Goal: Task Accomplishment & Management: Use online tool/utility

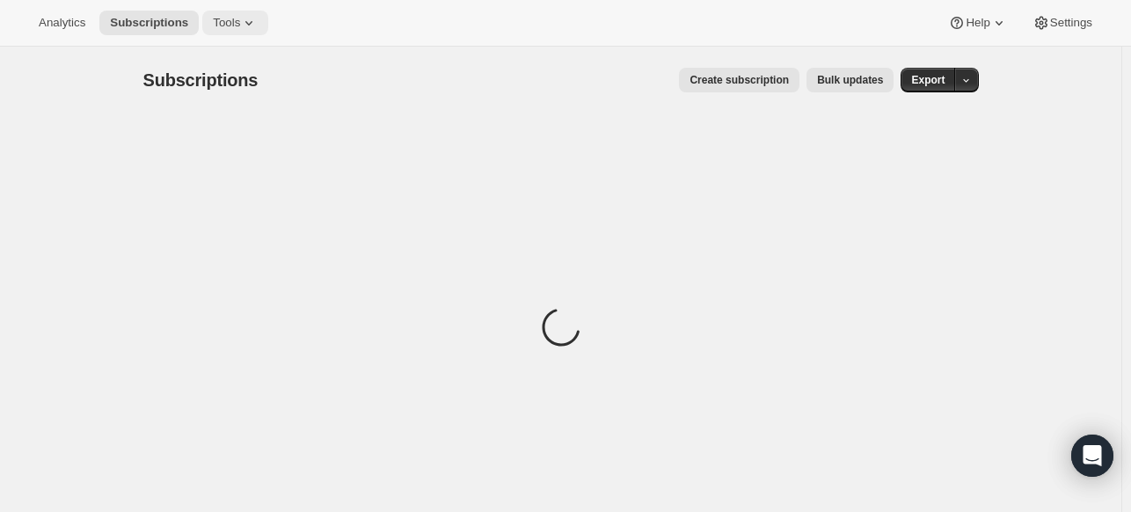
click at [225, 21] on span "Tools" at bounding box center [226, 23] width 27 height 14
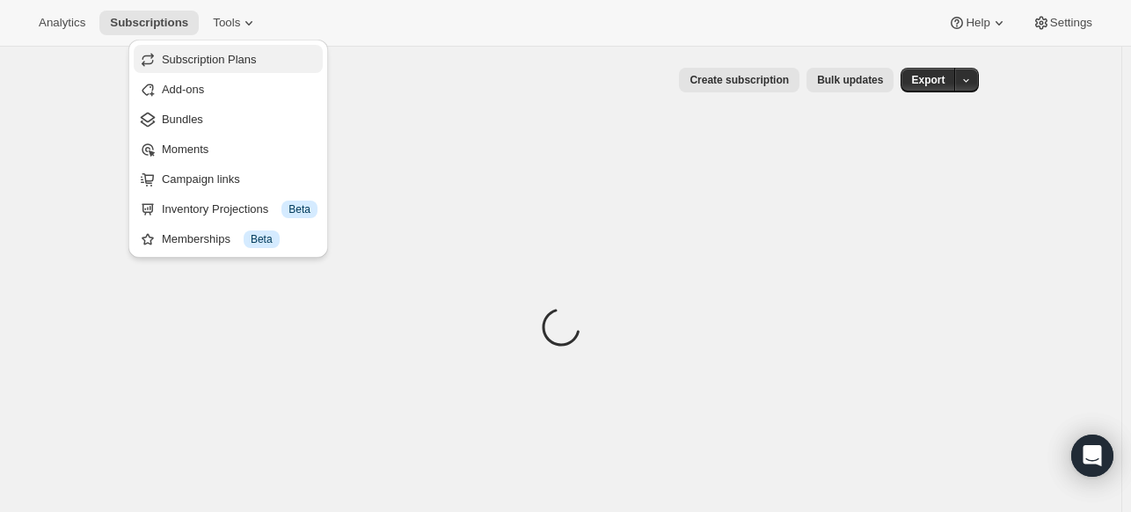
click at [229, 55] on span "Subscription Plans" at bounding box center [209, 59] width 95 height 13
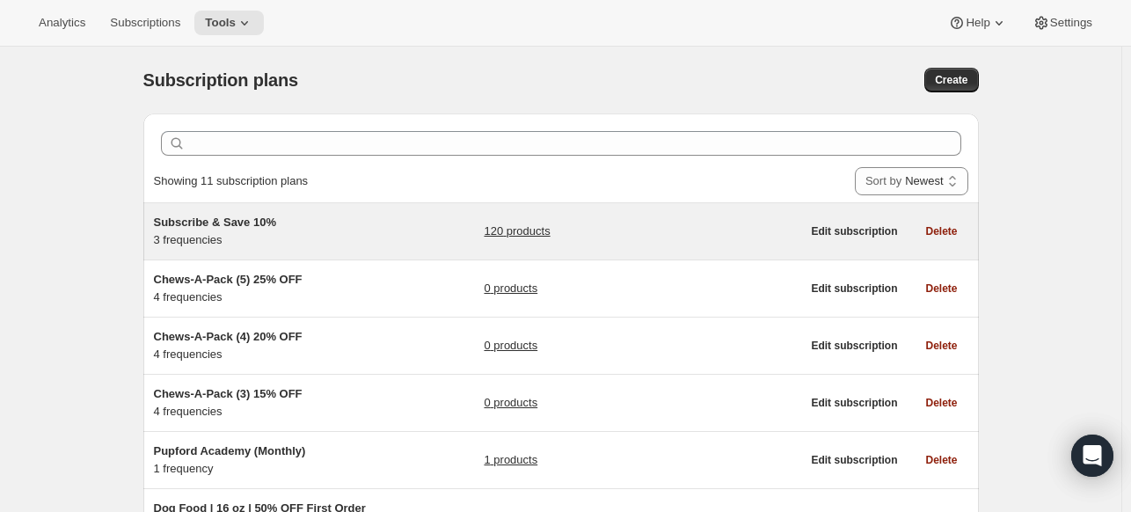
click at [235, 228] on span "Subscribe & Save 10%" at bounding box center [215, 221] width 122 height 13
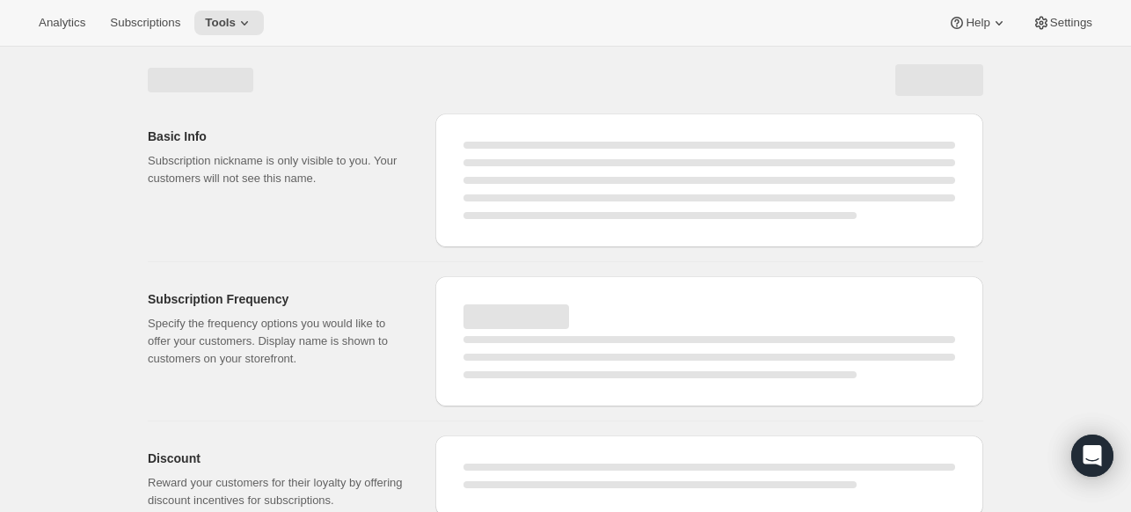
select select "WEEK"
select select "MONTH"
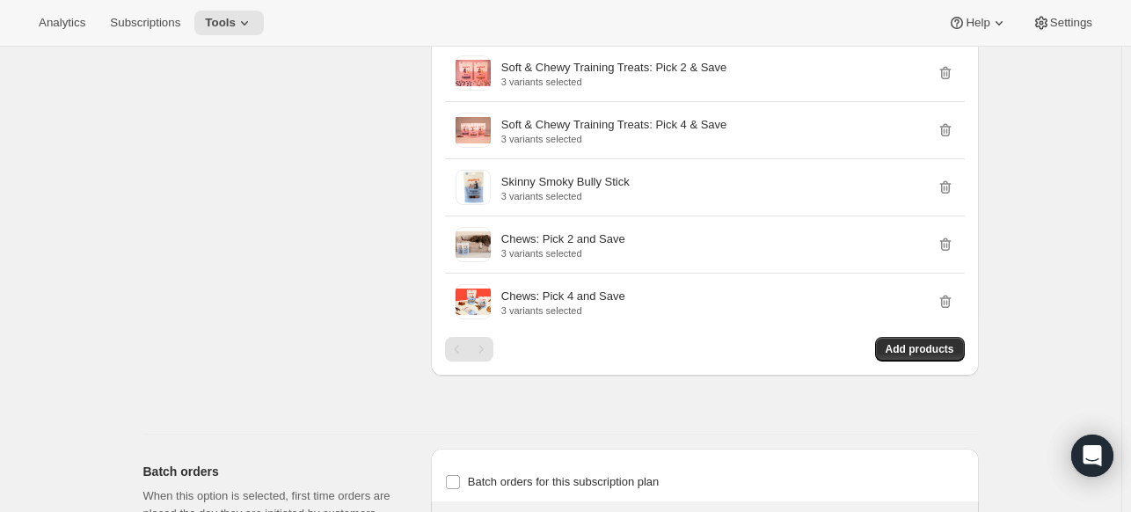
scroll to position [2902, 0]
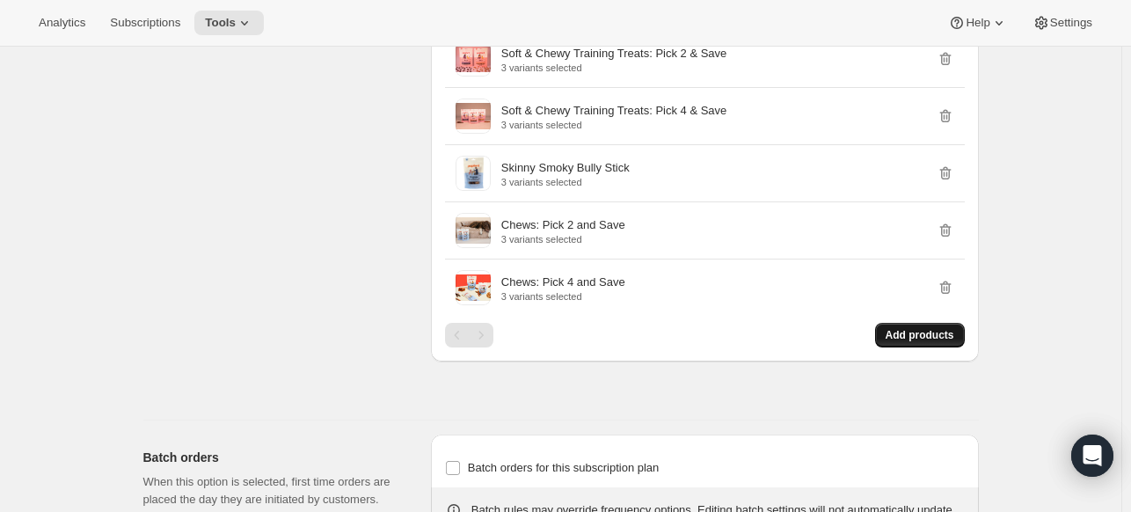
click at [937, 336] on button "Add products" at bounding box center [920, 335] width 90 height 25
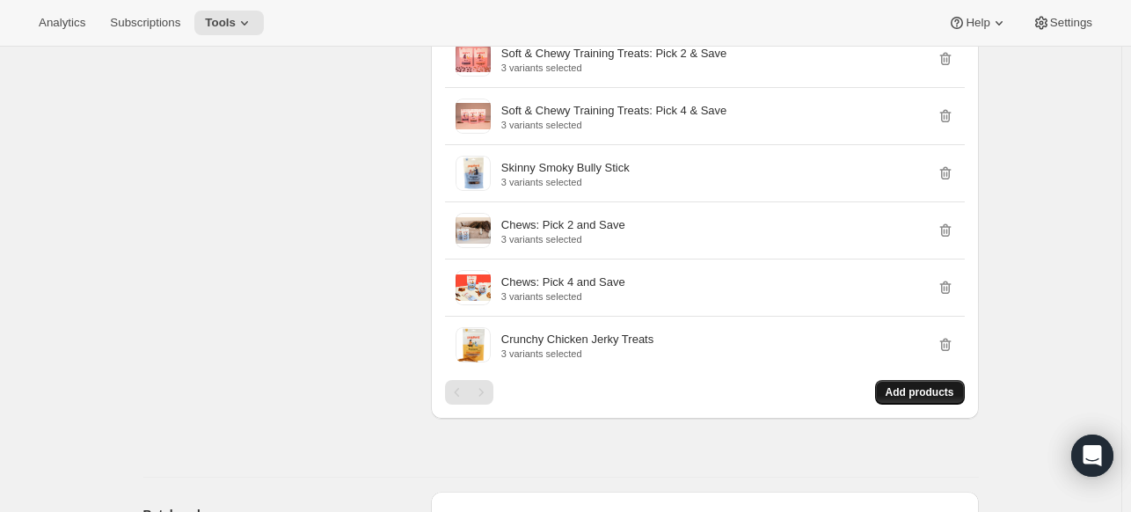
click at [911, 386] on span "Add products" at bounding box center [920, 392] width 69 height 14
click at [930, 380] on button "Add products" at bounding box center [920, 392] width 90 height 25
click at [896, 385] on span "Add products" at bounding box center [920, 392] width 69 height 14
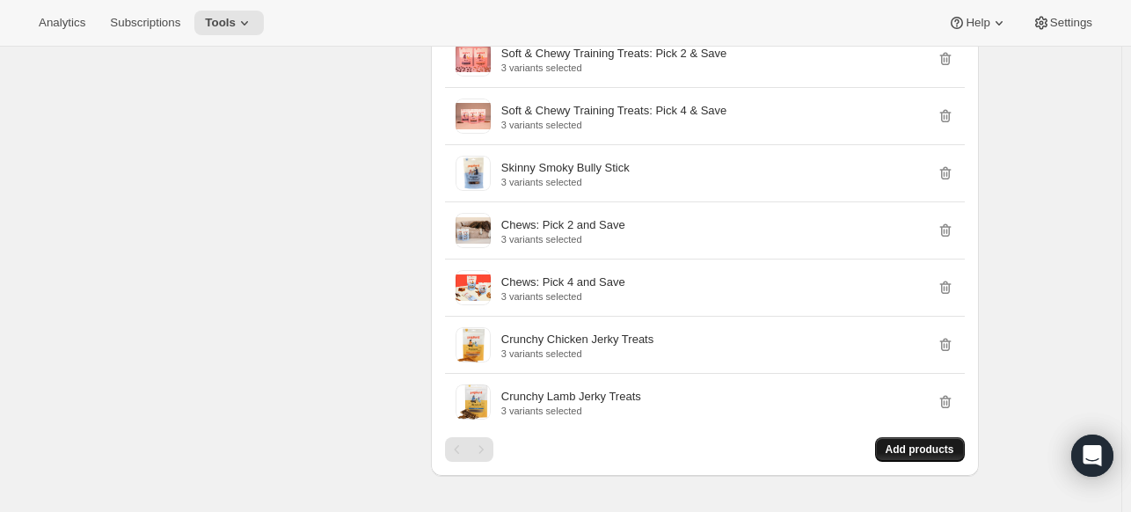
click at [901, 442] on span "Add products" at bounding box center [920, 449] width 69 height 14
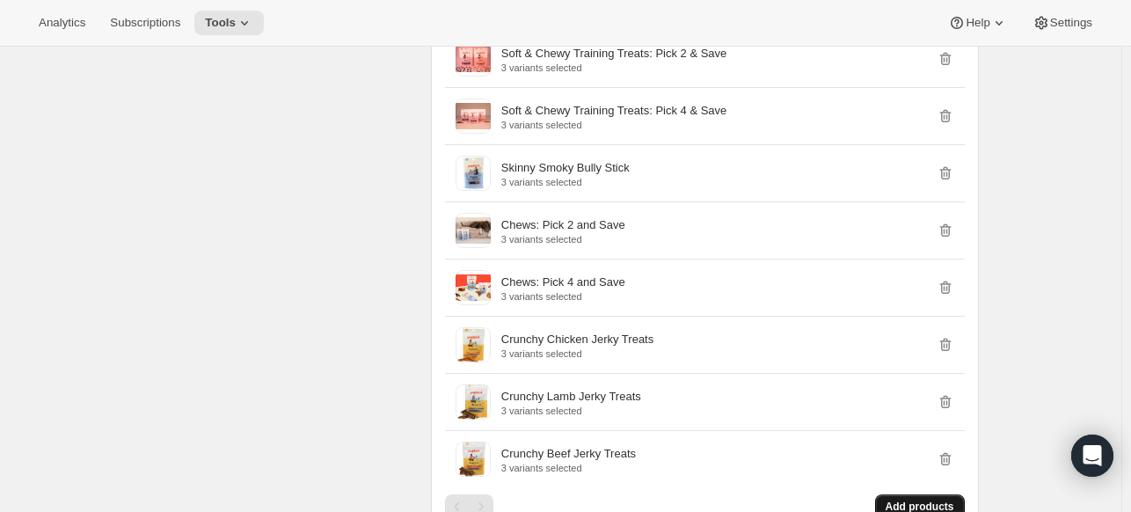
click at [930, 502] on span "Add products" at bounding box center [920, 506] width 69 height 14
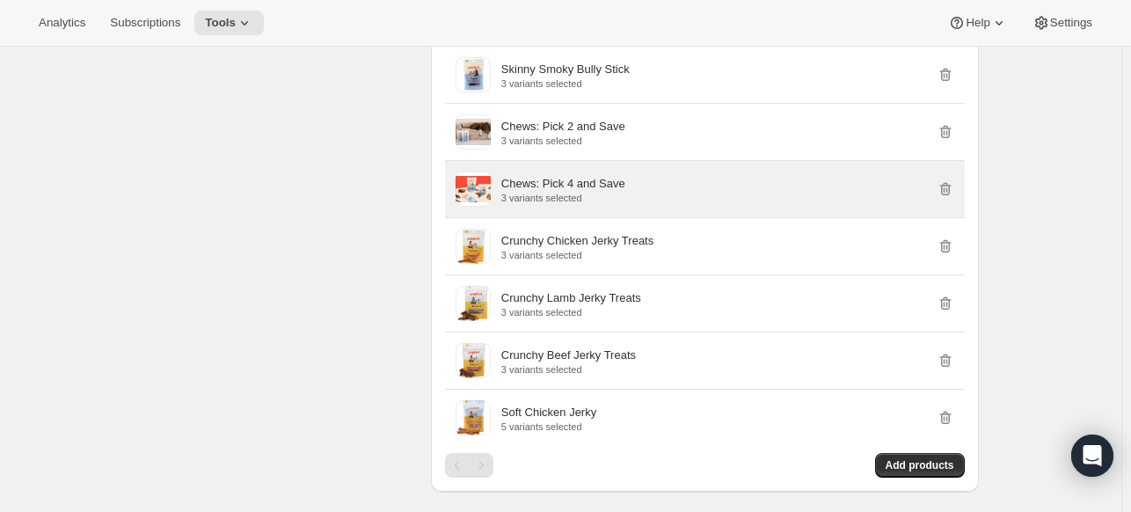
scroll to position [3078, 0]
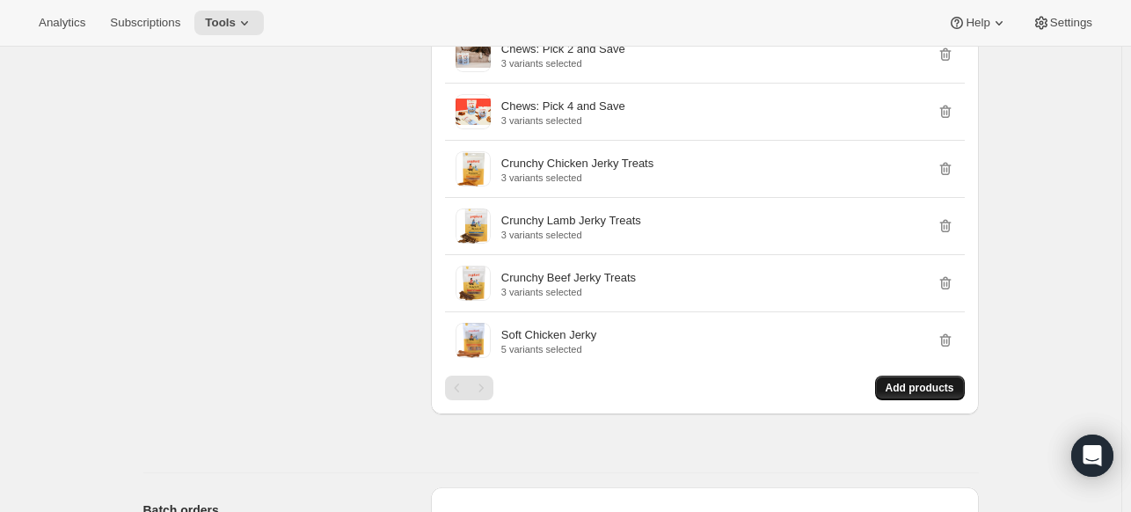
click at [915, 389] on button "Add products" at bounding box center [920, 388] width 90 height 25
click at [908, 376] on button "Add products" at bounding box center [920, 388] width 90 height 25
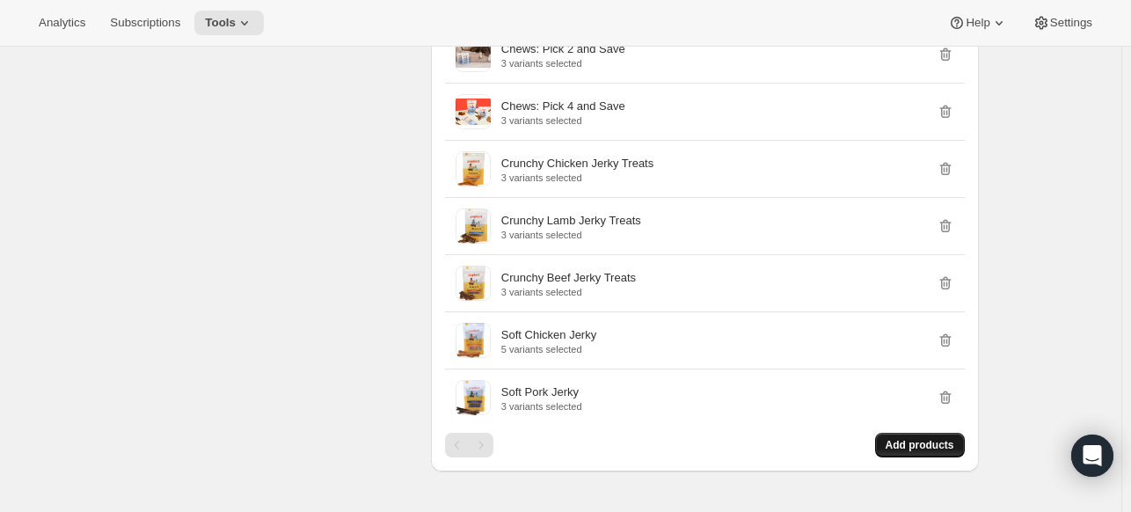
click at [927, 441] on span "Add products" at bounding box center [920, 445] width 69 height 14
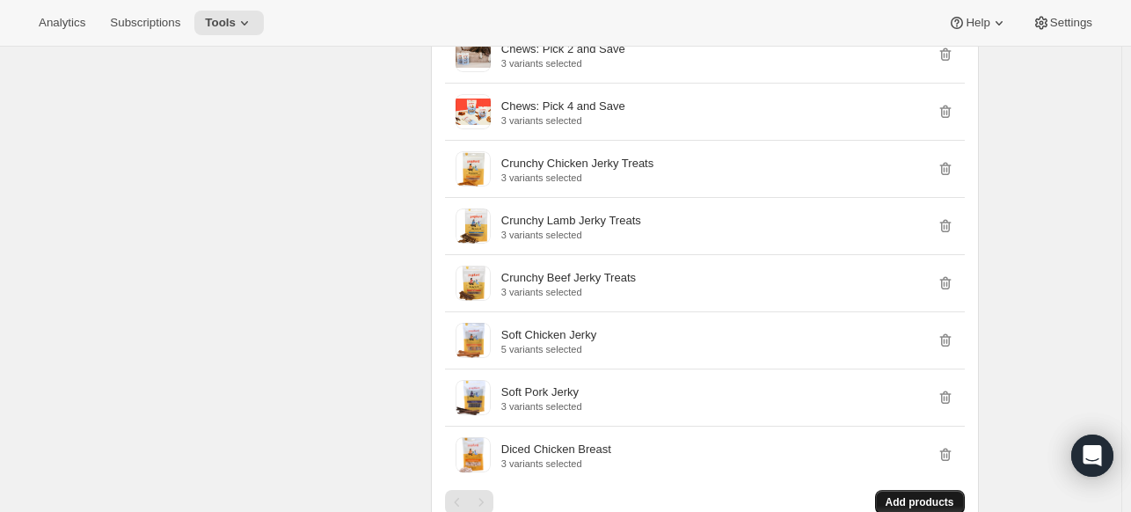
click at [897, 490] on button "Add products" at bounding box center [920, 502] width 90 height 25
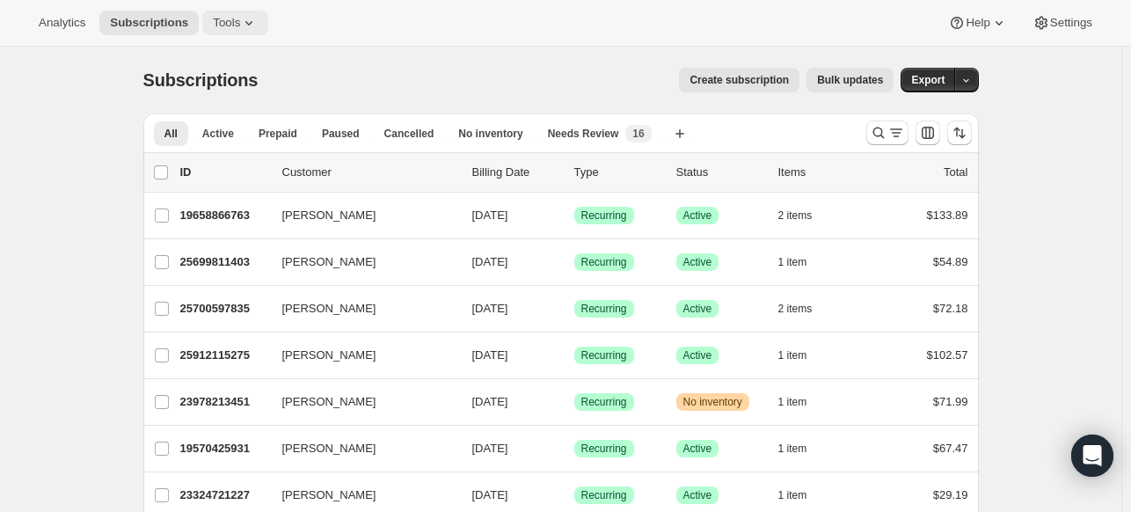
click at [228, 24] on span "Tools" at bounding box center [226, 23] width 27 height 14
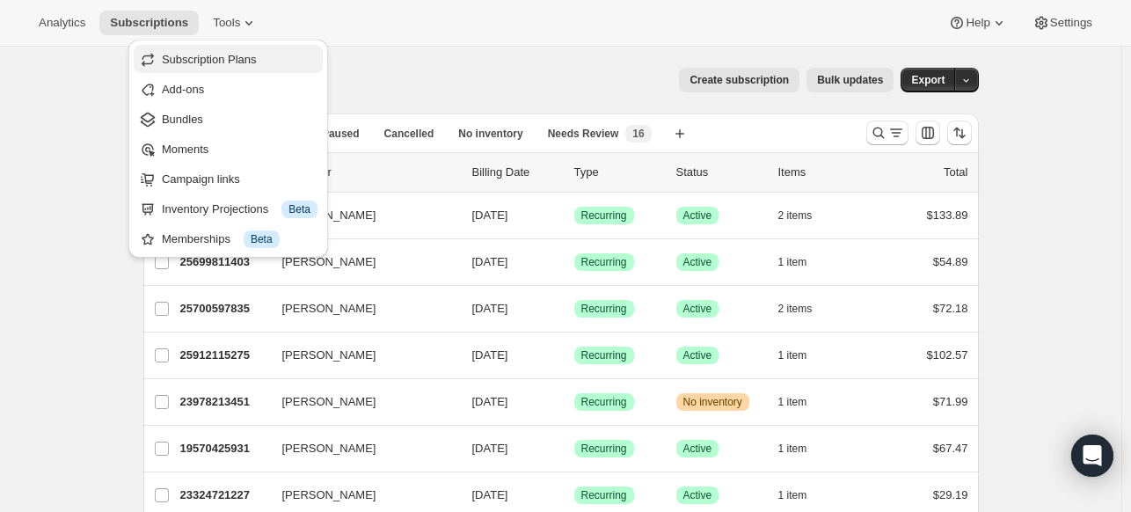
click at [236, 58] on span "Subscription Plans" at bounding box center [209, 59] width 95 height 13
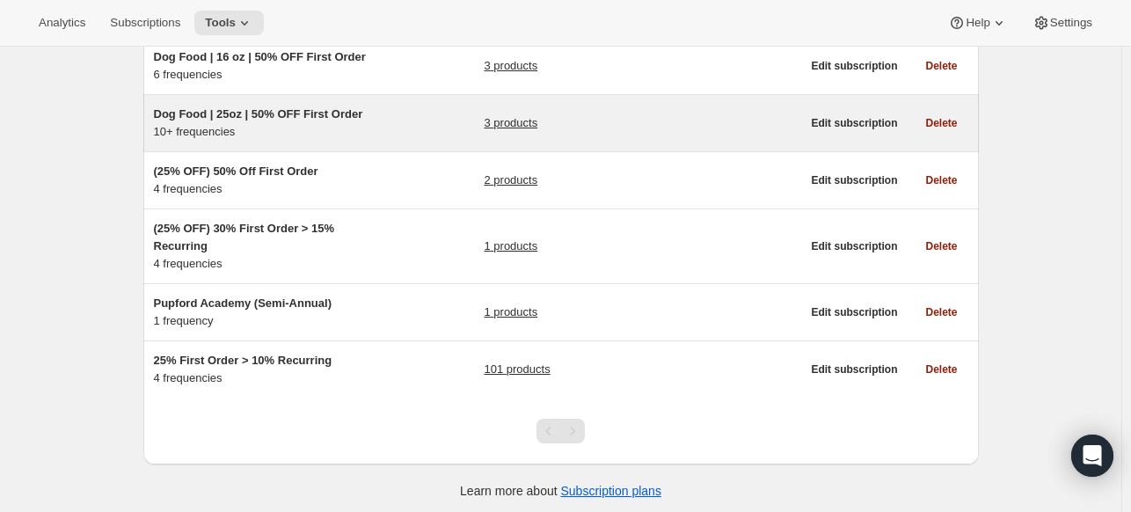
scroll to position [454, 0]
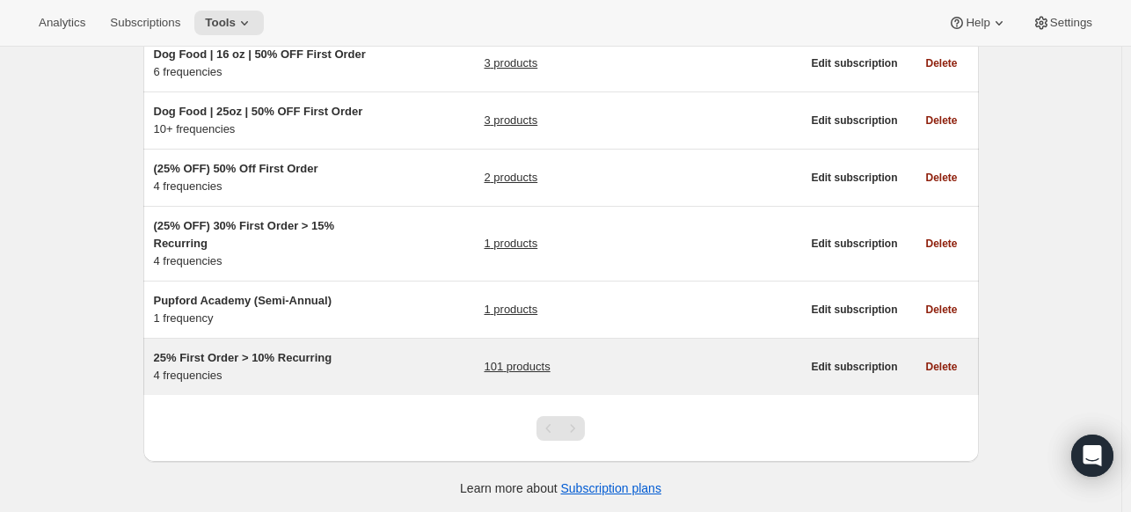
click at [309, 358] on span "25% First Order > 10% Recurring" at bounding box center [243, 357] width 179 height 13
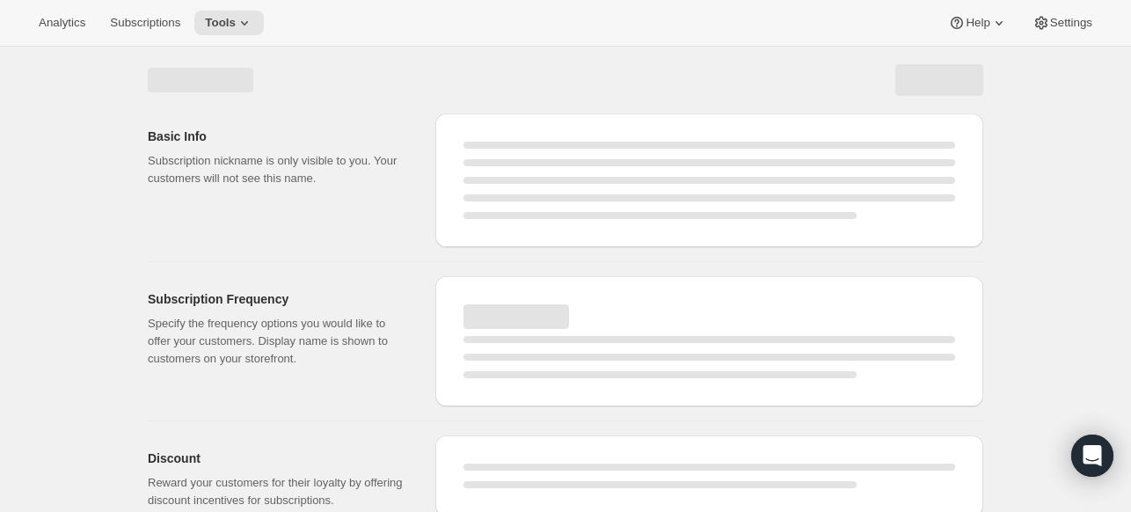
select select "WEEK"
select select "MONTH"
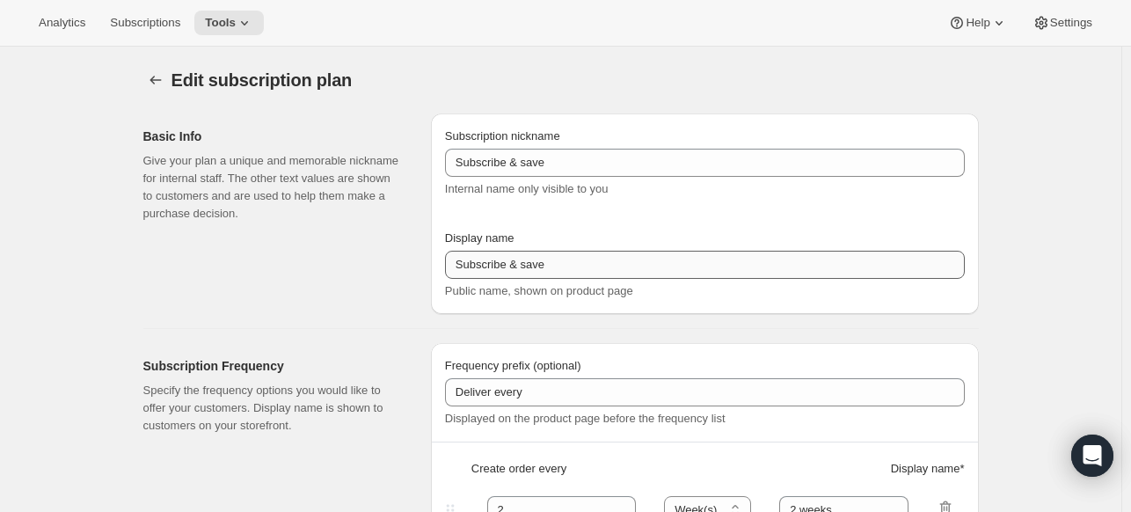
type input "25% First Order > 10% Recurring"
type input "Subscribe & Save"
select select "WEEK"
select select "MONTH"
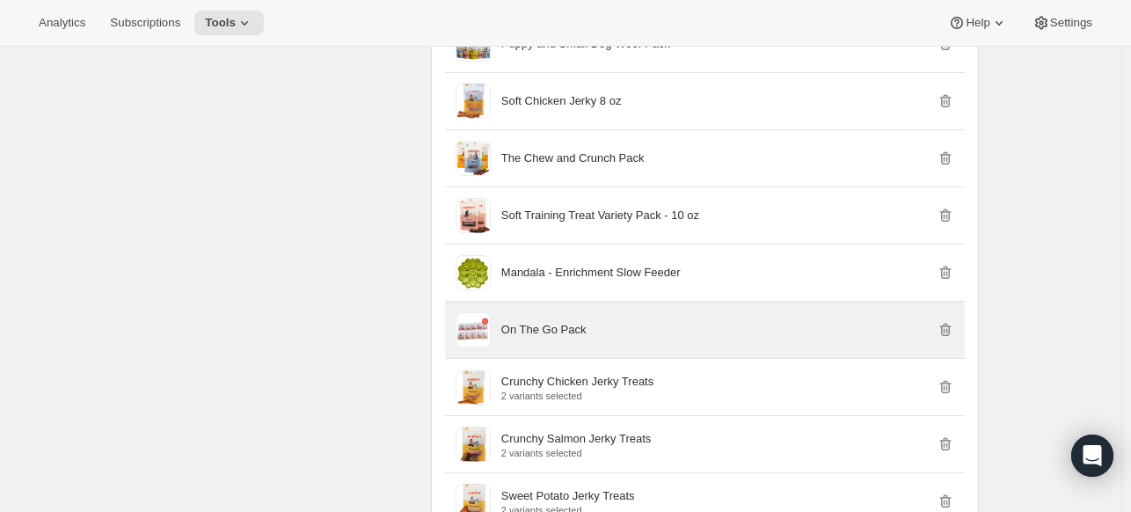
scroll to position [4837, 0]
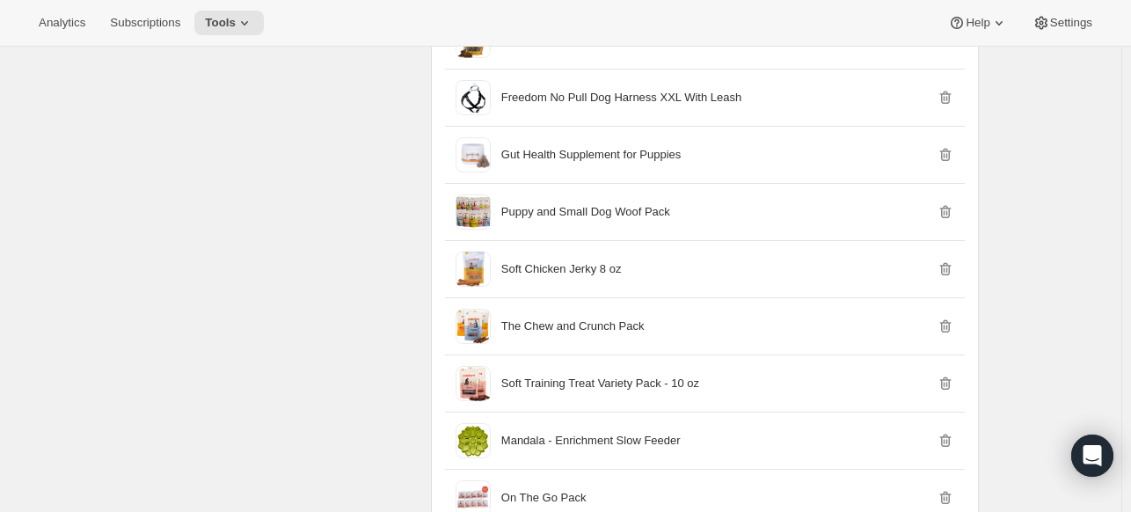
scroll to position [5725, 0]
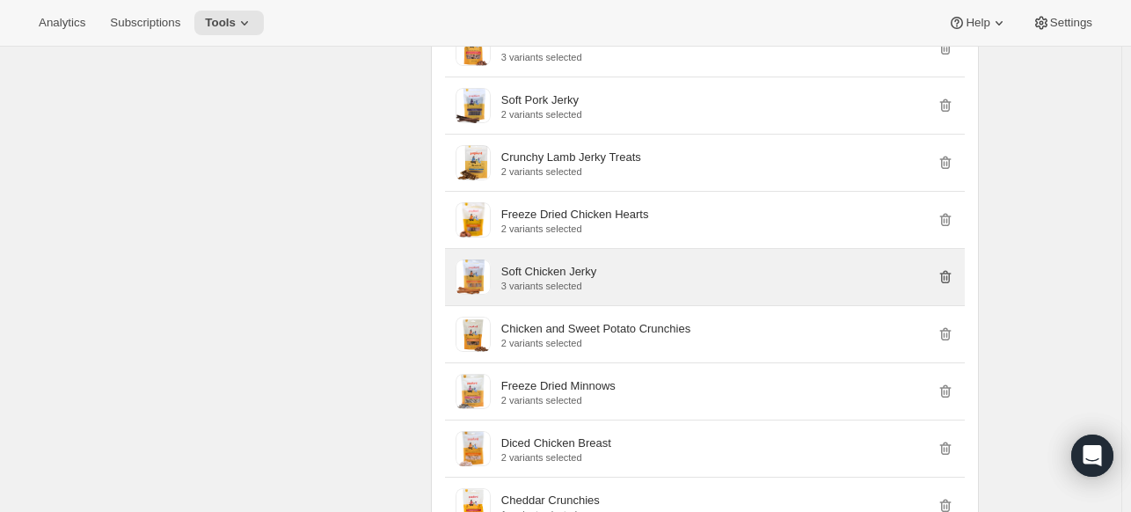
click at [954, 268] on icon "button" at bounding box center [946, 277] width 18 height 18
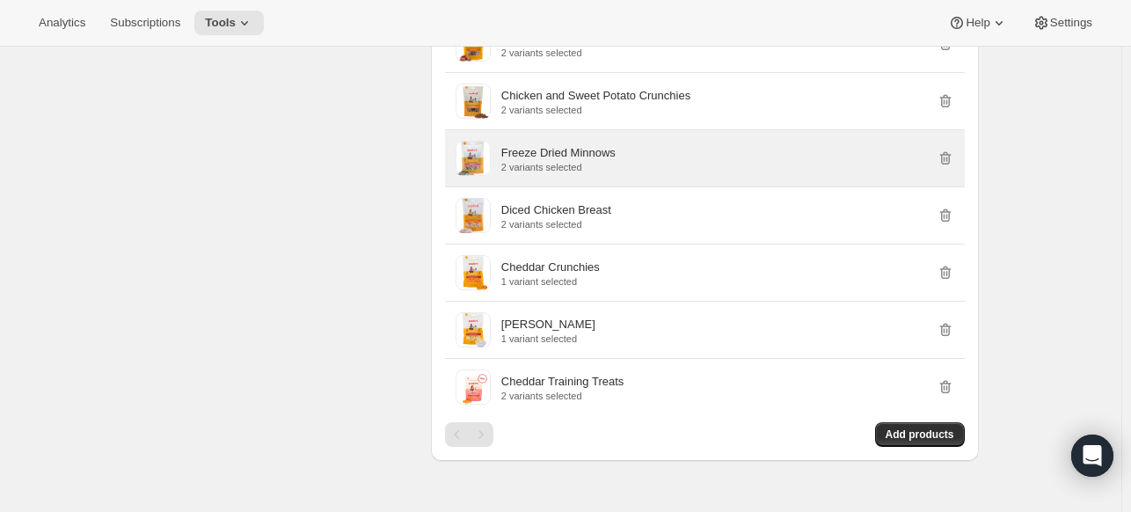
scroll to position [5212, 0]
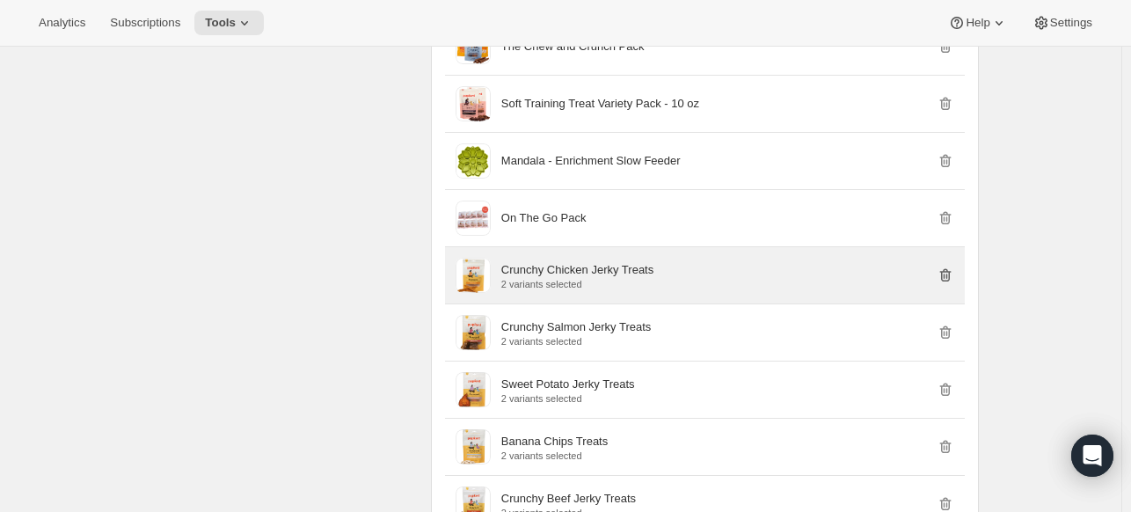
click at [944, 273] on icon "button" at bounding box center [944, 275] width 2 height 5
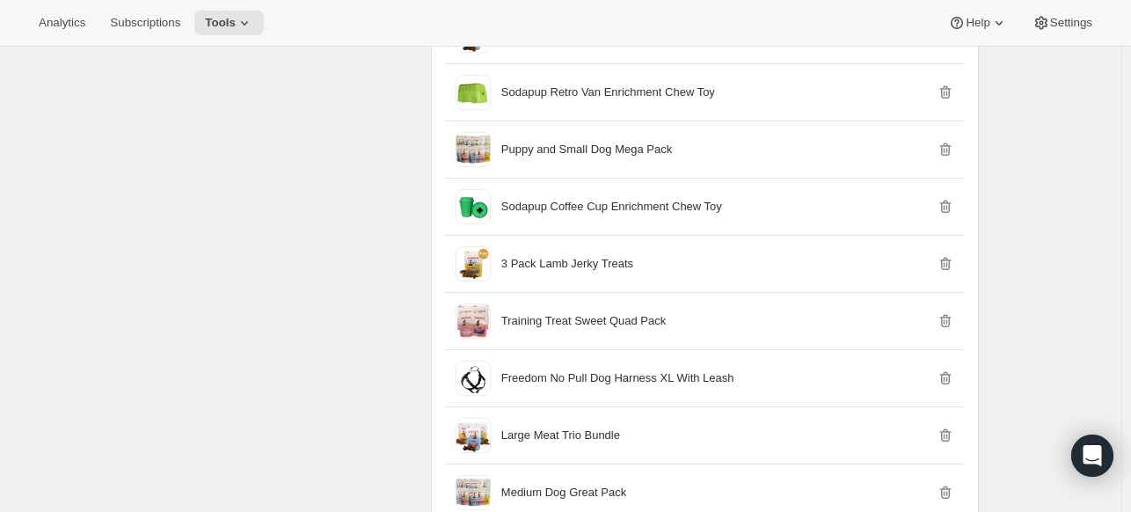
scroll to position [5554, 0]
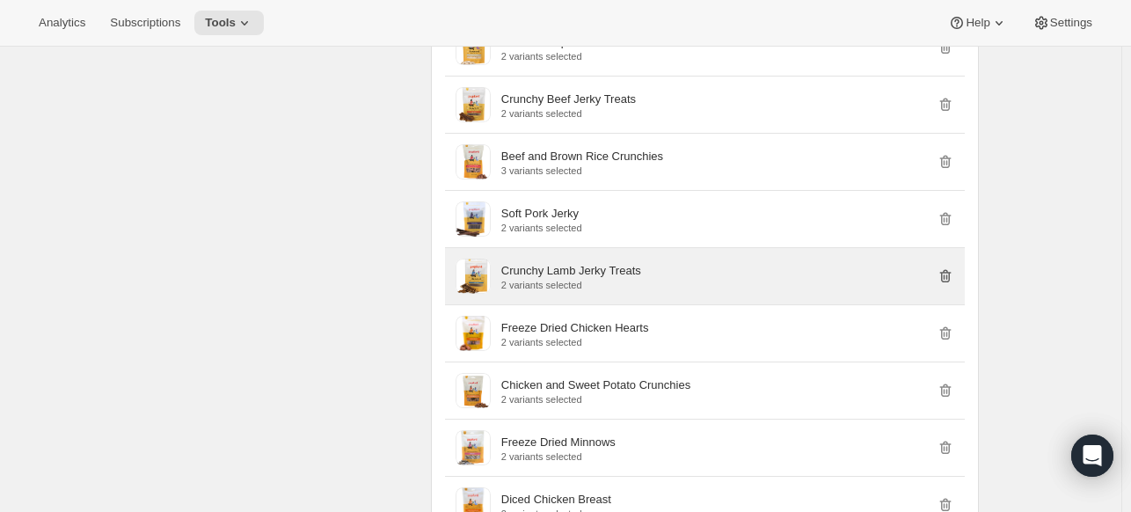
click at [951, 269] on icon "button" at bounding box center [944, 275] width 11 height 13
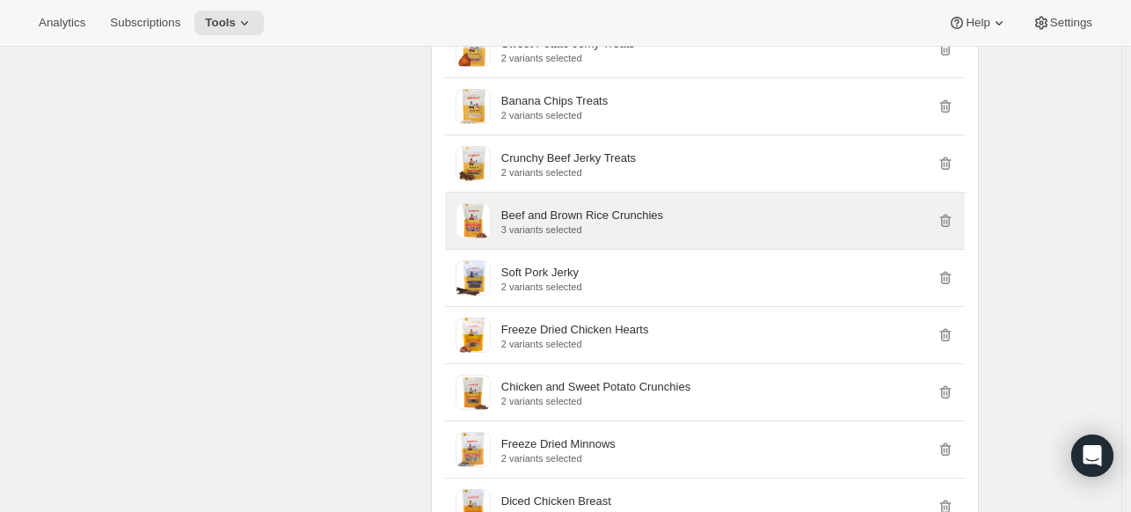
scroll to position [5467, 0]
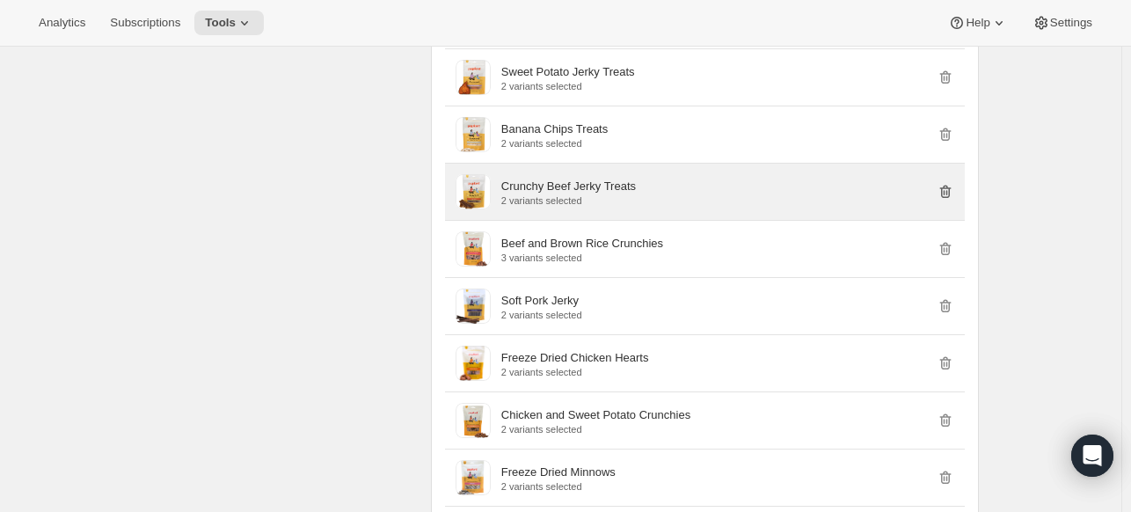
click at [946, 183] on icon "button" at bounding box center [946, 192] width 18 height 18
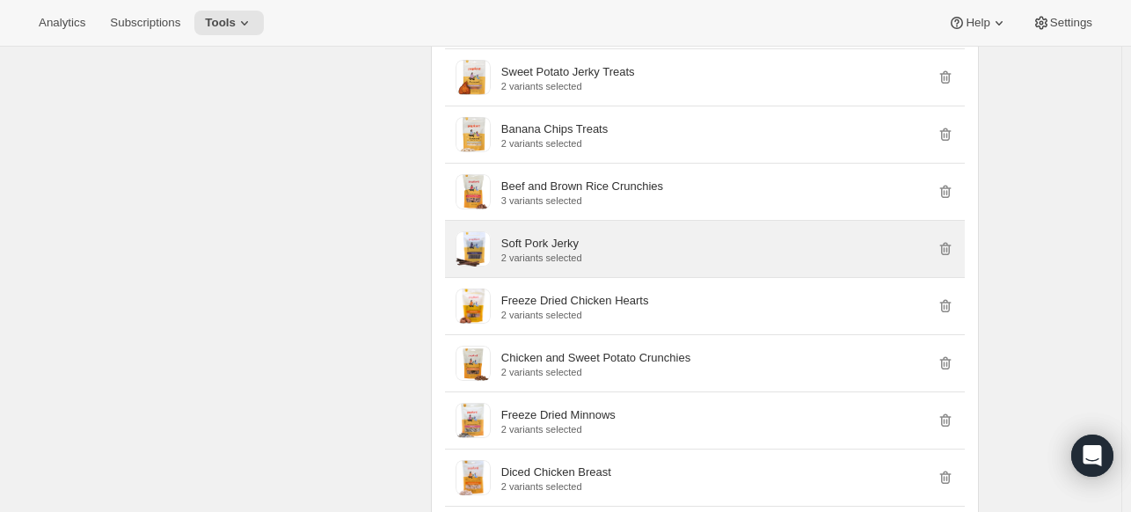
scroll to position [5819, 0]
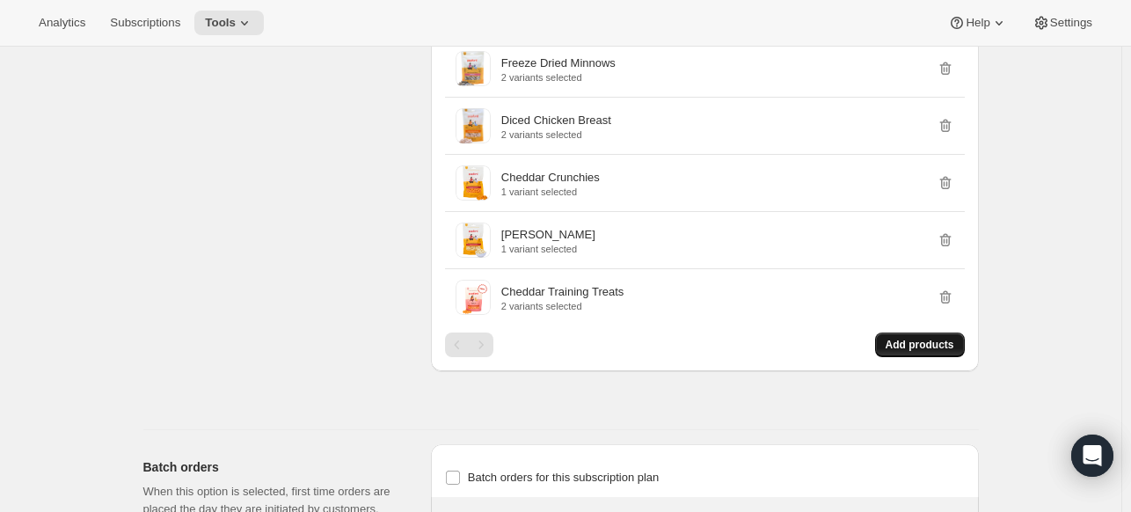
click at [951, 338] on span "Add products" at bounding box center [920, 345] width 69 height 14
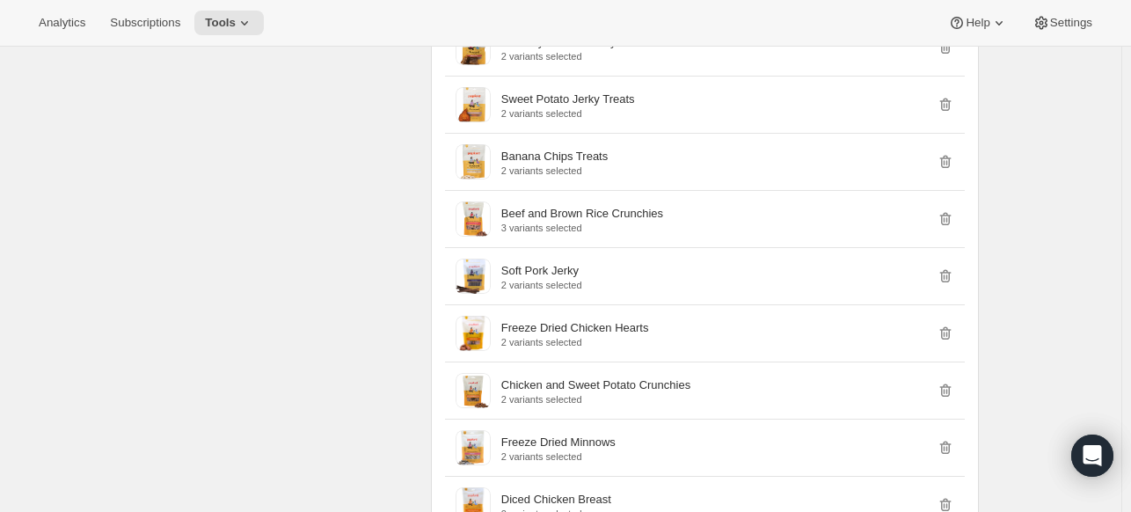
scroll to position [4249, 0]
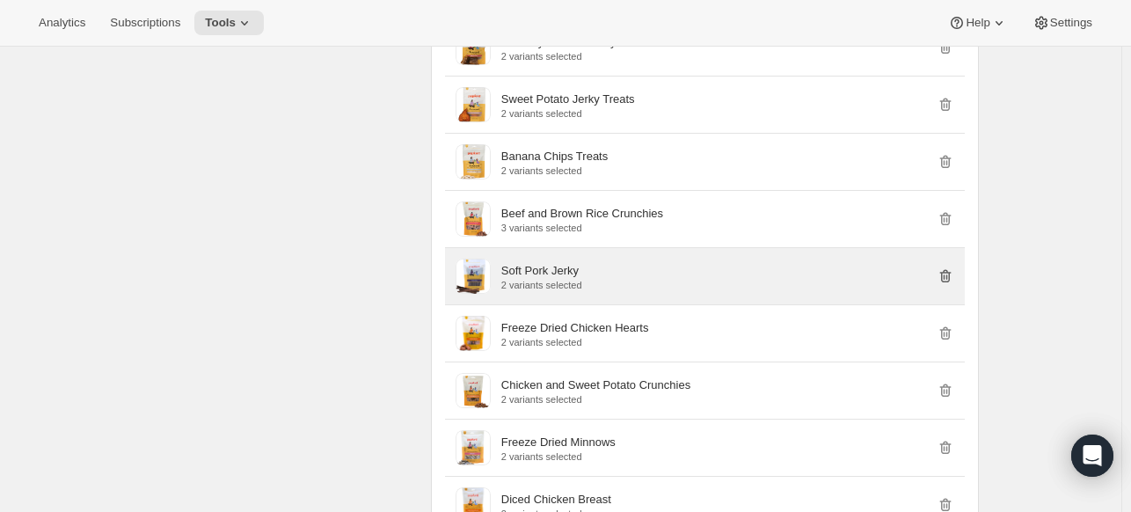
click at [947, 269] on icon "button" at bounding box center [944, 275] width 11 height 13
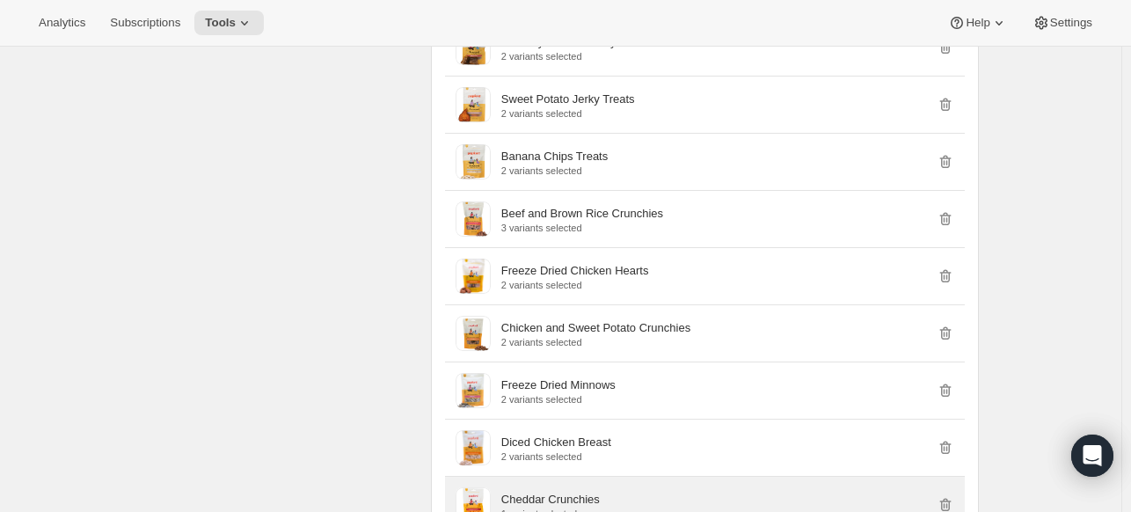
scroll to position [5792, 0]
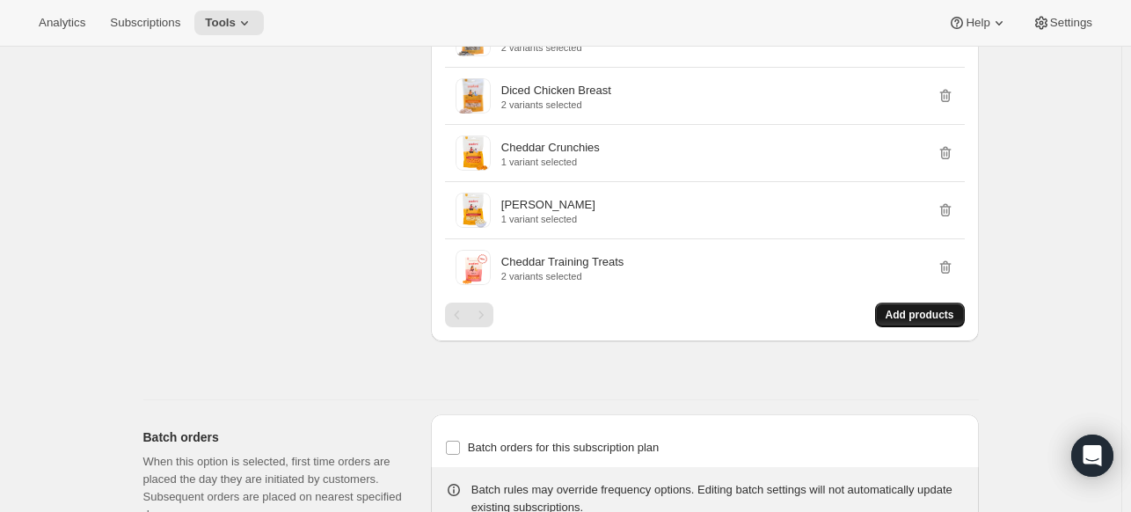
click at [892, 303] on button "Add products" at bounding box center [920, 315] width 90 height 25
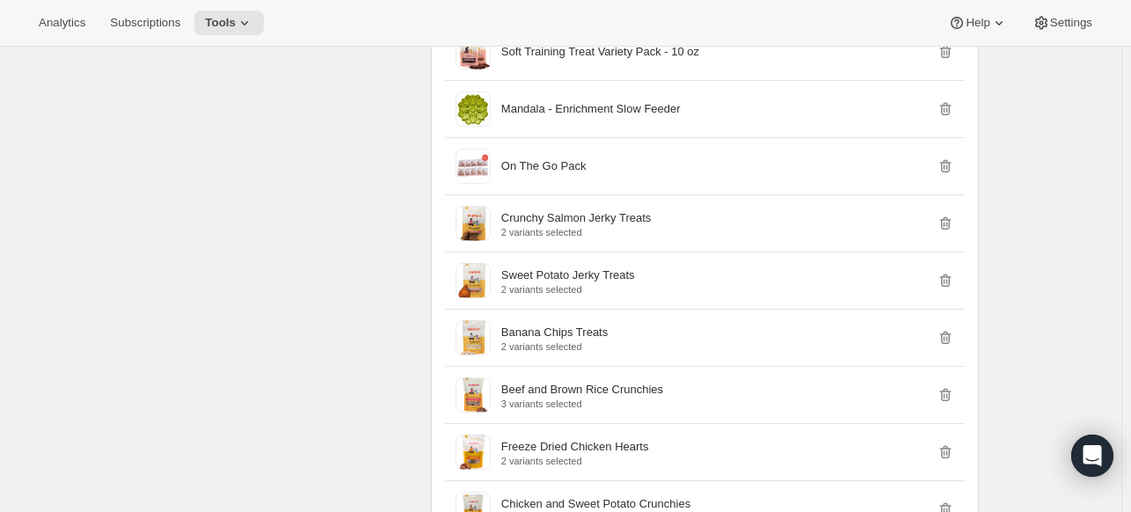
scroll to position [5611, 0]
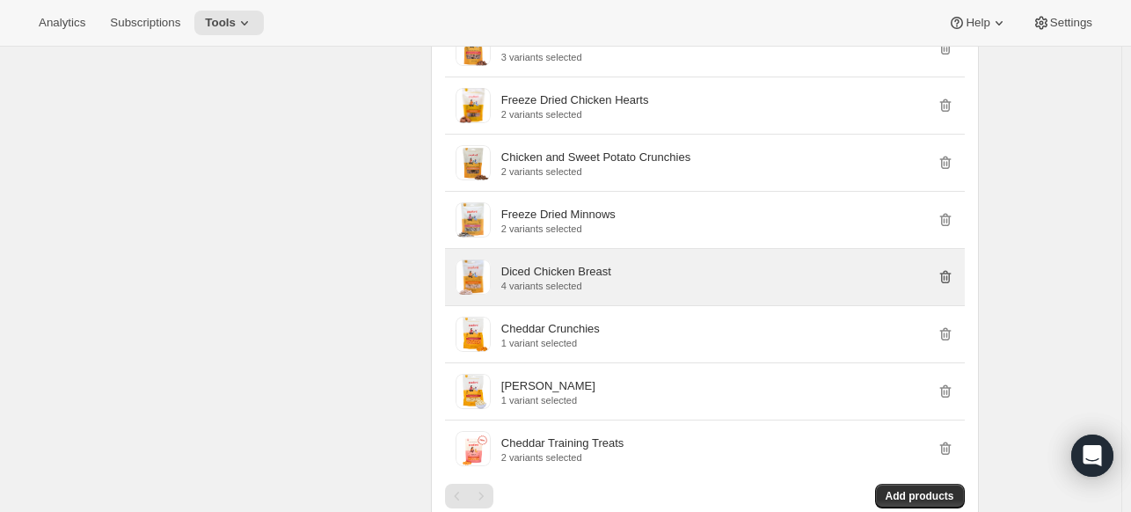
click at [944, 268] on icon "button" at bounding box center [946, 277] width 18 height 18
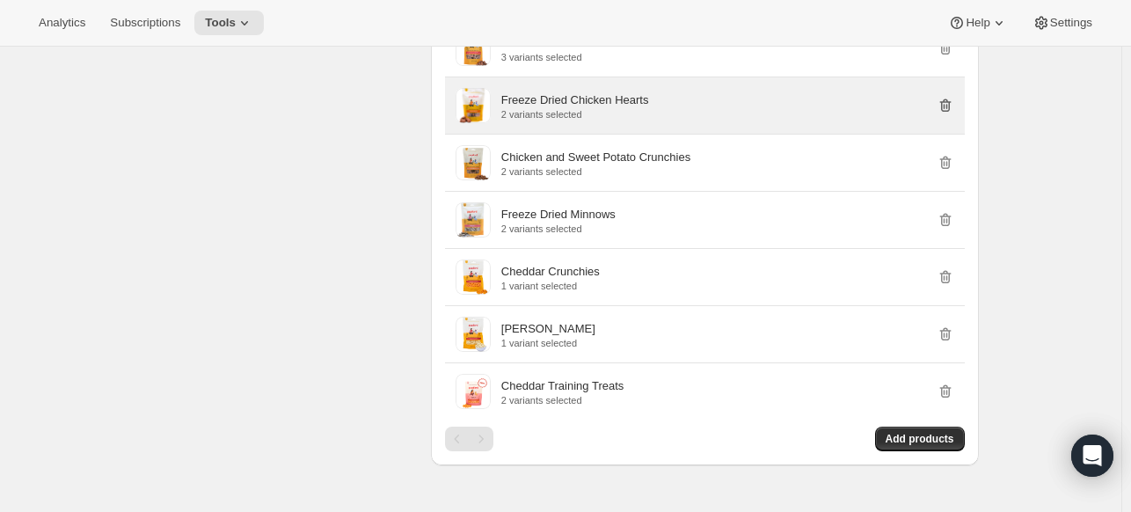
click at [943, 97] on icon "button" at bounding box center [946, 106] width 18 height 18
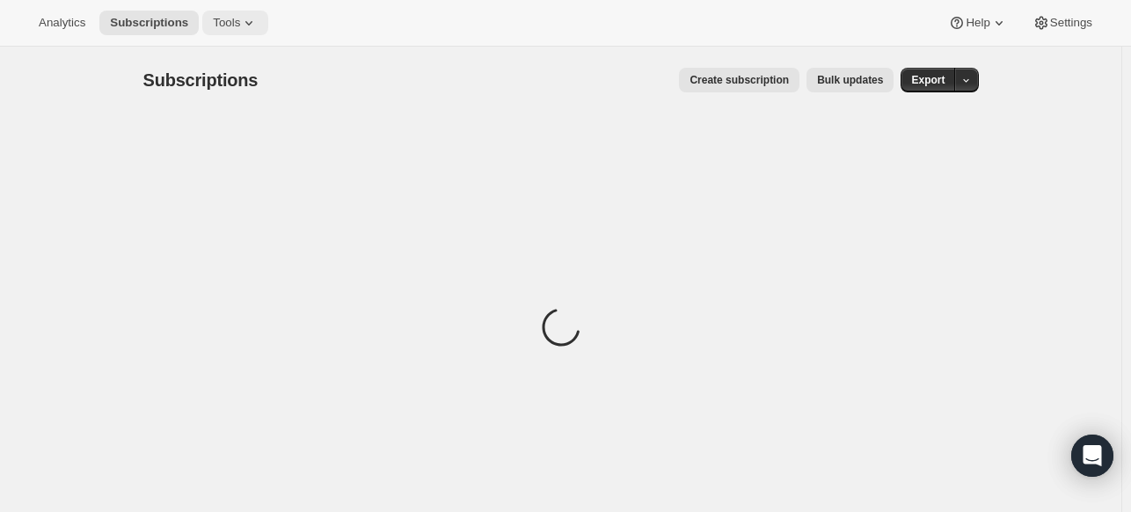
click at [213, 24] on span "Tools" at bounding box center [226, 23] width 27 height 14
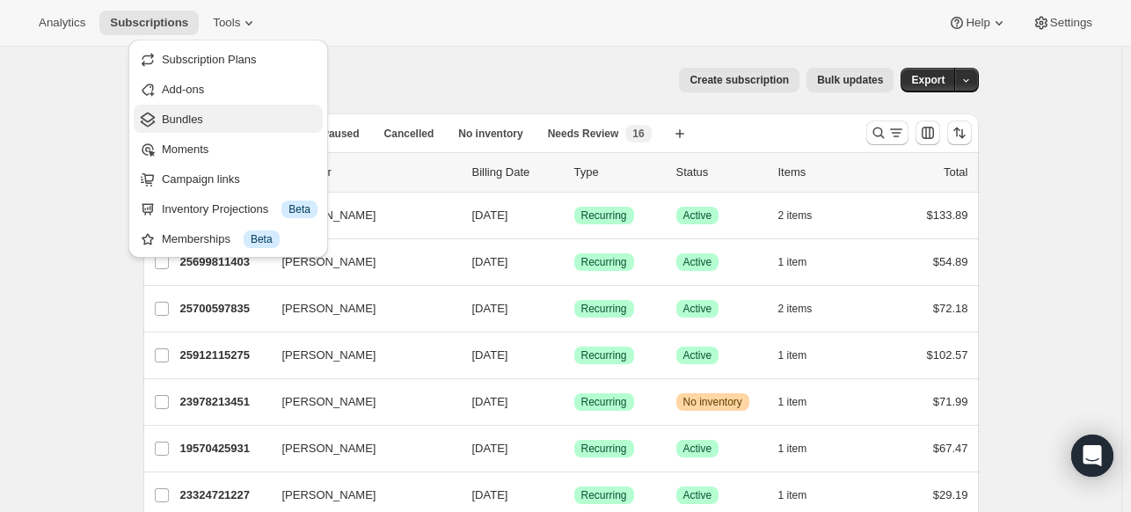
click at [221, 113] on span "Bundles" at bounding box center [240, 120] width 156 height 18
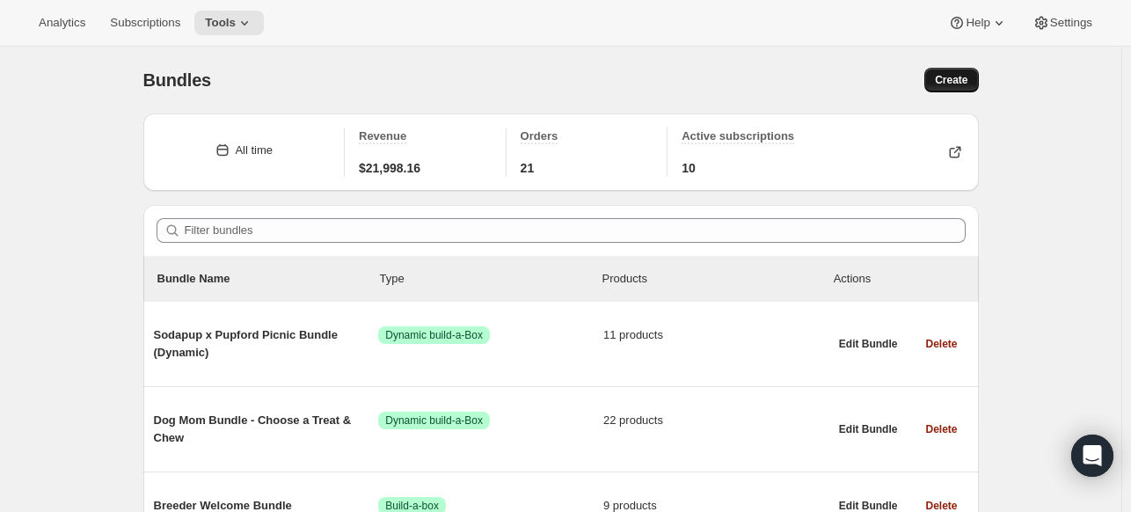
click at [952, 77] on span "Create" at bounding box center [951, 80] width 33 height 14
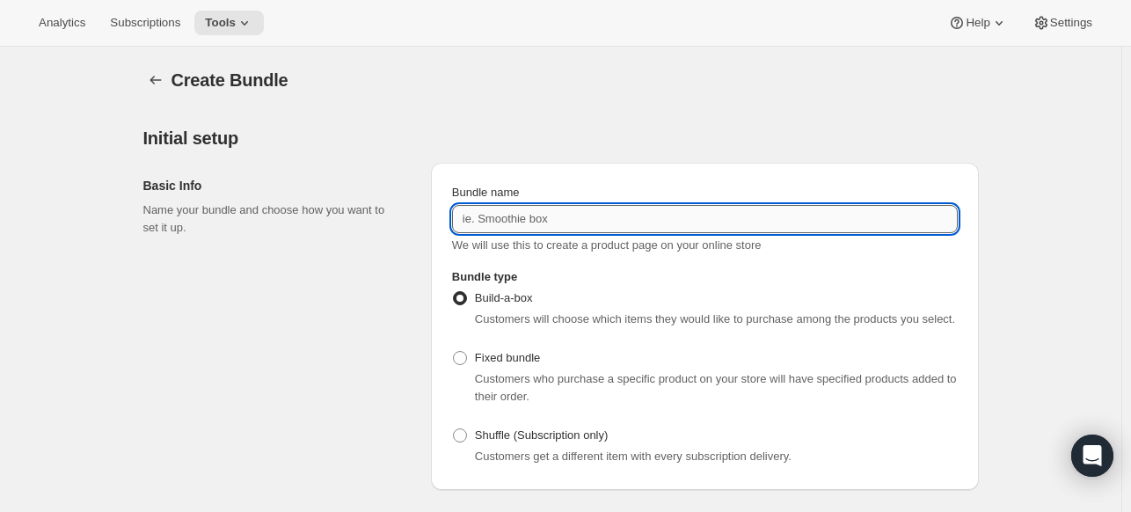
click at [520, 219] on input "Bundle name" at bounding box center [705, 219] width 506 height 28
type input "c"
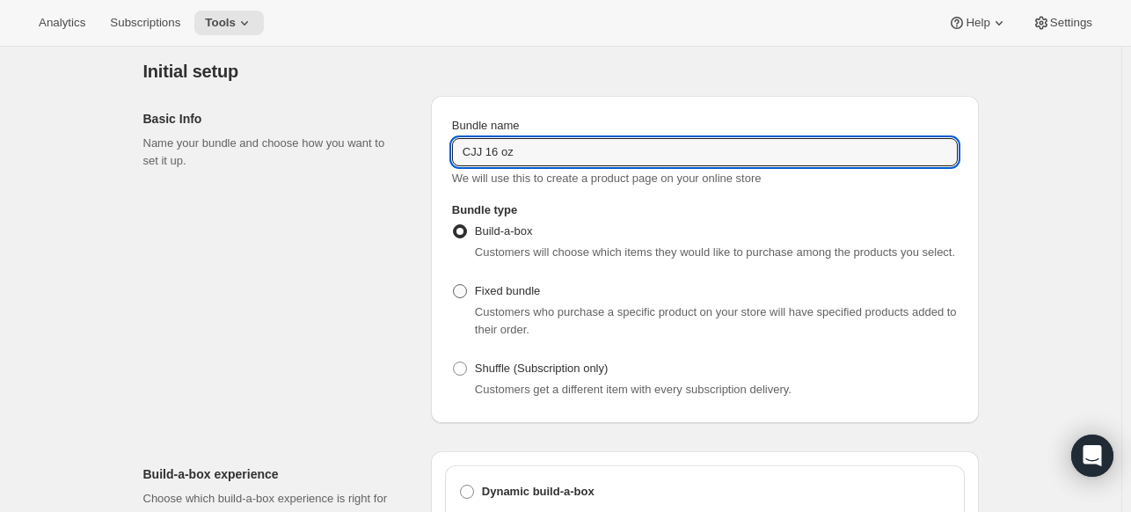
type input "CJJ 16 oz"
click at [478, 284] on span "Fixed bundle" at bounding box center [507, 290] width 65 height 13
click at [454, 284] on input "Fixed bundle" at bounding box center [453, 284] width 1 height 1
radio input "true"
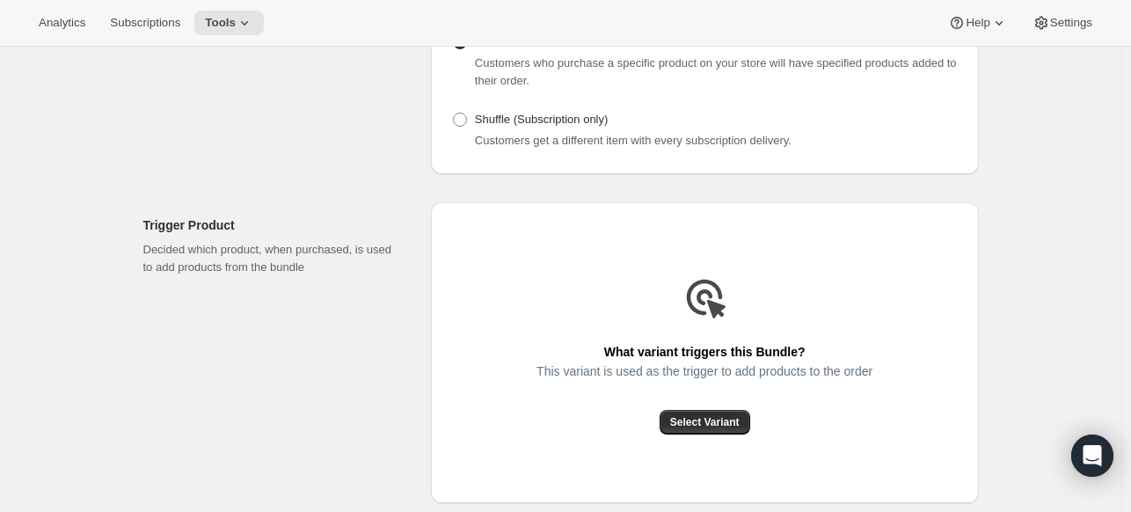
scroll to position [317, 0]
click at [691, 421] on span "Select Variant" at bounding box center [704, 421] width 69 height 14
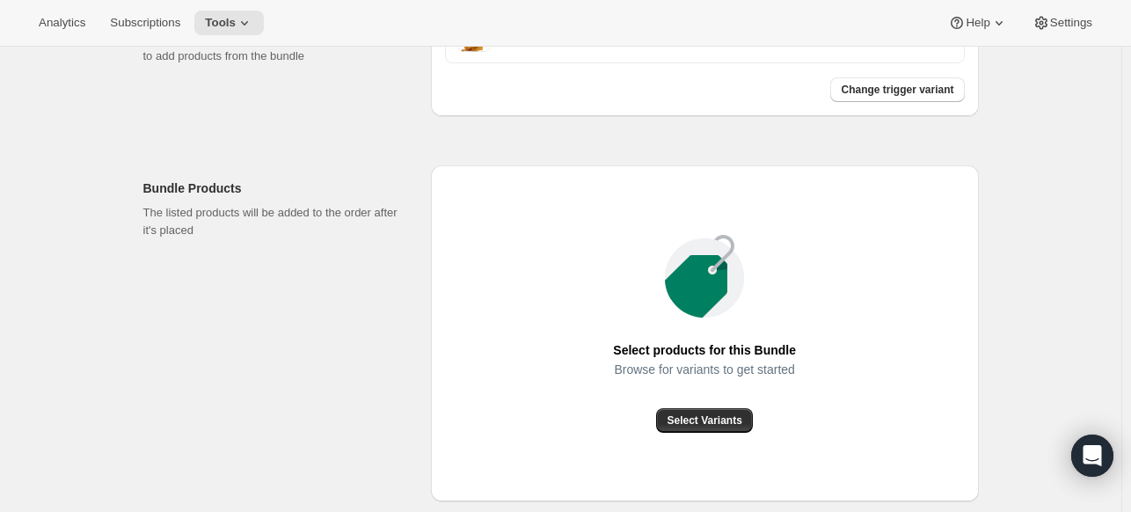
scroll to position [668, 0]
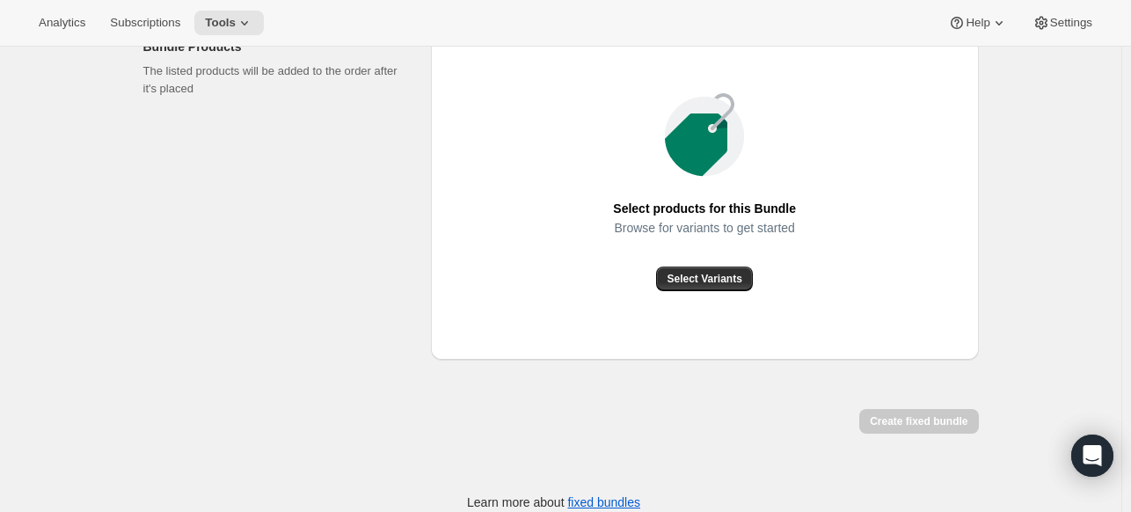
click at [715, 263] on div "Browse for variants to get started" at bounding box center [704, 244] width 183 height 46
click at [706, 279] on span "Select Variants" at bounding box center [704, 279] width 75 height 14
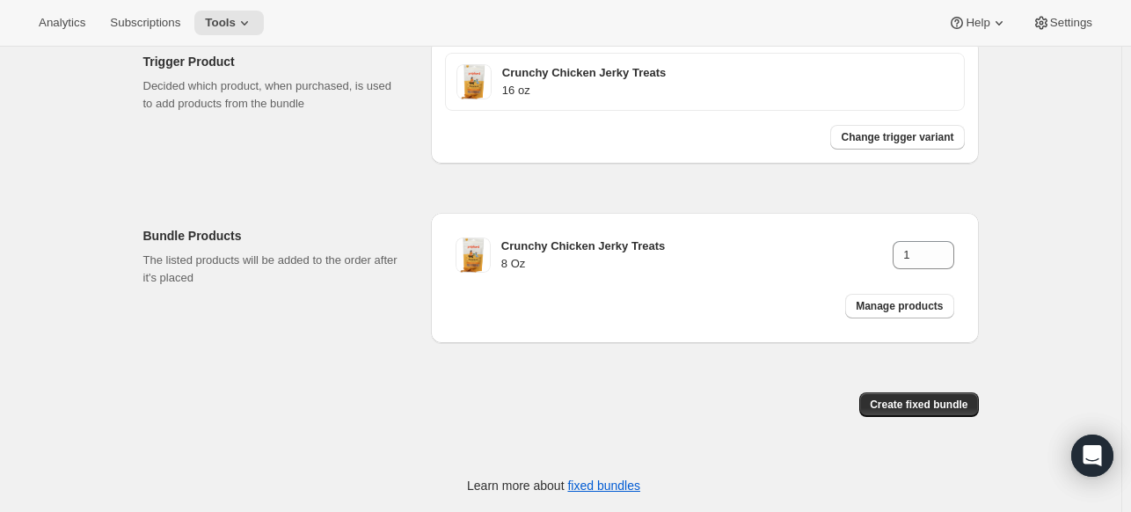
scroll to position [478, 0]
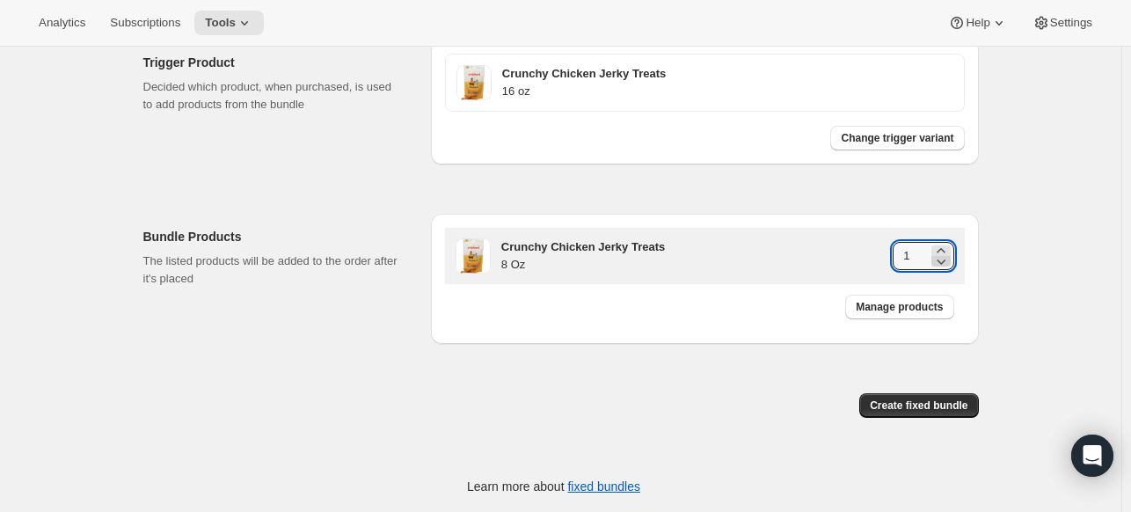
click at [939, 252] on icon at bounding box center [941, 261] width 18 height 18
click at [942, 249] on icon at bounding box center [941, 251] width 18 height 18
type input "2"
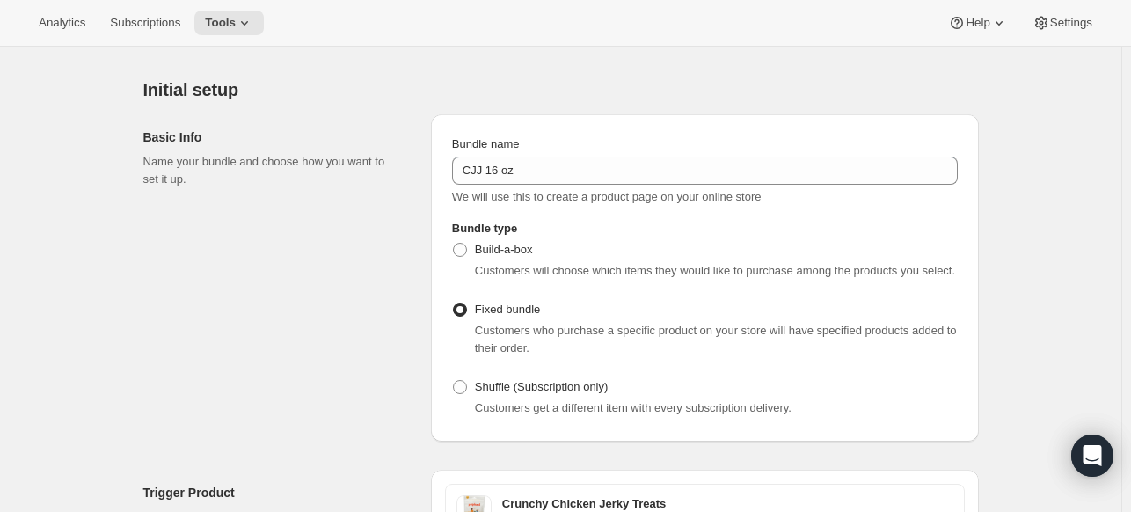
scroll to position [0, 0]
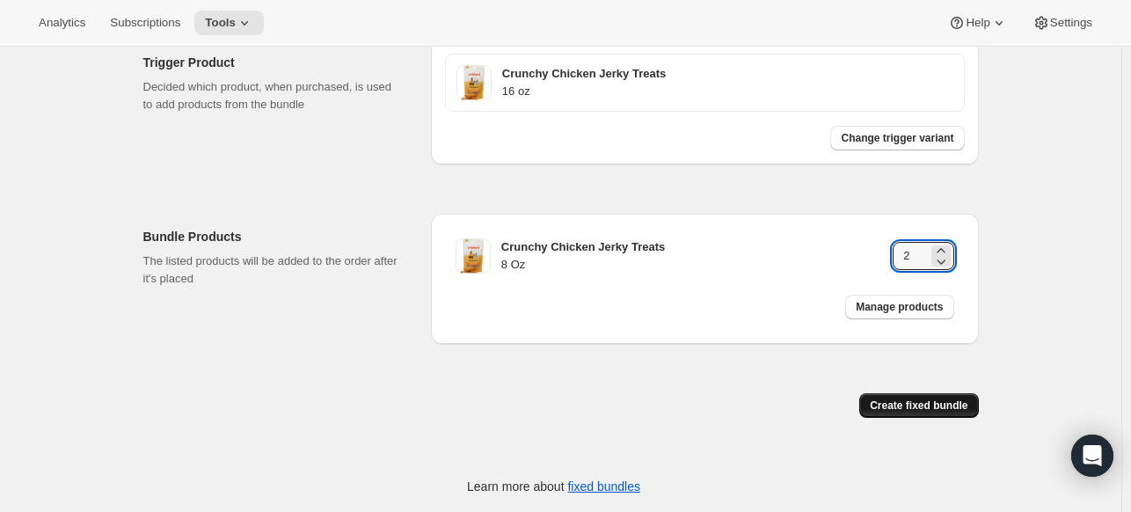
click at [938, 403] on span "Create fixed bundle" at bounding box center [919, 405] width 98 height 14
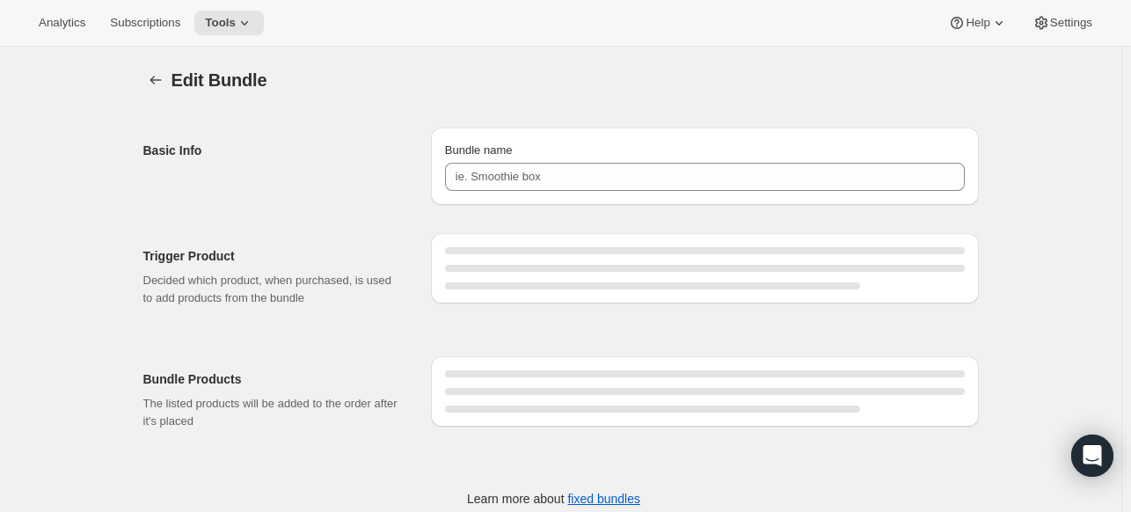
type input "CJJ 16 oz"
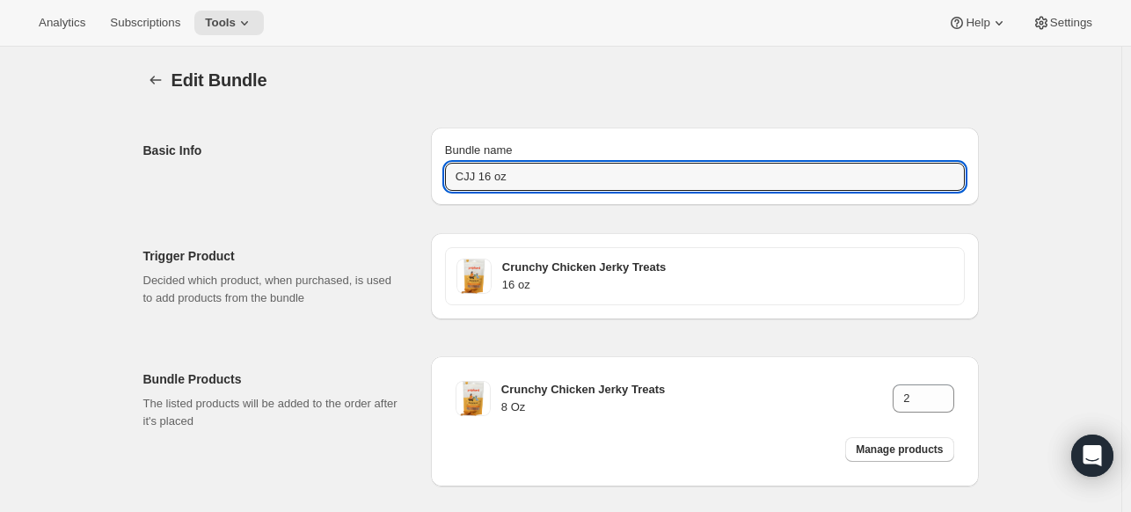
drag, startPoint x: 598, startPoint y: 174, endPoint x: 327, endPoint y: 166, distance: 271.0
click at [327, 166] on div "Basic Info Bundle name CJJ 16 oz" at bounding box center [560, 158] width 835 height 91
click at [160, 73] on icon "Bundles" at bounding box center [156, 80] width 18 height 18
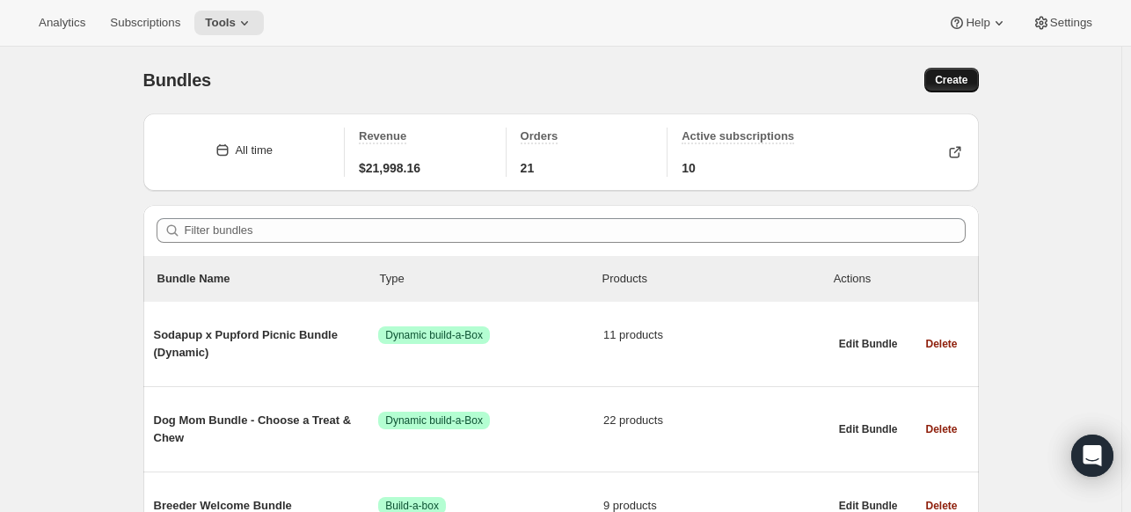
click at [944, 73] on button "Create" at bounding box center [951, 80] width 54 height 25
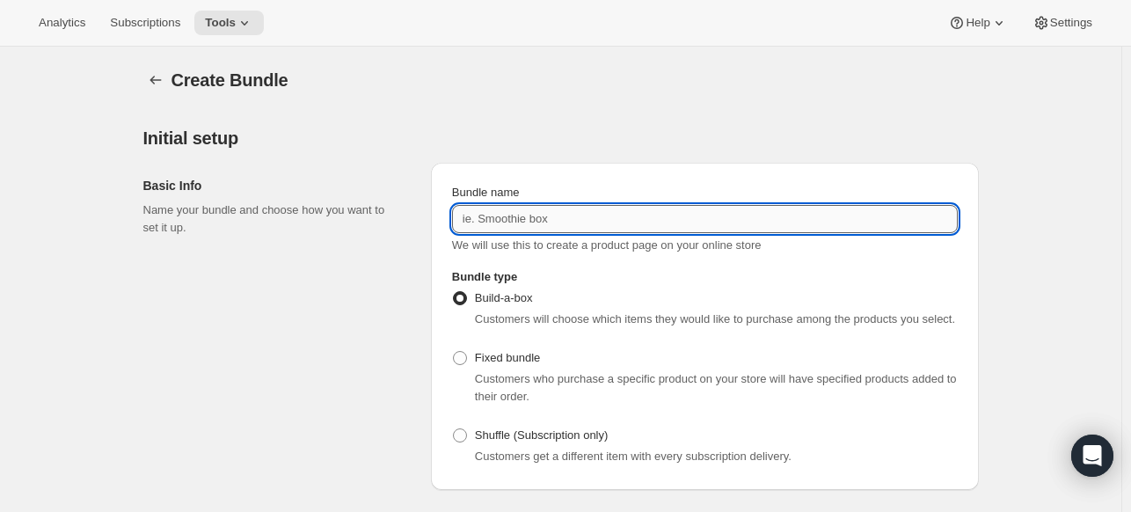
click at [494, 224] on input "Bundle name" at bounding box center [705, 219] width 506 height 28
paste input "CJJ 16 oz"
click at [475, 220] on input "CJJ 16 oz" at bounding box center [705, 219] width 506 height 28
click at [499, 222] on input "LCJ 16 oz" at bounding box center [705, 219] width 506 height 28
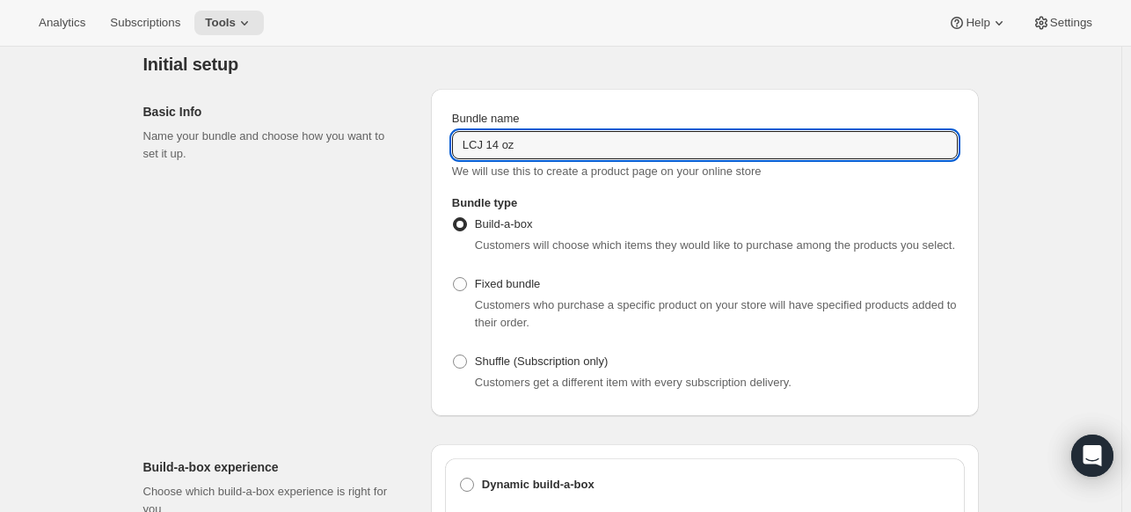
scroll to position [88, 0]
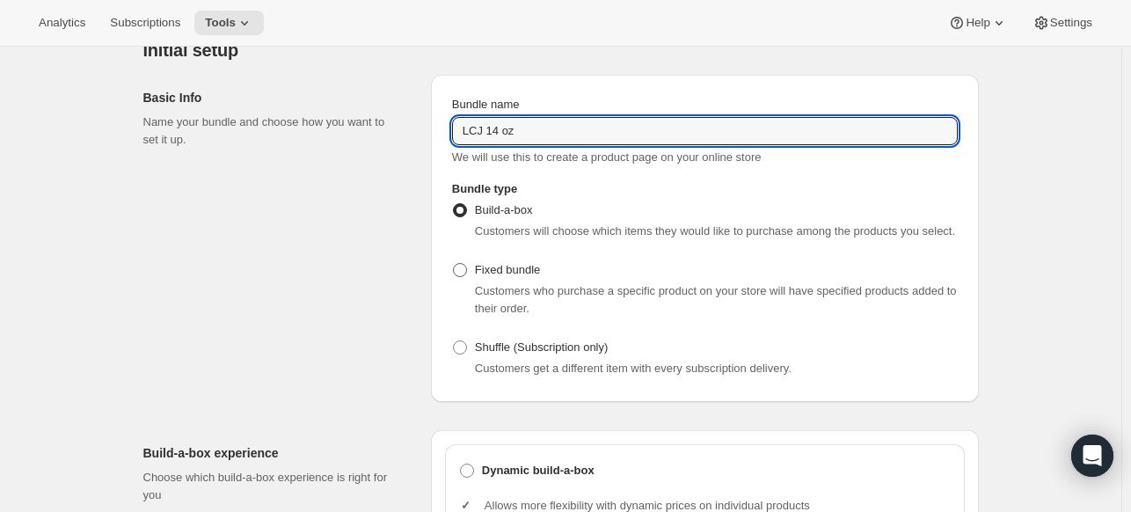
type input "LCJ 14 oz"
click at [475, 271] on label "Fixed bundle" at bounding box center [496, 270] width 88 height 25
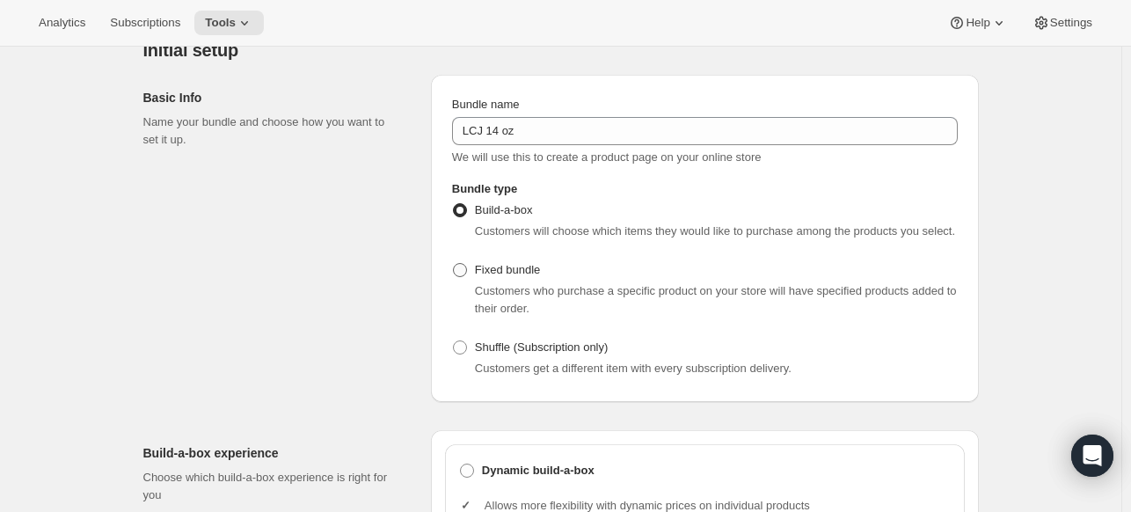
click at [475, 271] on label "Fixed bundle" at bounding box center [496, 270] width 88 height 25
click at [454, 264] on input "Fixed bundle" at bounding box center [453, 263] width 1 height 1
radio input "true"
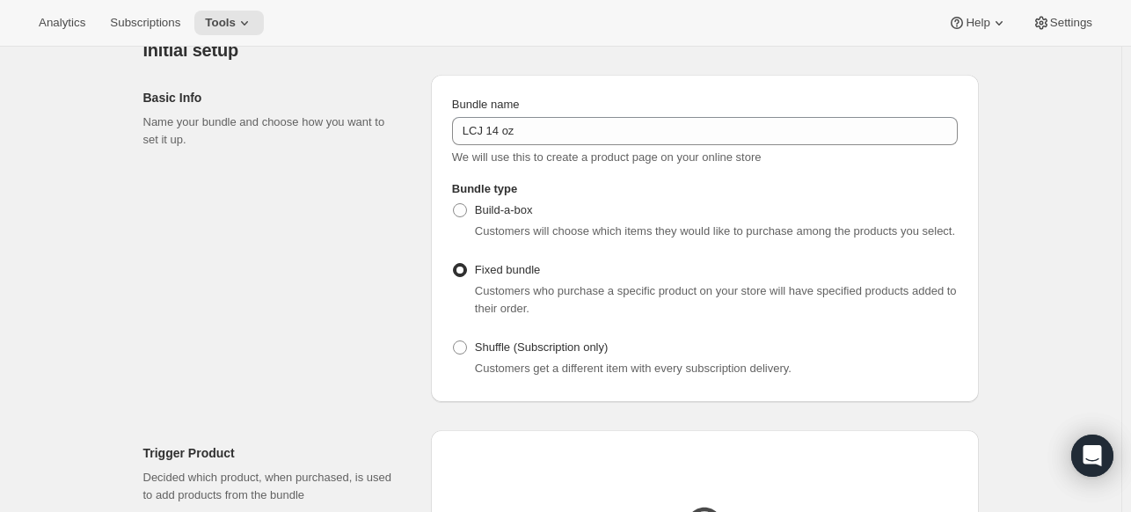
scroll to position [440, 0]
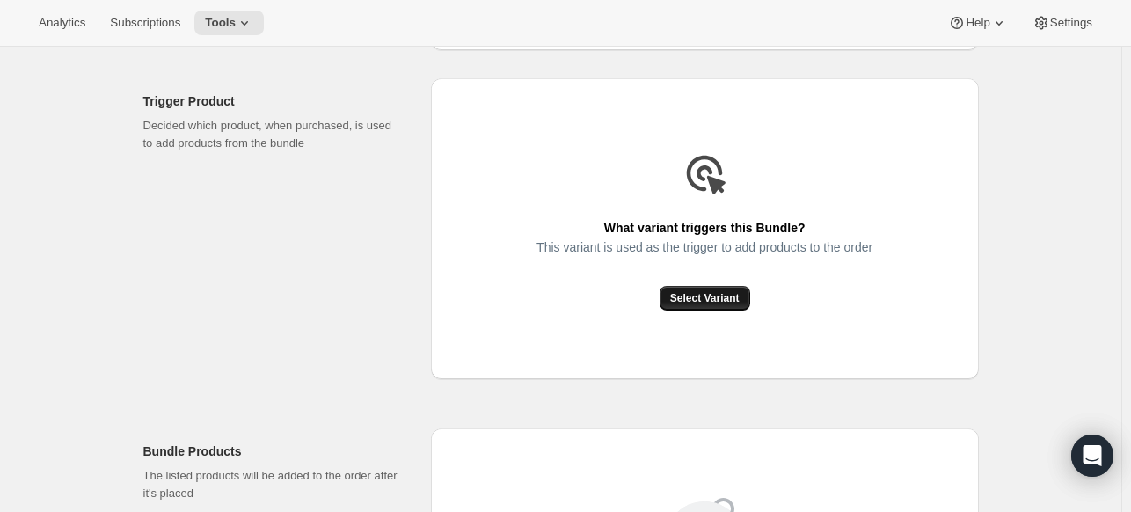
click at [738, 301] on span "Select Variant" at bounding box center [704, 298] width 69 height 14
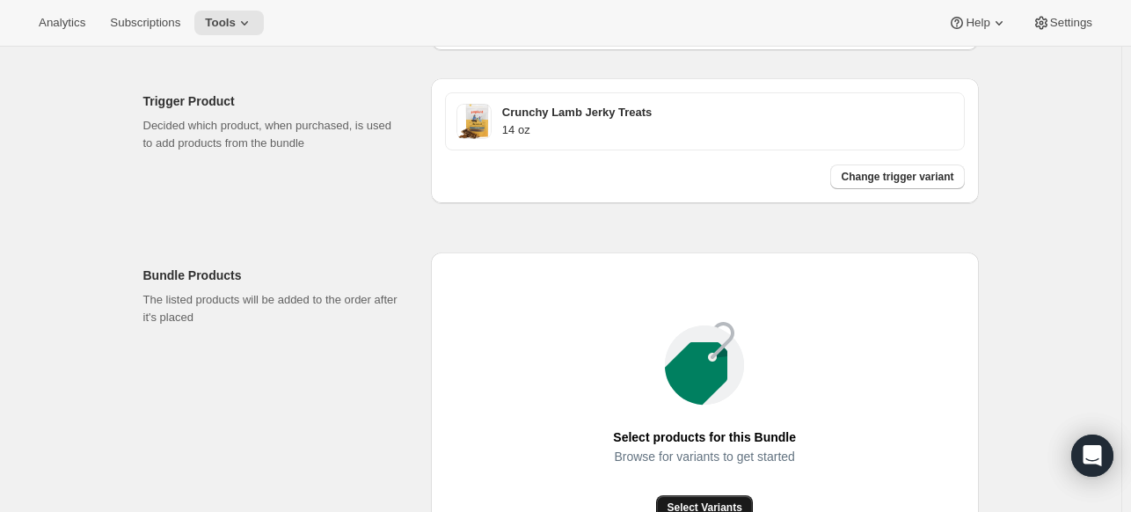
click at [700, 503] on span "Select Variants" at bounding box center [704, 507] width 75 height 14
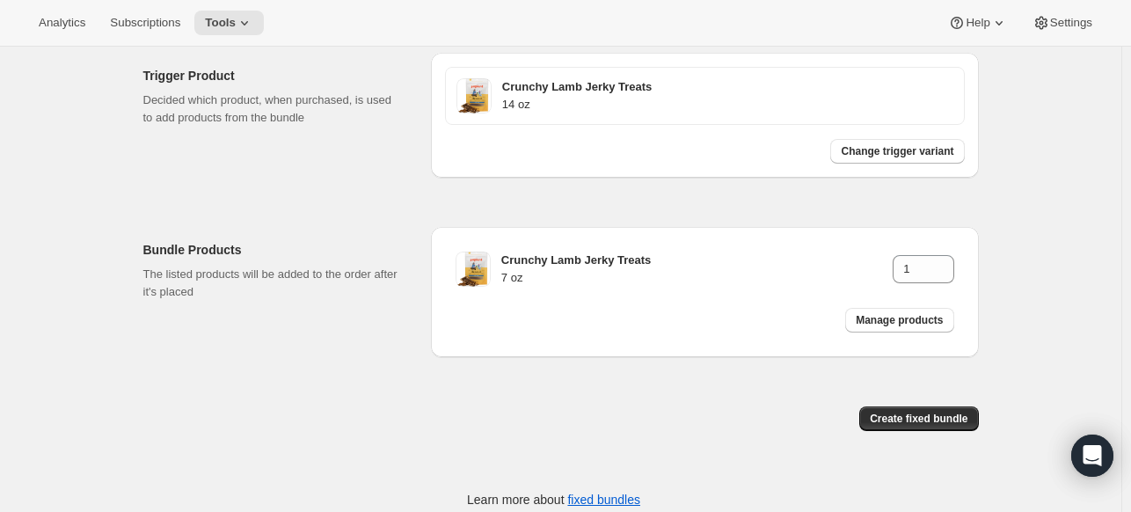
scroll to position [478, 0]
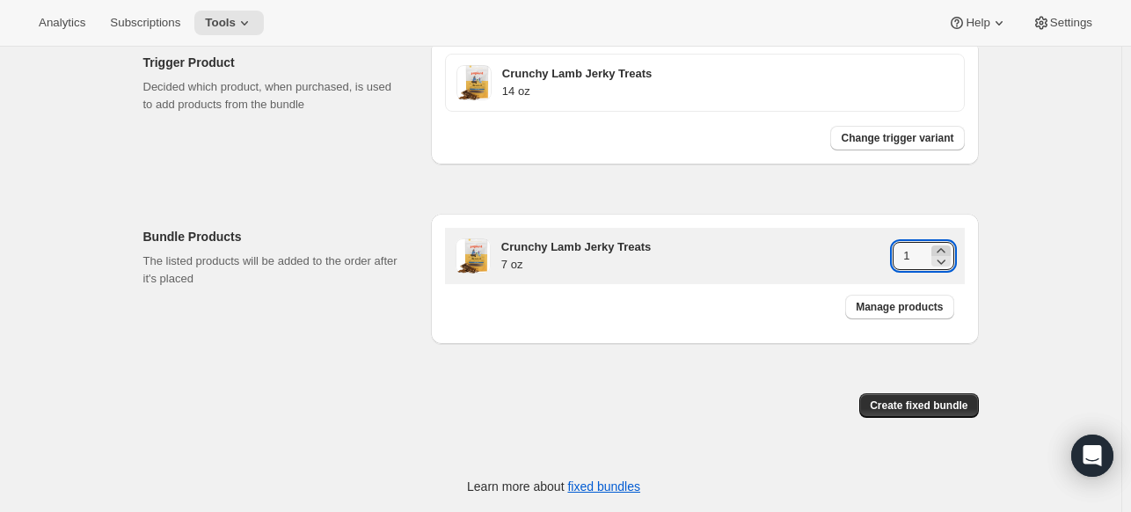
click at [944, 245] on icon at bounding box center [941, 251] width 18 height 18
type input "2"
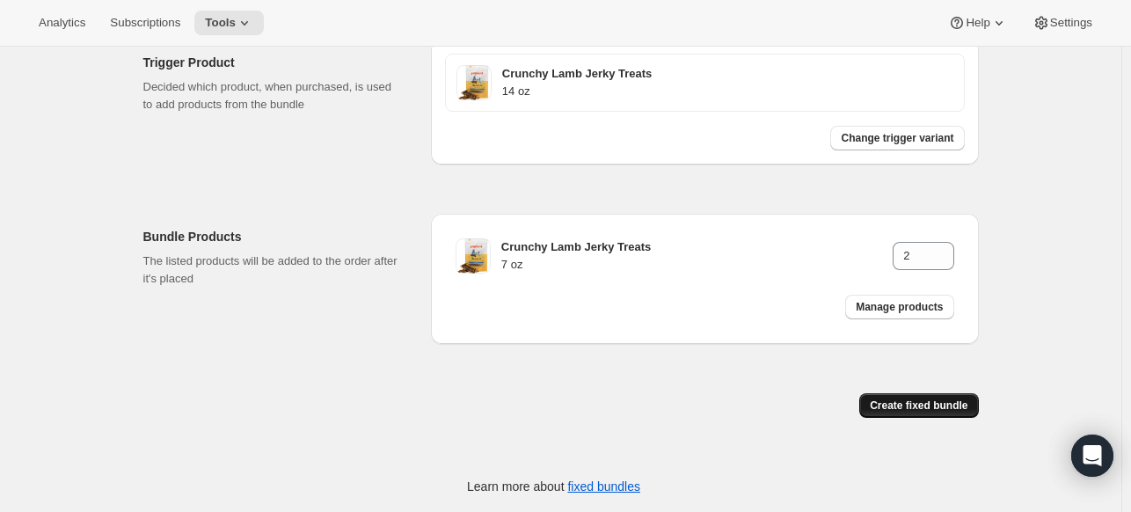
click at [918, 410] on span "Create fixed bundle" at bounding box center [919, 405] width 98 height 14
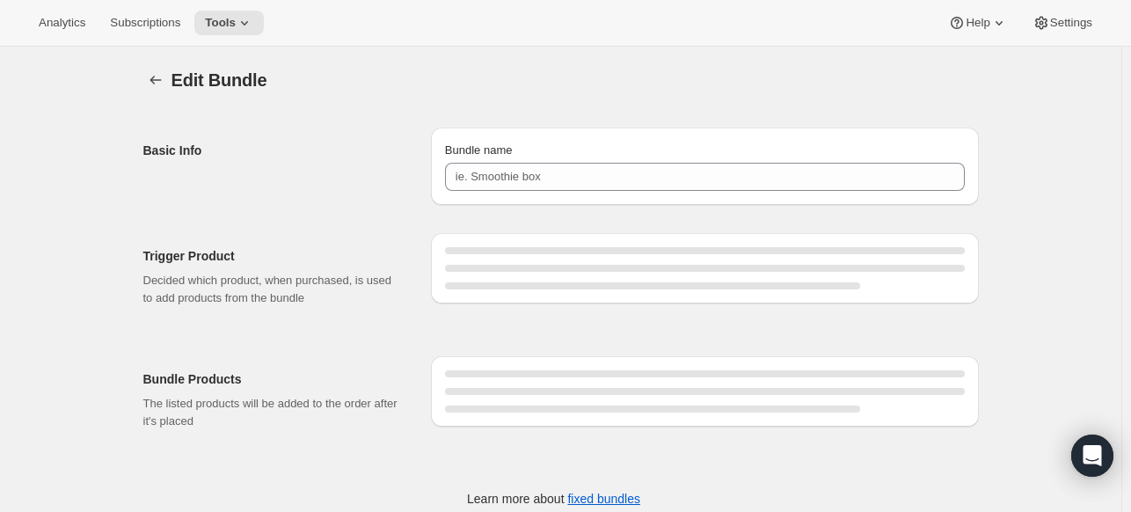
type input "LCJ 14 oz"
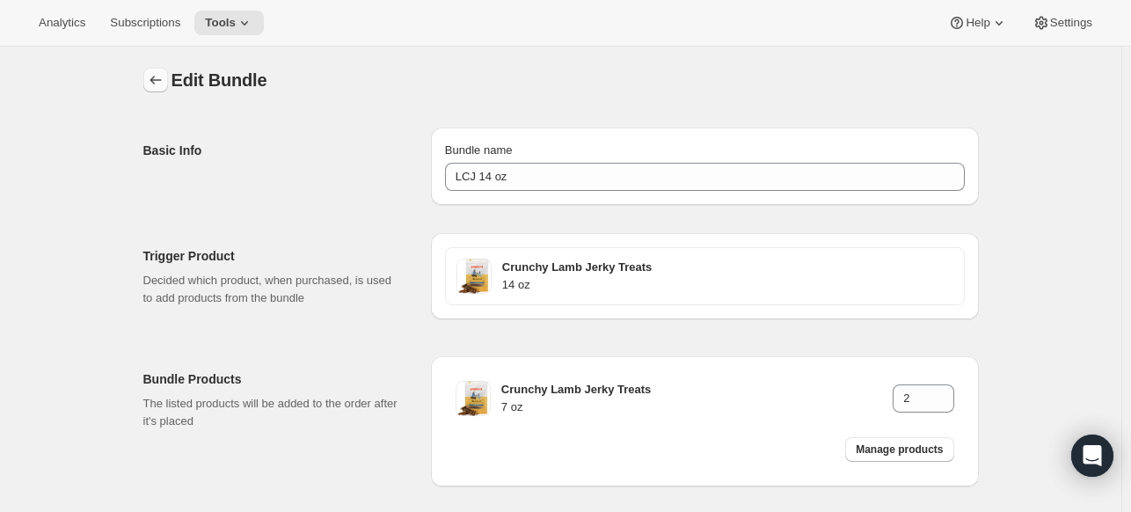
click at [162, 87] on icon "Bundles" at bounding box center [156, 80] width 18 height 18
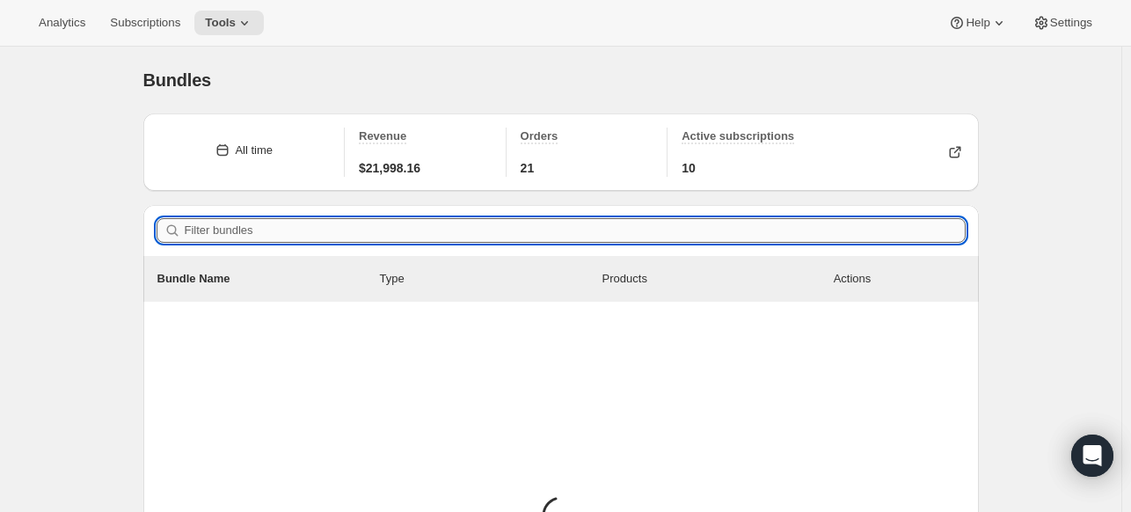
click at [405, 225] on input "Filter bundles" at bounding box center [575, 230] width 781 height 25
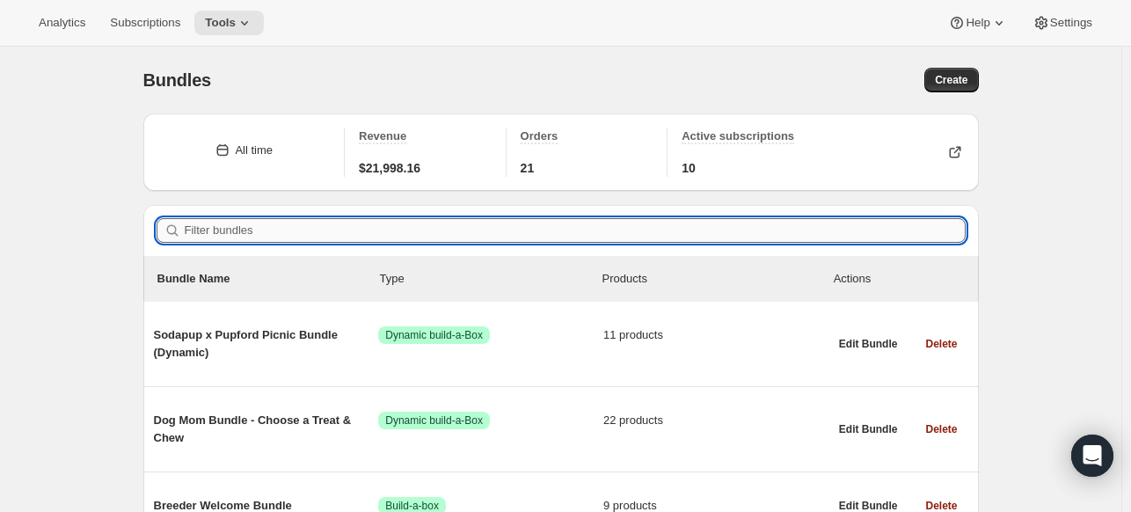
click at [397, 237] on input "Filter bundles" at bounding box center [575, 230] width 781 height 25
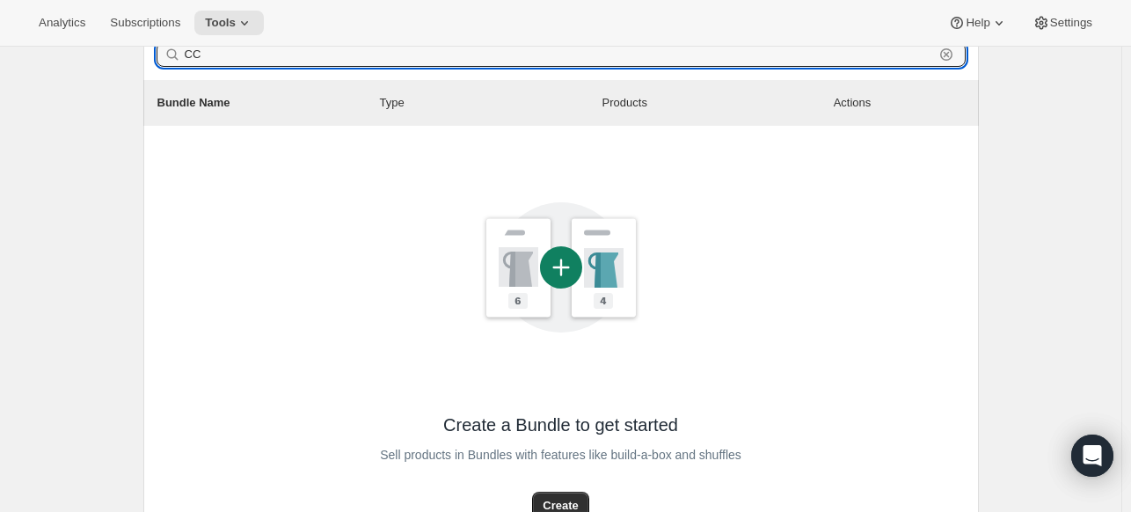
scroll to position [88, 0]
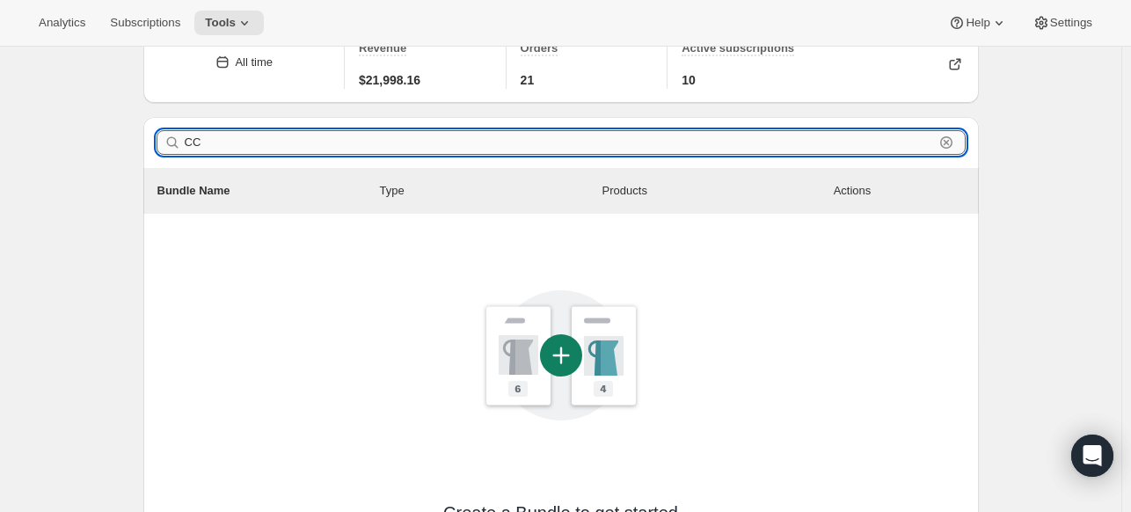
click at [233, 149] on input "CC" at bounding box center [559, 142] width 749 height 25
click at [234, 150] on input "CC" at bounding box center [559, 142] width 749 height 25
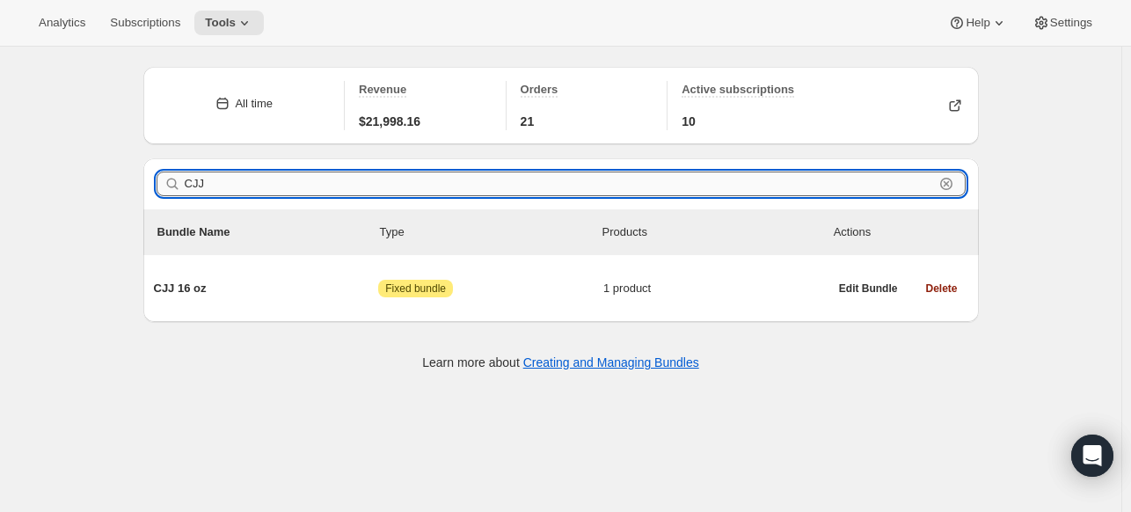
scroll to position [46, 0]
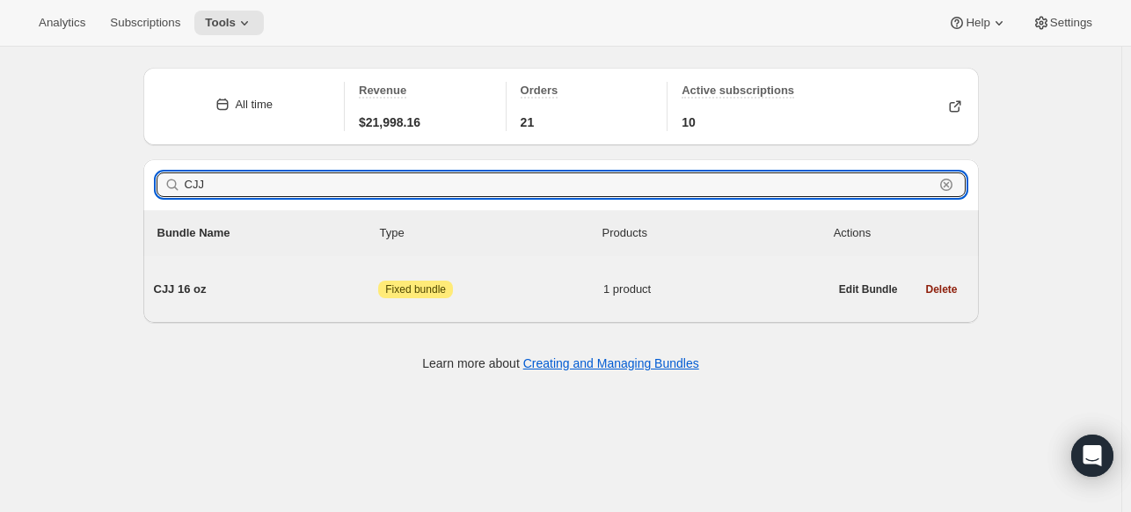
type input "CJJ"
click at [225, 295] on span "CJJ 16 oz" at bounding box center [266, 290] width 225 height 18
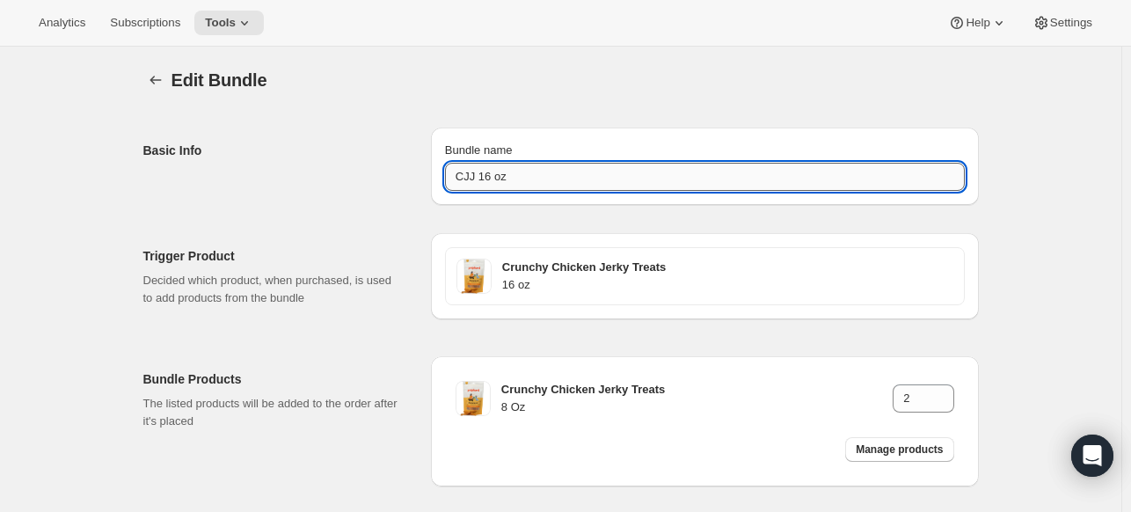
click at [466, 179] on input "CJJ 16 oz" at bounding box center [705, 177] width 520 height 28
click at [470, 181] on input "CJJ 16 oz" at bounding box center [705, 177] width 520 height 28
type input "CCJ 16 oz"
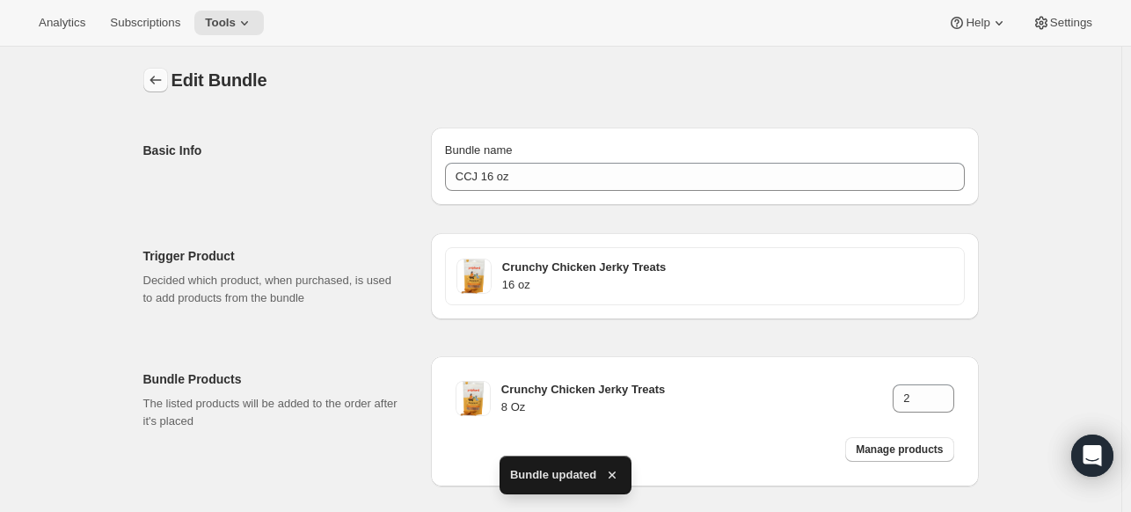
click at [165, 69] on button "Bundles" at bounding box center [155, 80] width 25 height 25
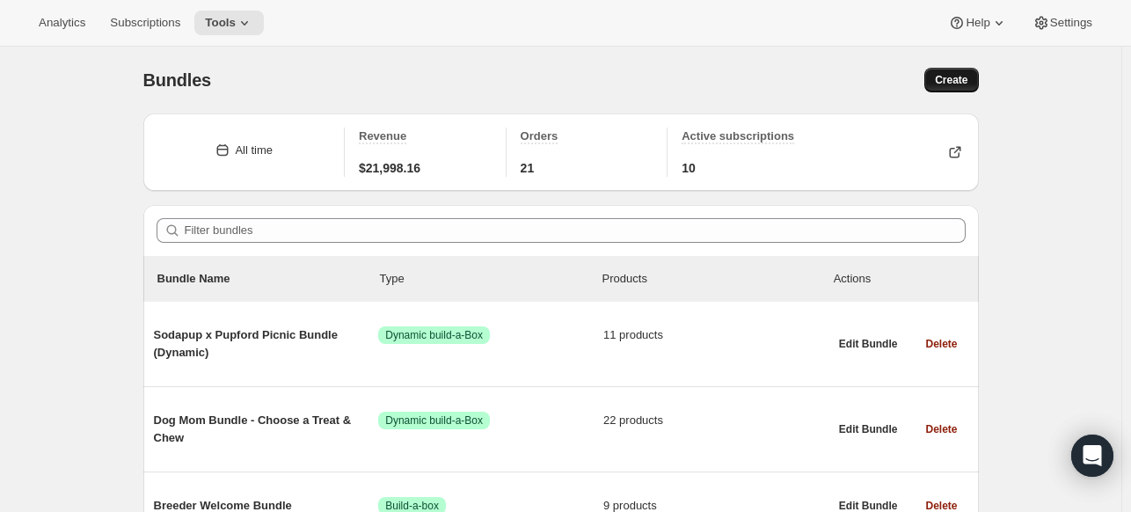
click at [973, 73] on button "Create" at bounding box center [951, 80] width 54 height 25
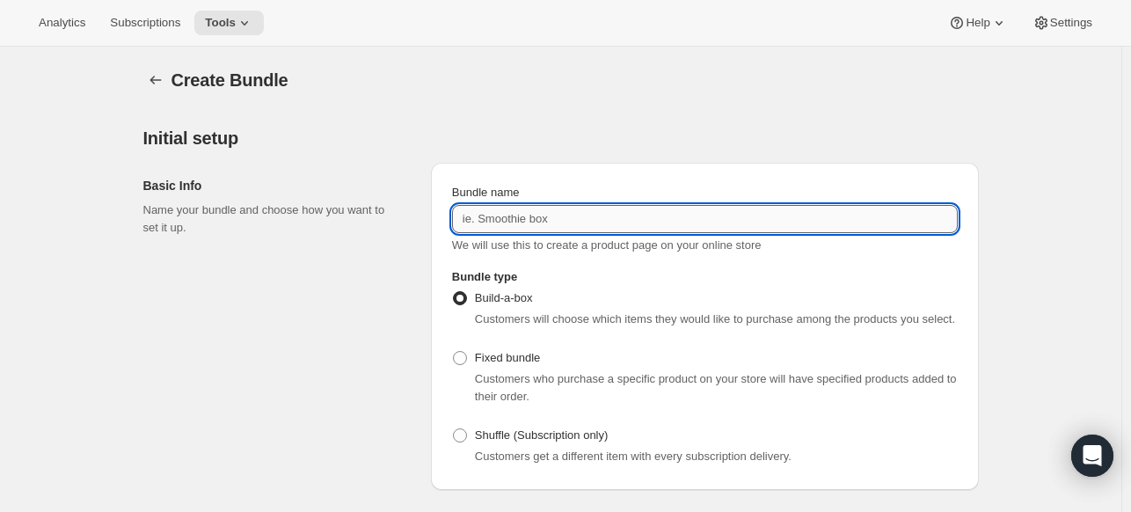
click at [477, 212] on input "Bundle name" at bounding box center [705, 219] width 506 height 28
click at [471, 362] on label "Fixed bundle" at bounding box center [496, 358] width 88 height 25
click at [454, 352] on input "Fixed bundle" at bounding box center [453, 351] width 1 height 1
radio input "true"
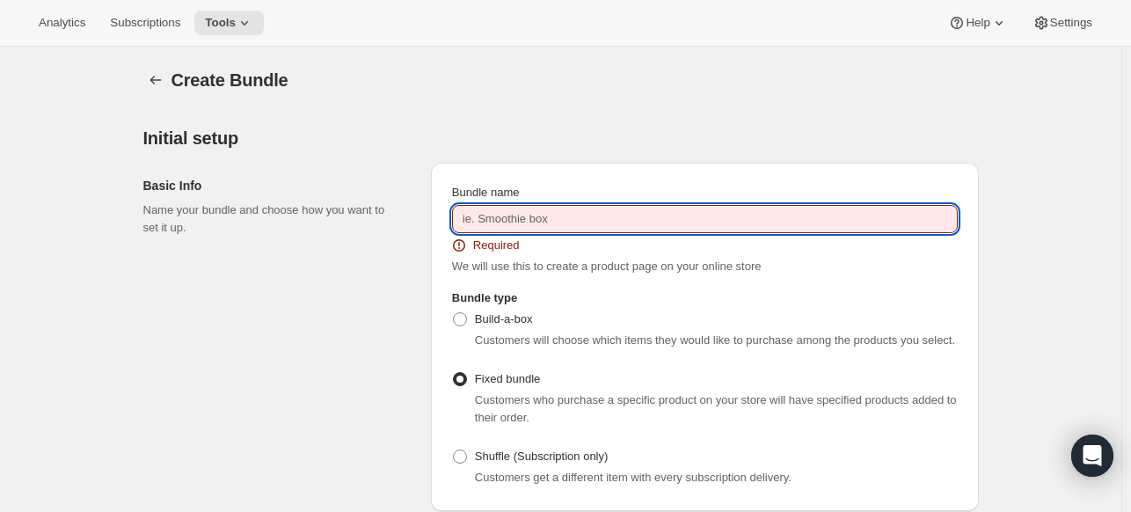
click at [541, 222] on input "Bundle name" at bounding box center [705, 219] width 506 height 28
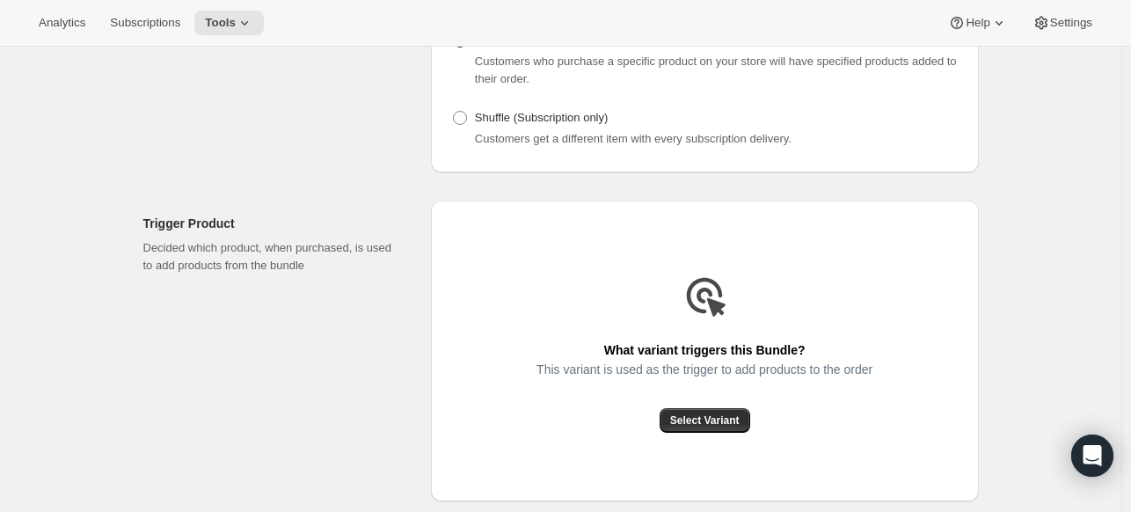
scroll to position [440, 0]
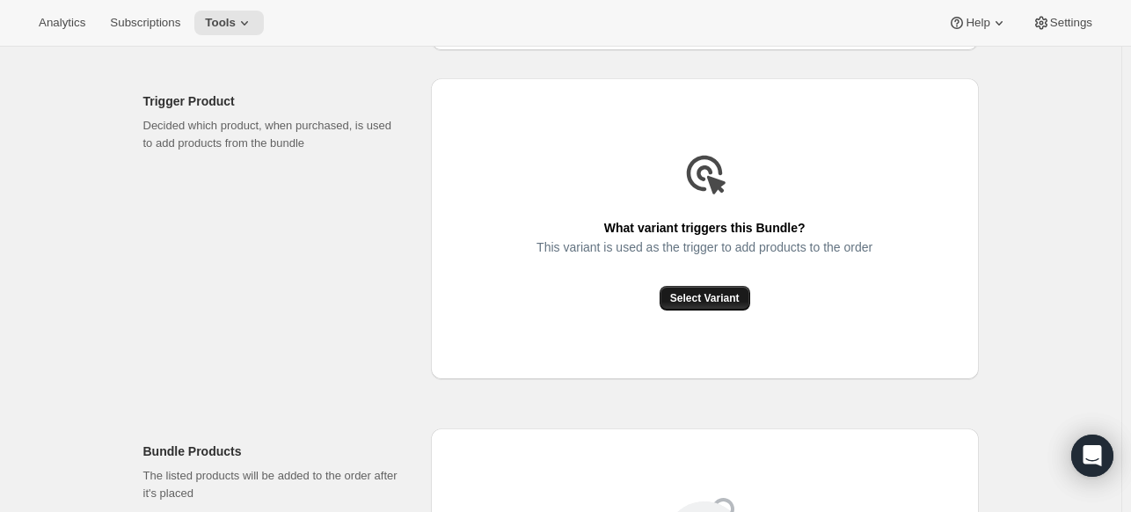
type input "BCJ 16 oz"
click at [685, 310] on button "Select Variant" at bounding box center [705, 298] width 91 height 25
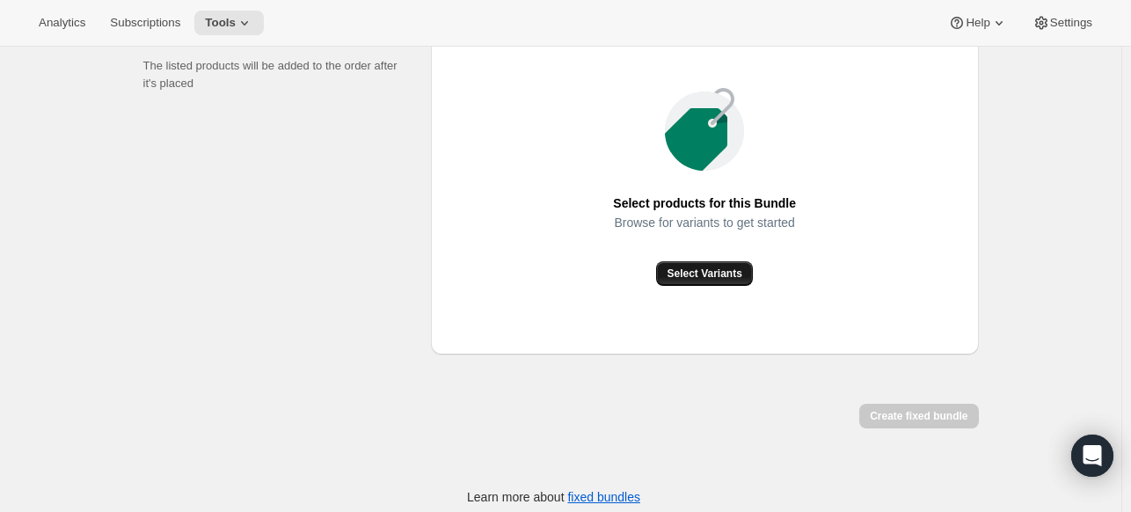
click at [734, 273] on span "Select Variants" at bounding box center [704, 273] width 75 height 14
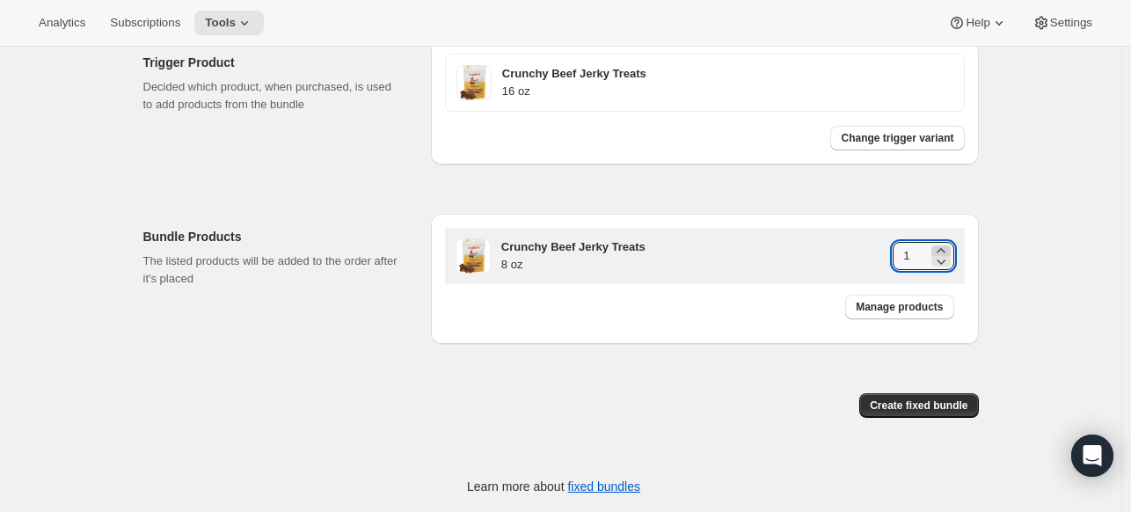
click at [939, 248] on icon at bounding box center [941, 251] width 18 height 18
type input "2"
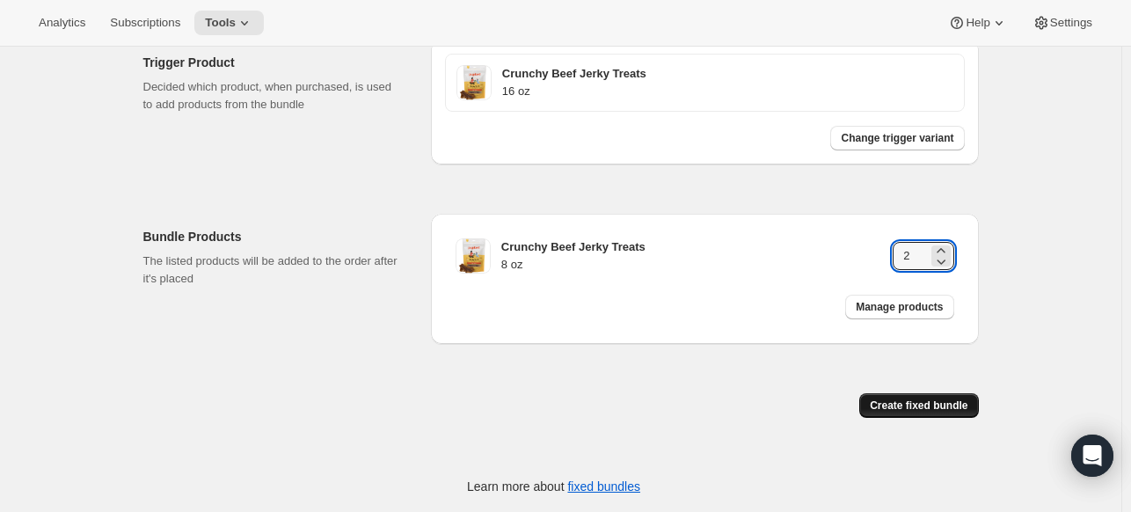
click at [920, 406] on span "Create fixed bundle" at bounding box center [919, 405] width 98 height 14
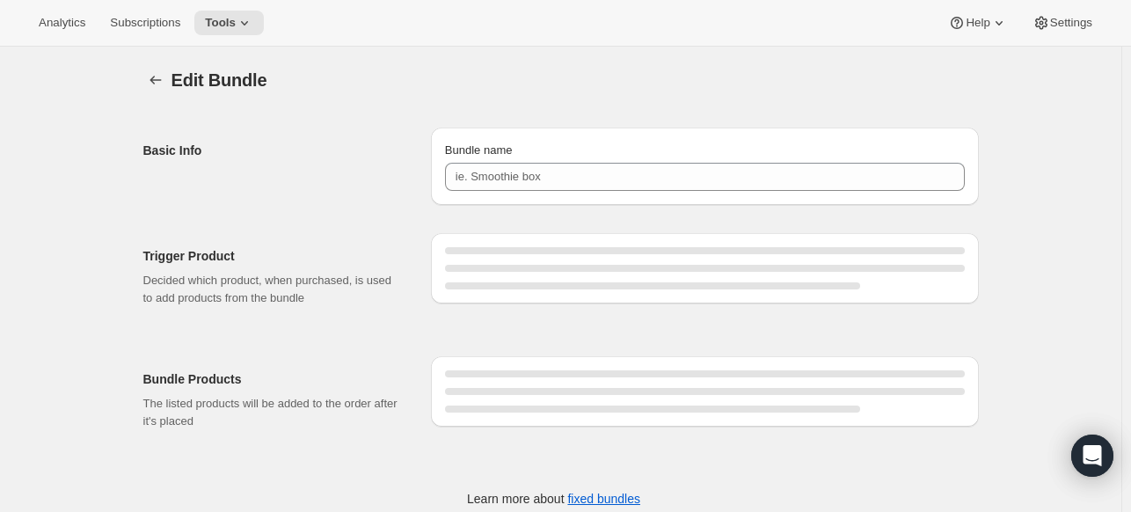
type input "BCJ 16 oz"
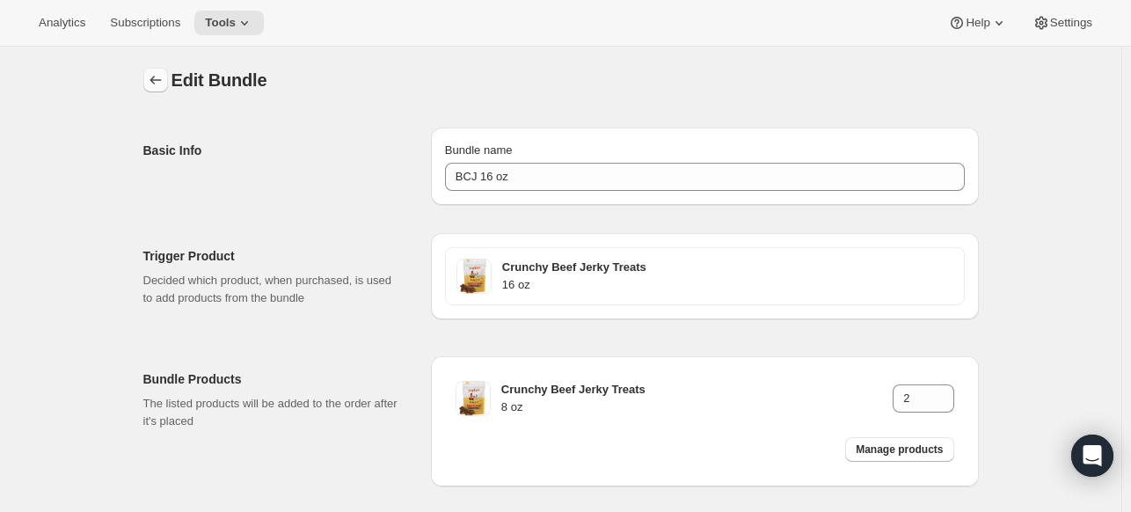
click at [165, 69] on button "Bundles" at bounding box center [155, 80] width 25 height 25
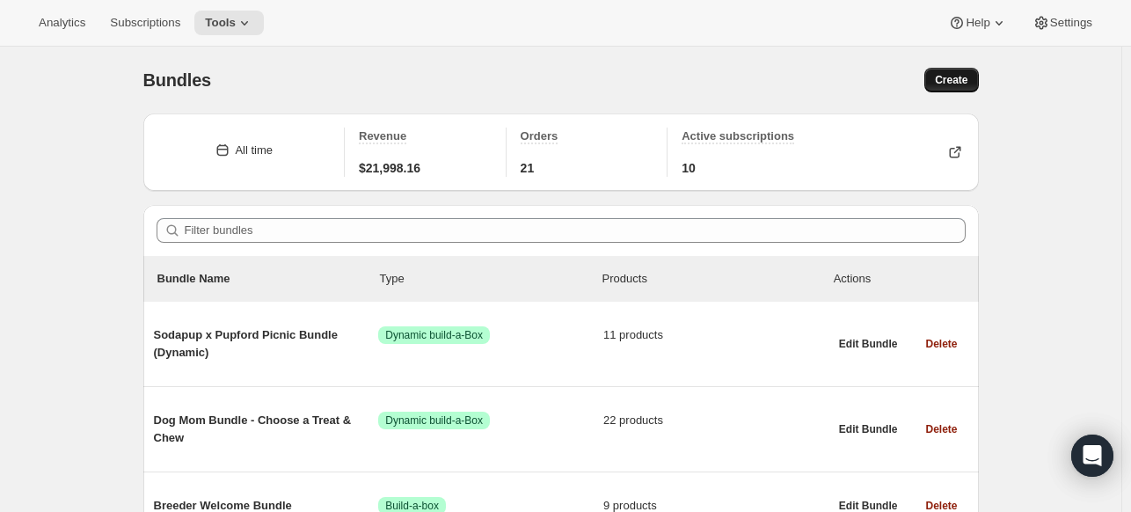
click at [948, 78] on span "Create" at bounding box center [951, 80] width 33 height 14
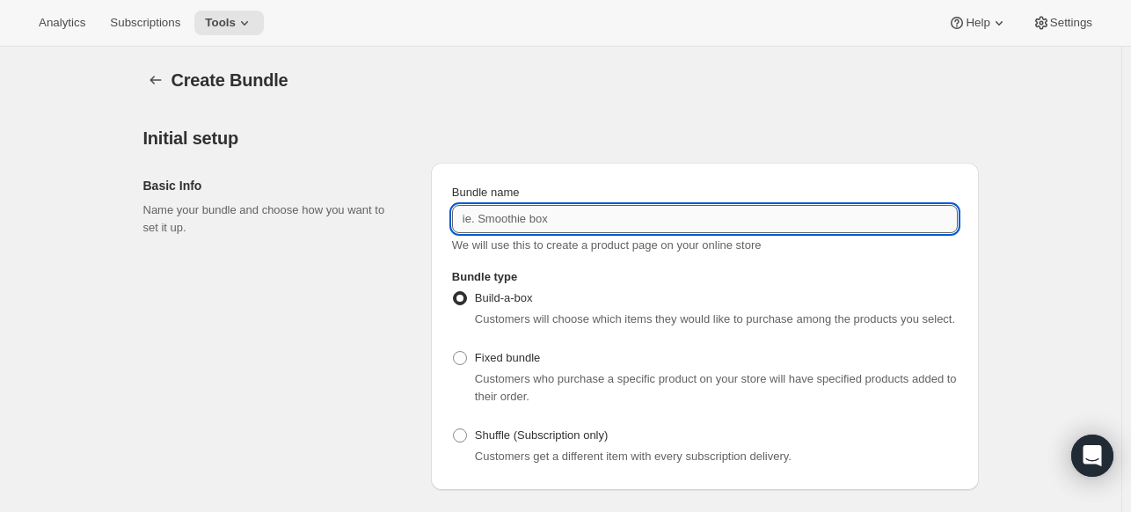
click at [499, 221] on input "Bundle name" at bounding box center [705, 219] width 506 height 28
type input "SCJ 20 oz"
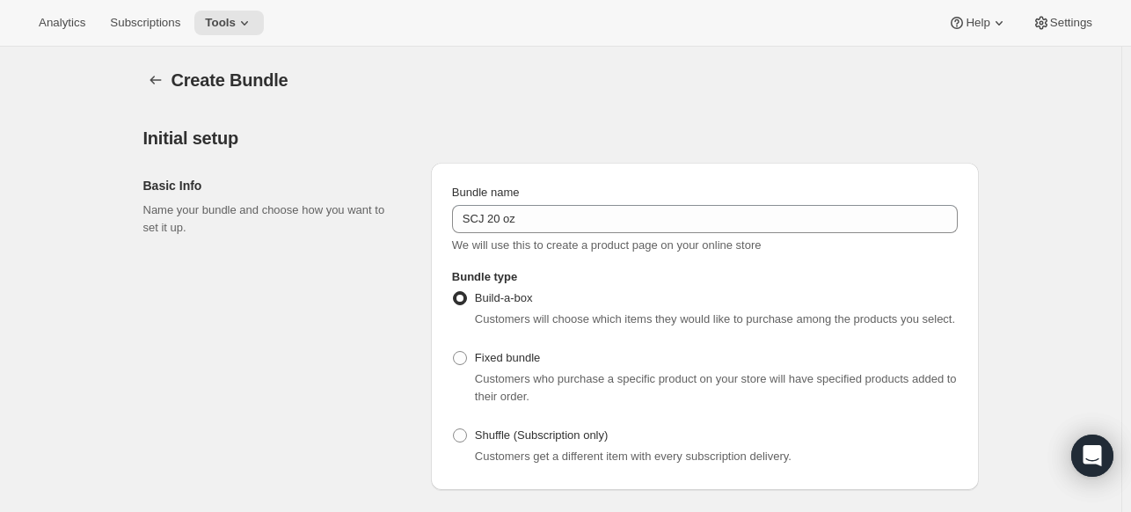
click at [562, 361] on div "Fixed bundle Customers who purchase a specific product on your store will have …" at bounding box center [705, 376] width 506 height 60
click at [474, 364] on label "Fixed bundle" at bounding box center [496, 358] width 88 height 25
click at [454, 352] on input "Fixed bundle" at bounding box center [453, 351] width 1 height 1
radio input "true"
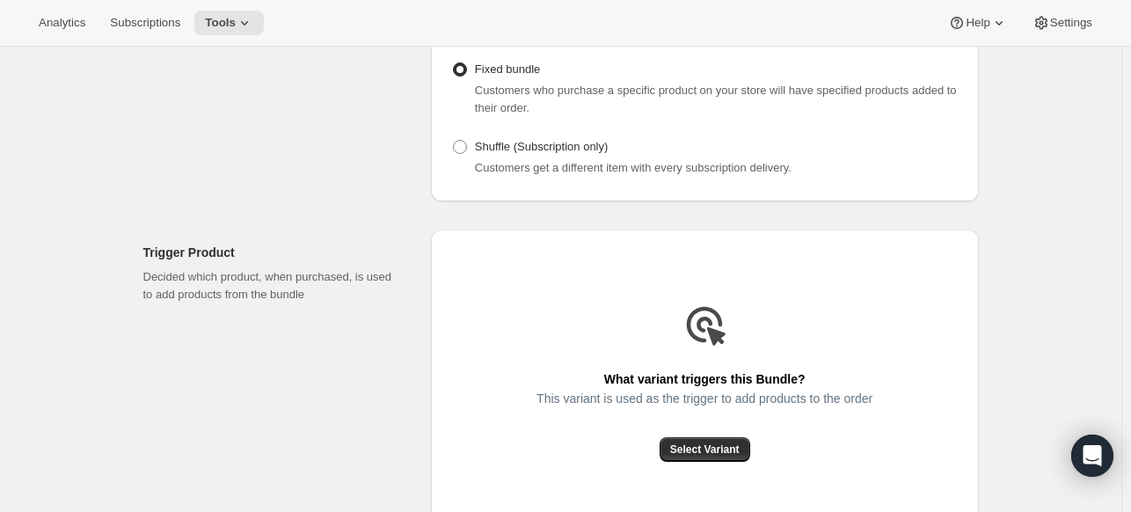
scroll to position [440, 0]
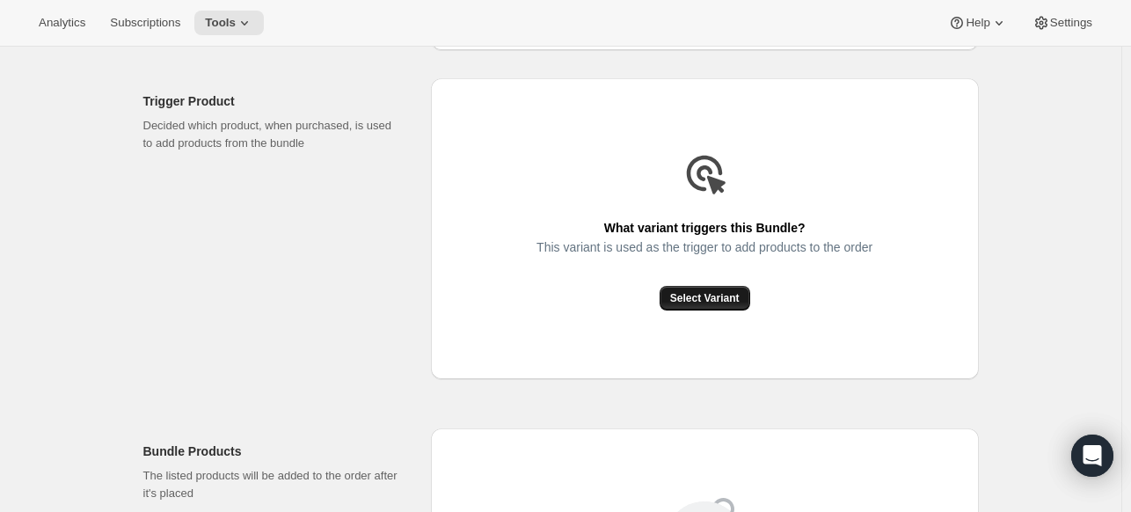
click at [696, 307] on button "Select Variant" at bounding box center [705, 298] width 91 height 25
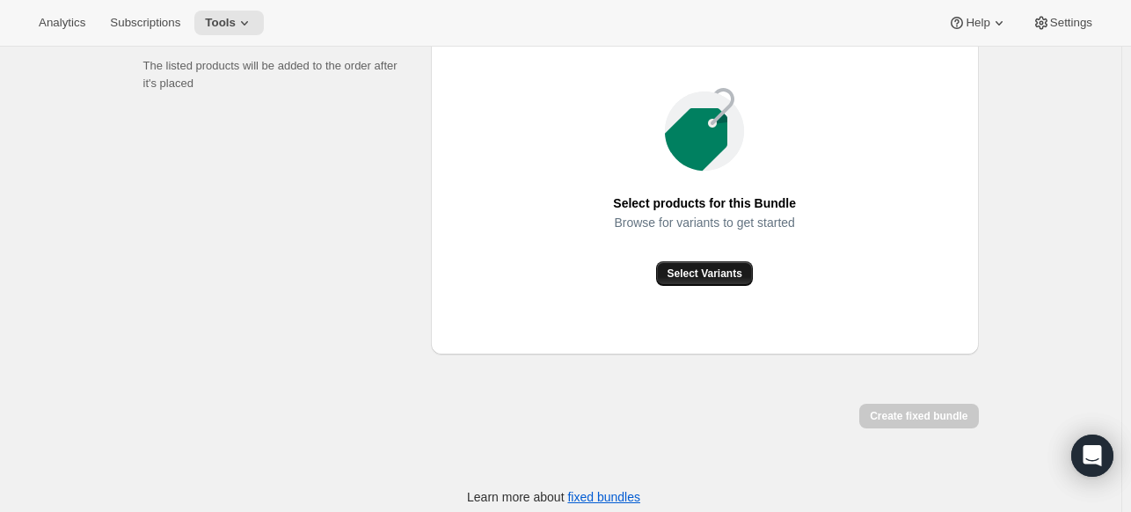
click at [682, 261] on button "Select Variants" at bounding box center [704, 273] width 96 height 25
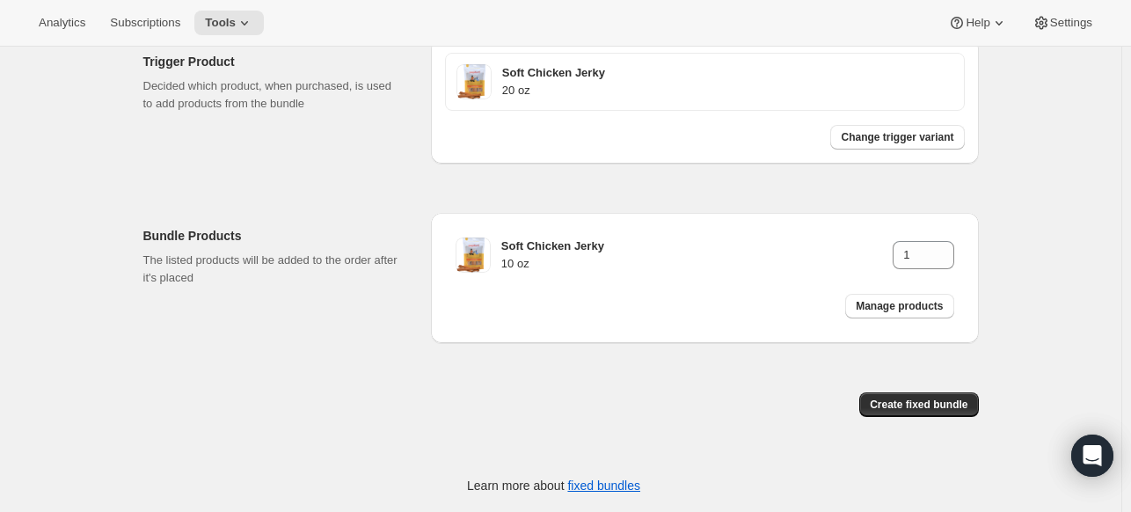
scroll to position [478, 0]
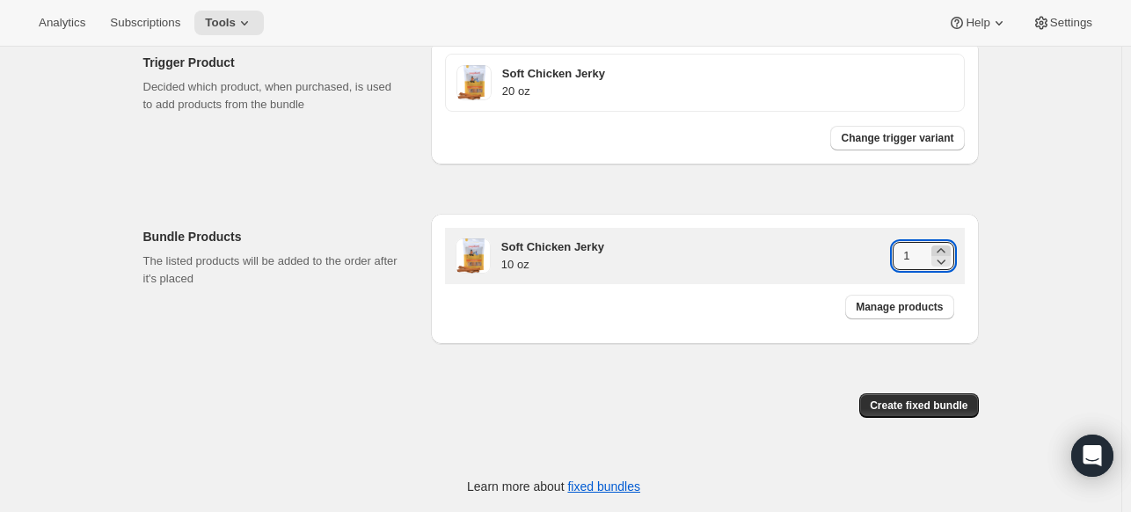
click at [944, 245] on icon at bounding box center [941, 251] width 18 height 18
type input "2"
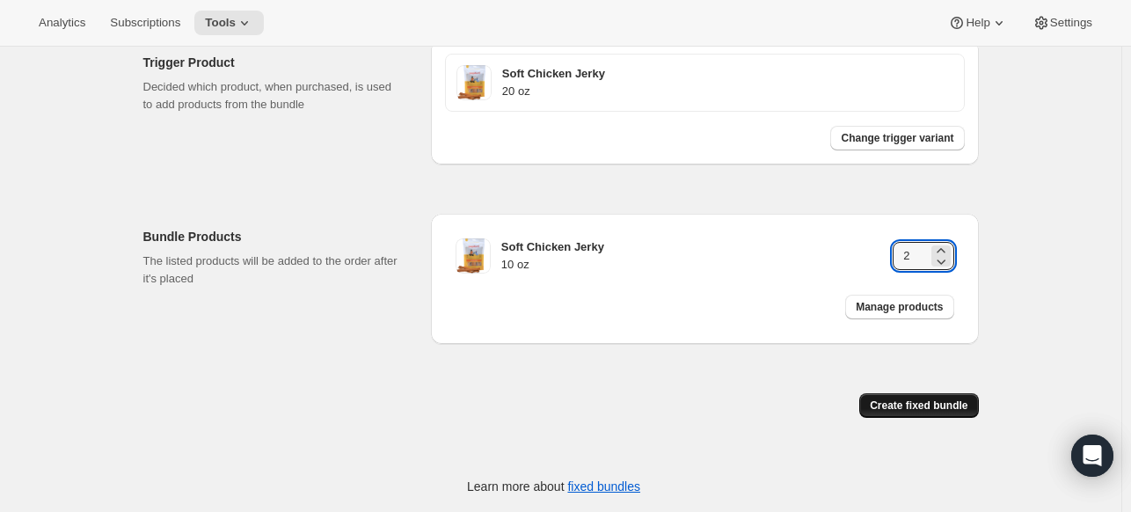
click at [959, 412] on button "Create fixed bundle" at bounding box center [918, 405] width 119 height 25
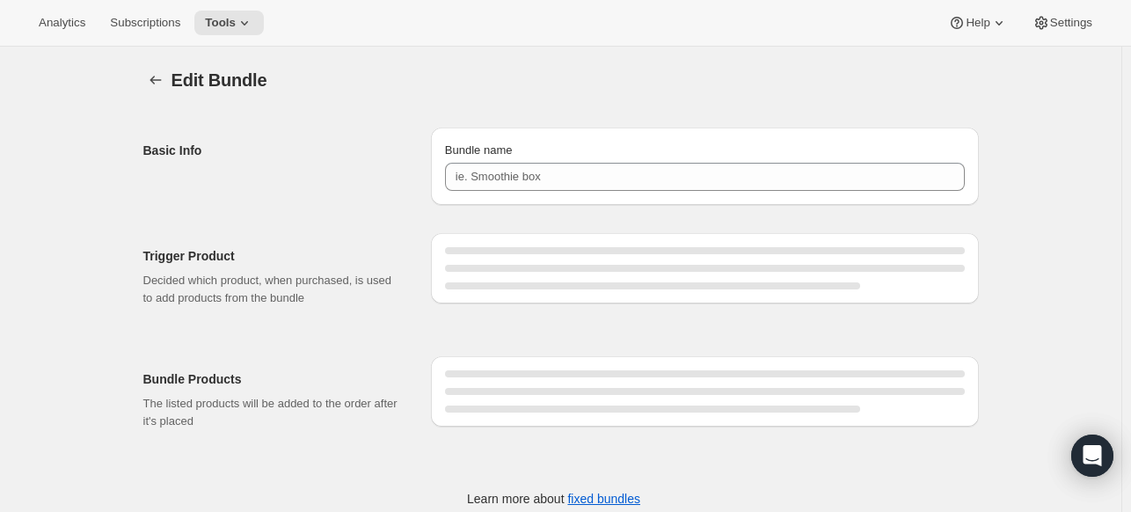
type input "SCJ 20 oz"
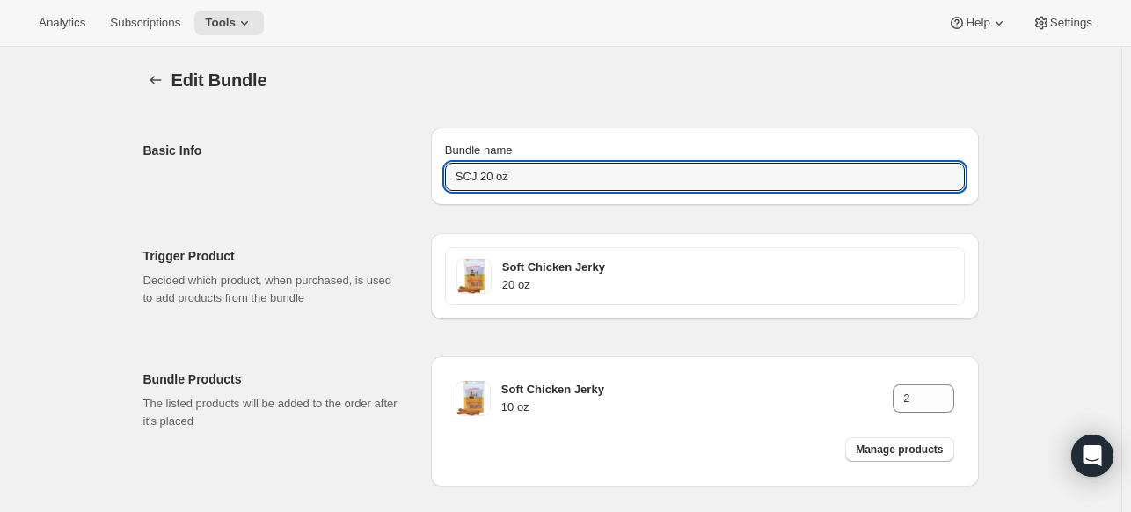
drag, startPoint x: 569, startPoint y: 176, endPoint x: 431, endPoint y: 168, distance: 138.3
click at [431, 168] on div "Basic Info Bundle name SCJ 20 oz" at bounding box center [560, 158] width 835 height 91
click at [164, 80] on icon "Bundles" at bounding box center [156, 80] width 18 height 18
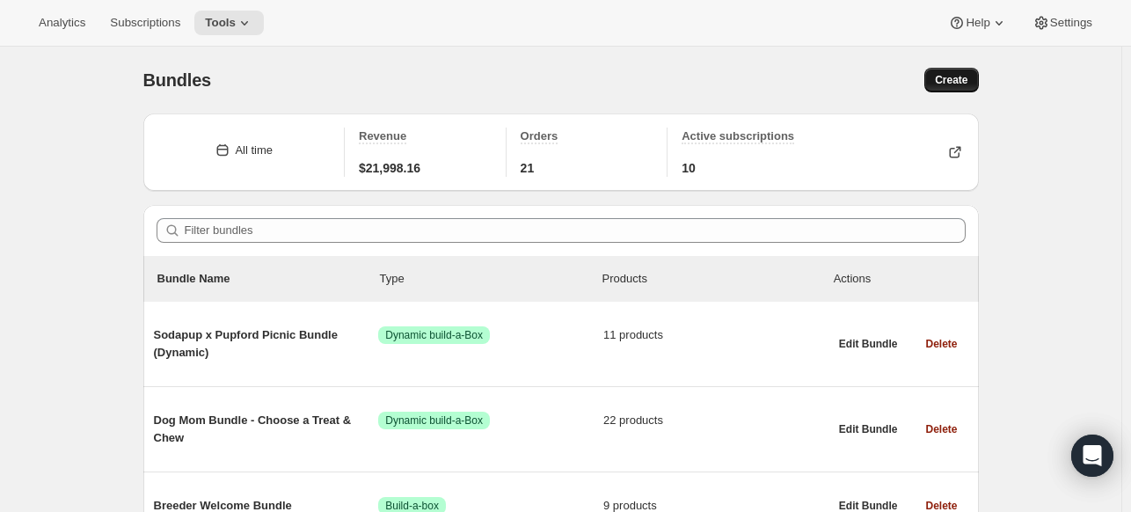
click at [964, 81] on span "Create" at bounding box center [951, 80] width 33 height 14
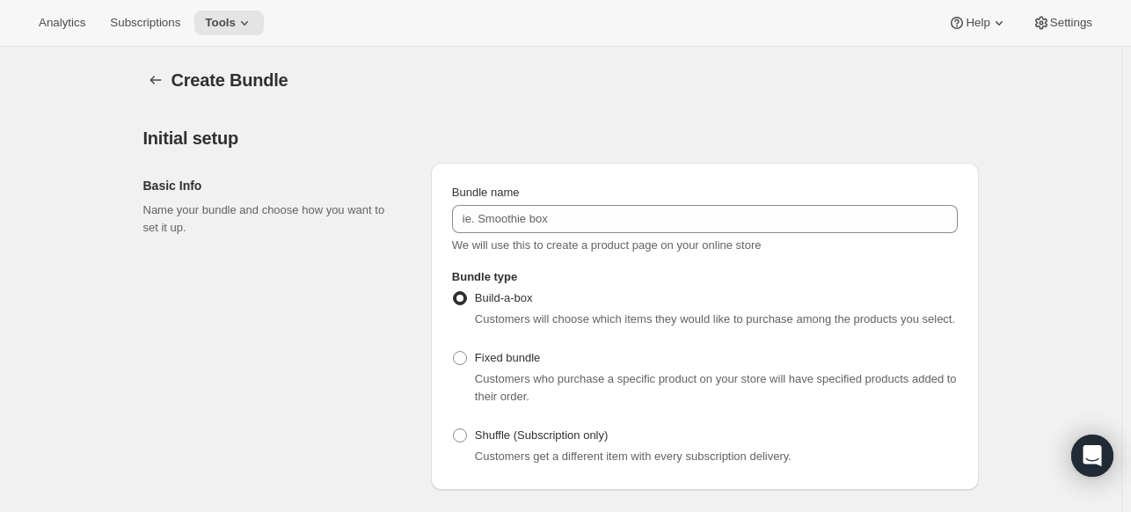
click at [548, 200] on div "Bundle name" at bounding box center [705, 193] width 506 height 18
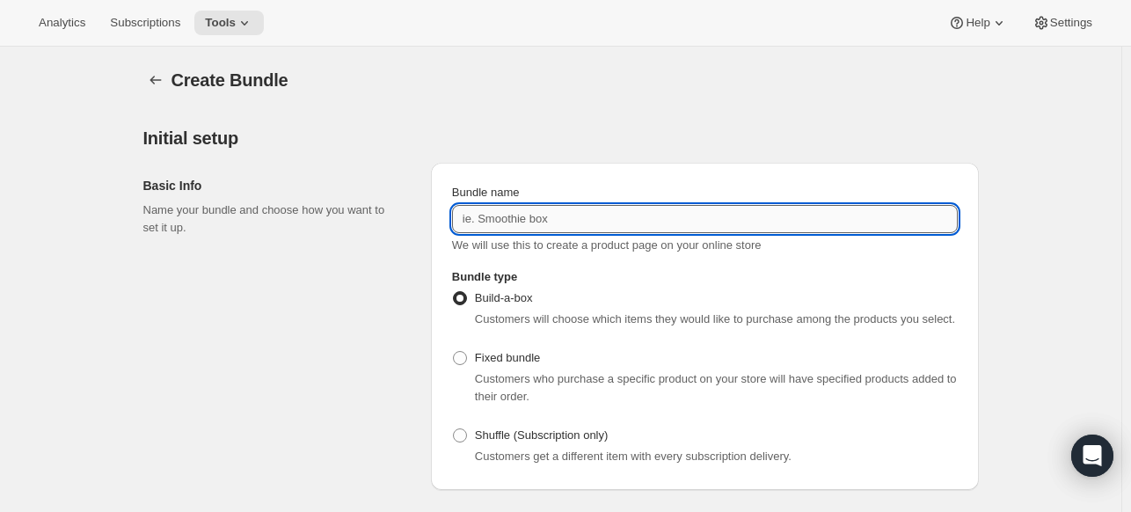
click at [542, 219] on input "Bundle name" at bounding box center [705, 219] width 506 height 28
paste input "SCJ 20 oz"
click at [494, 224] on input "SCJ 20 oz" at bounding box center [705, 219] width 506 height 28
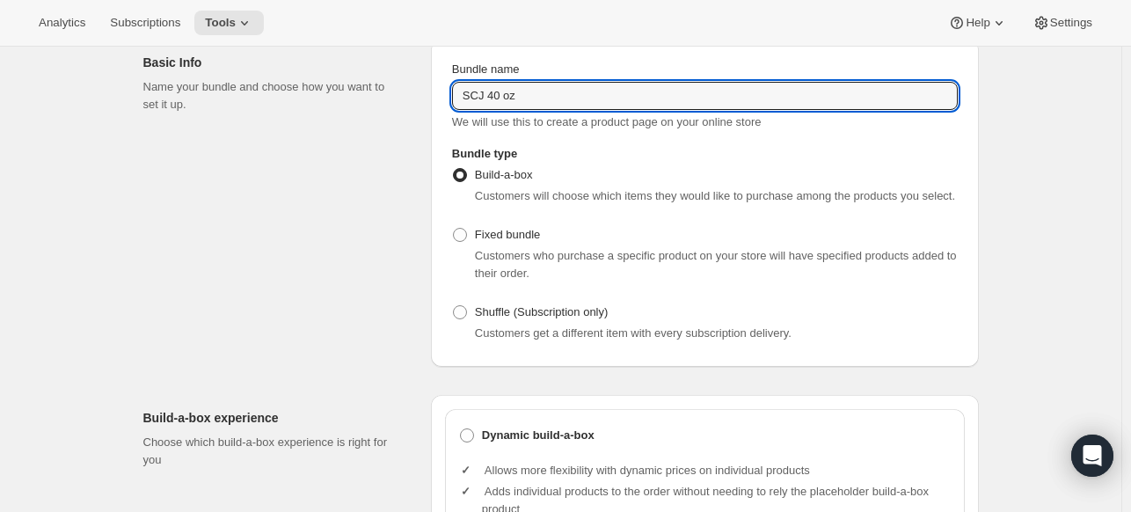
scroll to position [176, 0]
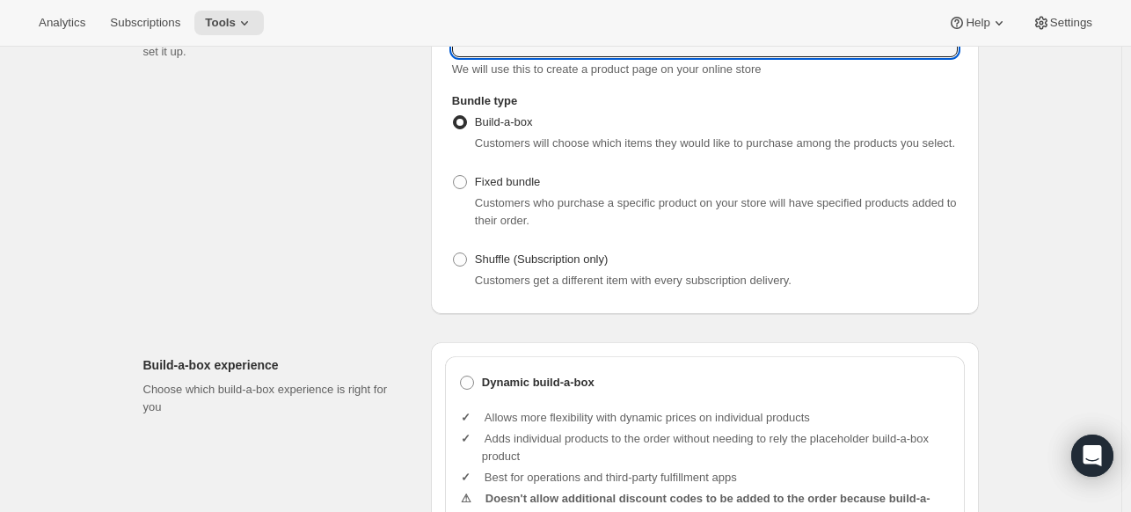
type input "SCJ 40 oz"
click at [468, 196] on div "Customers who purchase a specific product on your store will have specified pro…" at bounding box center [705, 211] width 506 height 35
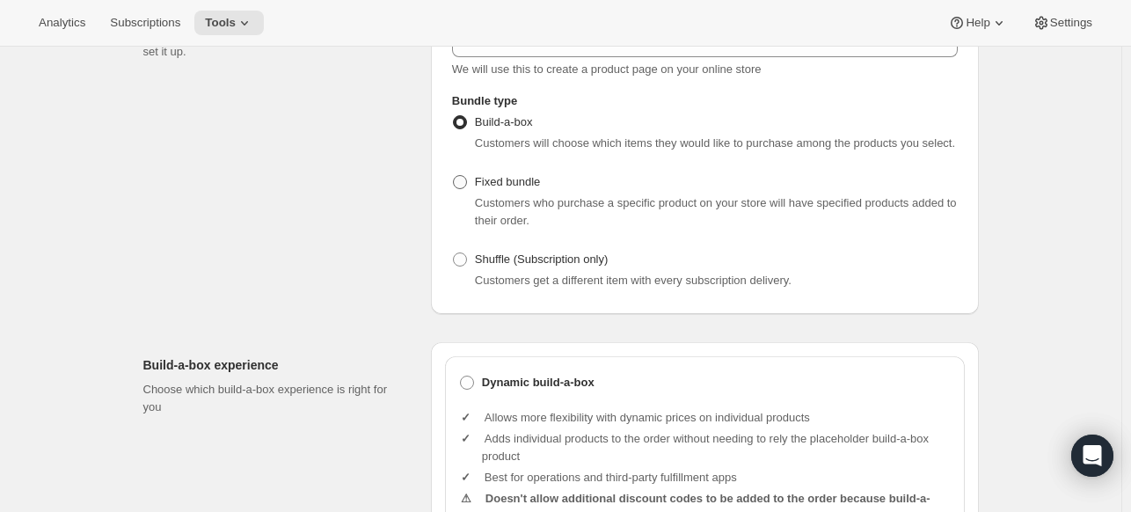
click at [466, 180] on span at bounding box center [460, 182] width 14 height 14
click at [454, 176] on input "Fixed bundle" at bounding box center [453, 175] width 1 height 1
radio input "true"
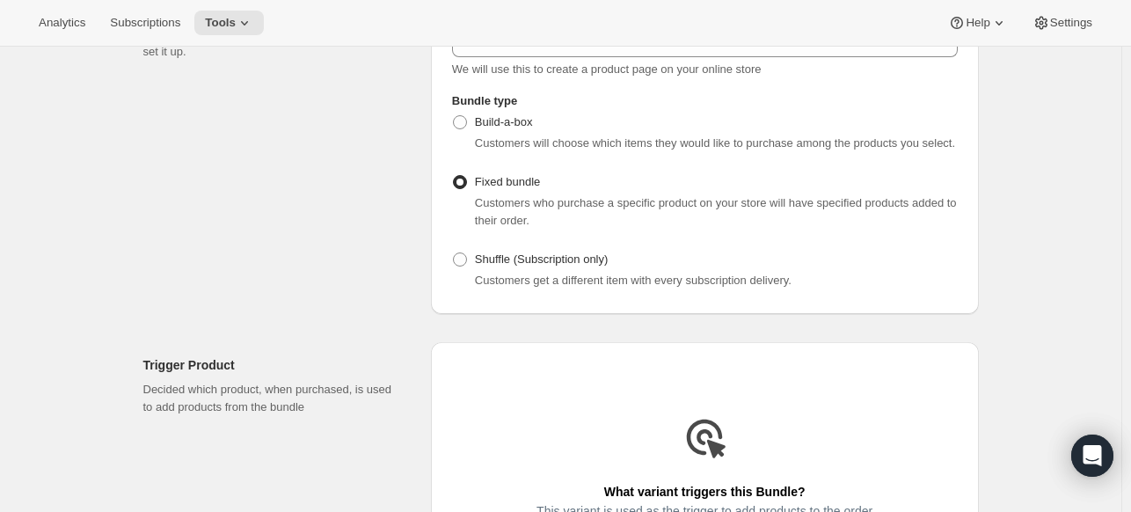
scroll to position [352, 0]
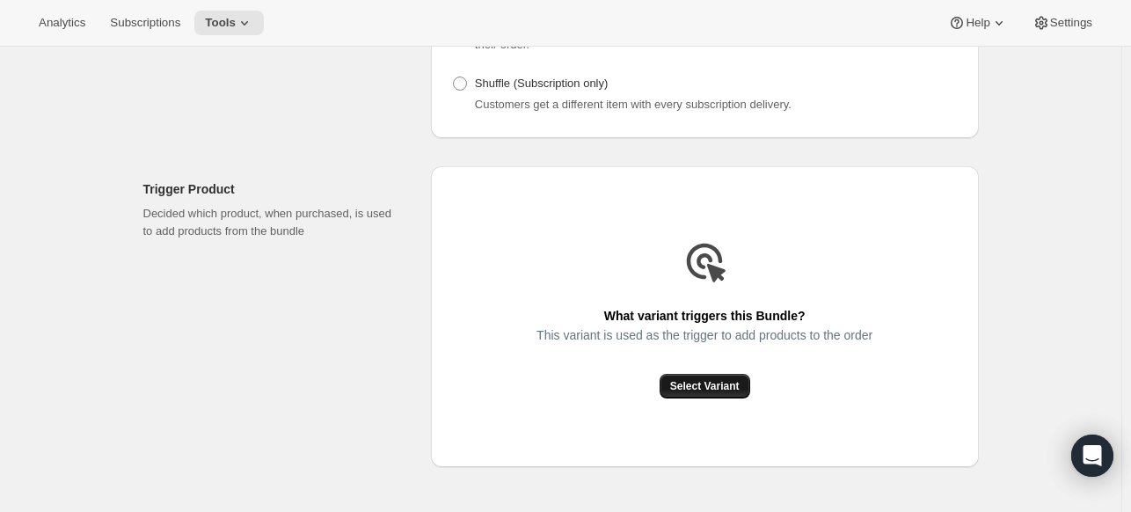
click at [688, 394] on button "Select Variant" at bounding box center [705, 386] width 91 height 25
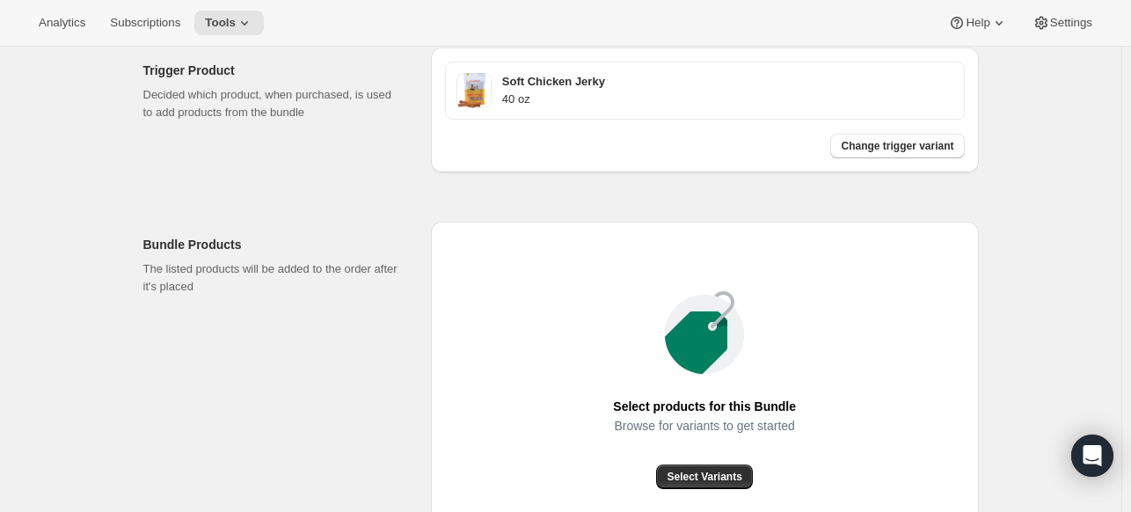
scroll to position [616, 0]
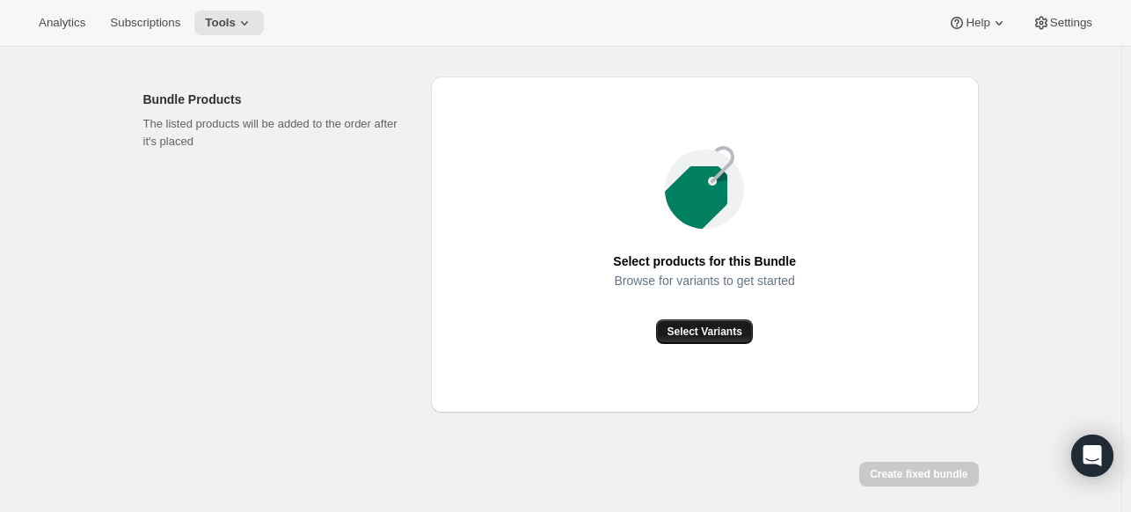
click at [702, 334] on span "Select Variants" at bounding box center [704, 331] width 75 height 14
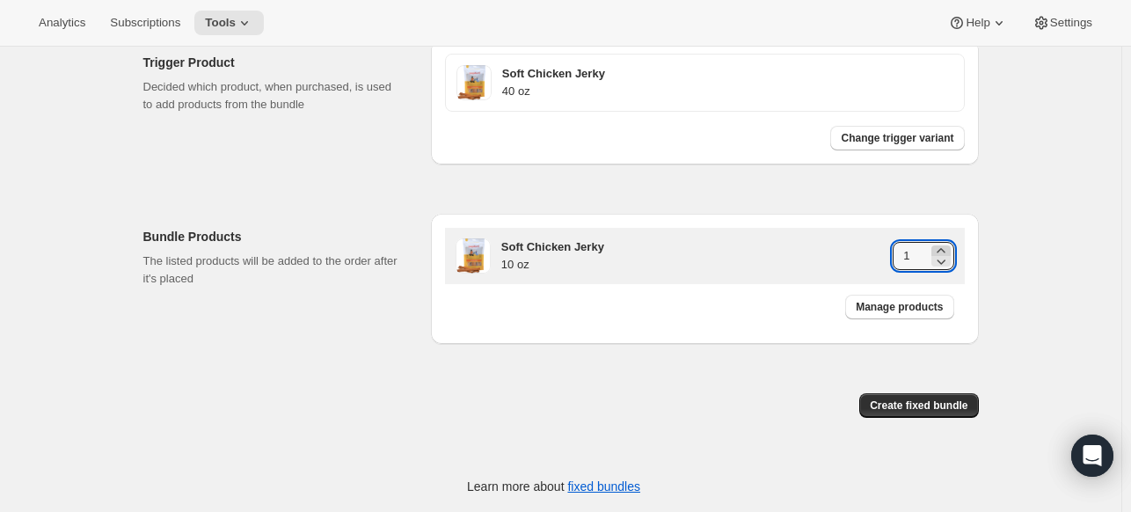
click at [943, 249] on icon at bounding box center [941, 250] width 8 height 4
click at [944, 249] on icon at bounding box center [941, 250] width 8 height 4
type input "4"
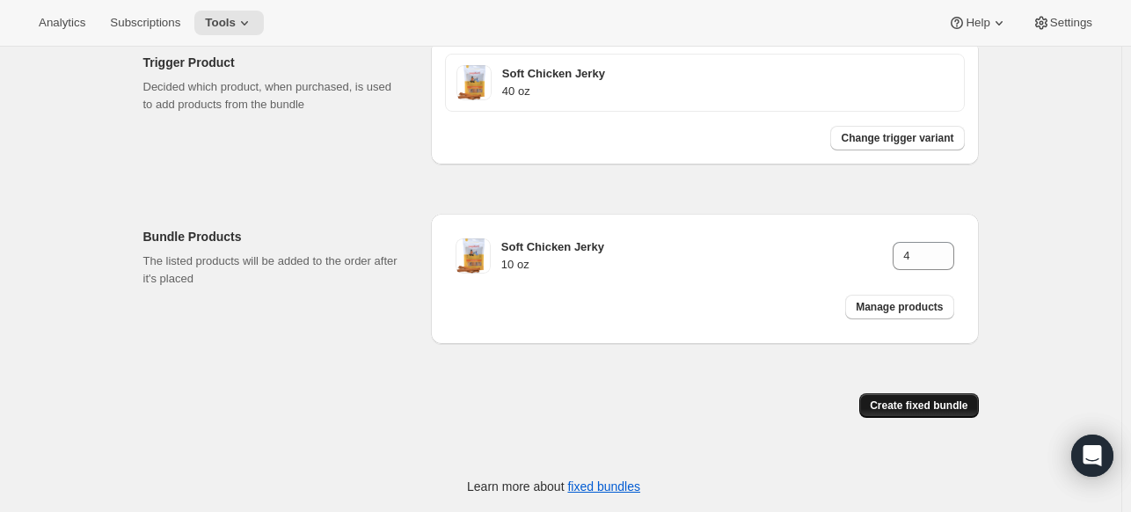
click at [908, 403] on span "Create fixed bundle" at bounding box center [919, 405] width 98 height 14
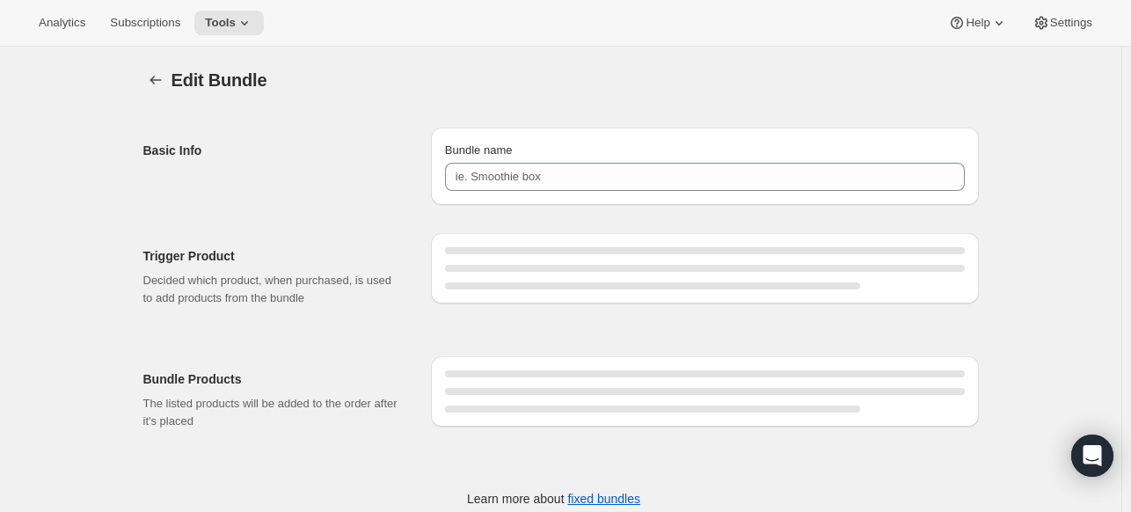
type input "SCJ 40 oz"
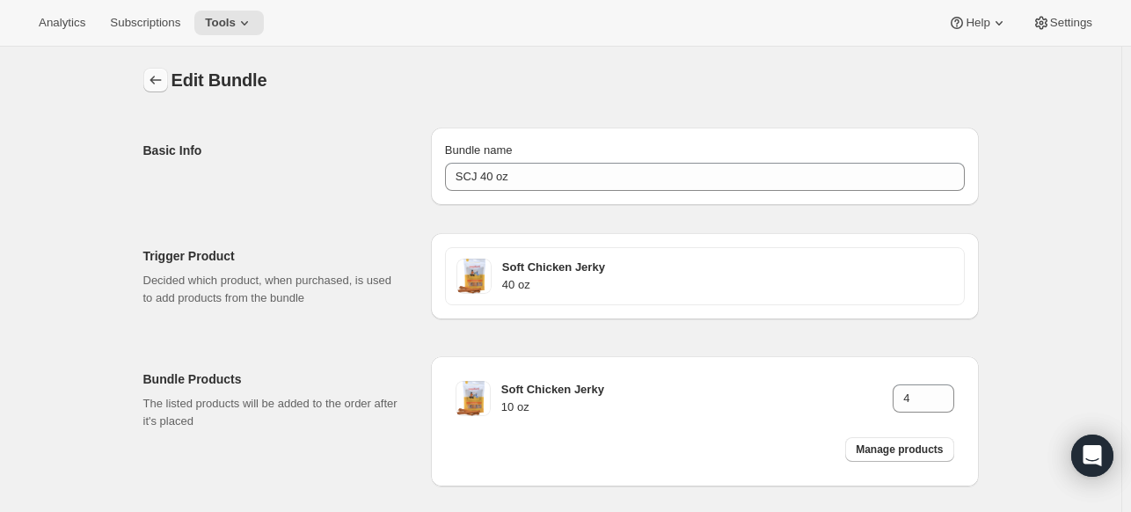
click at [155, 70] on button "Bundles" at bounding box center [155, 80] width 25 height 25
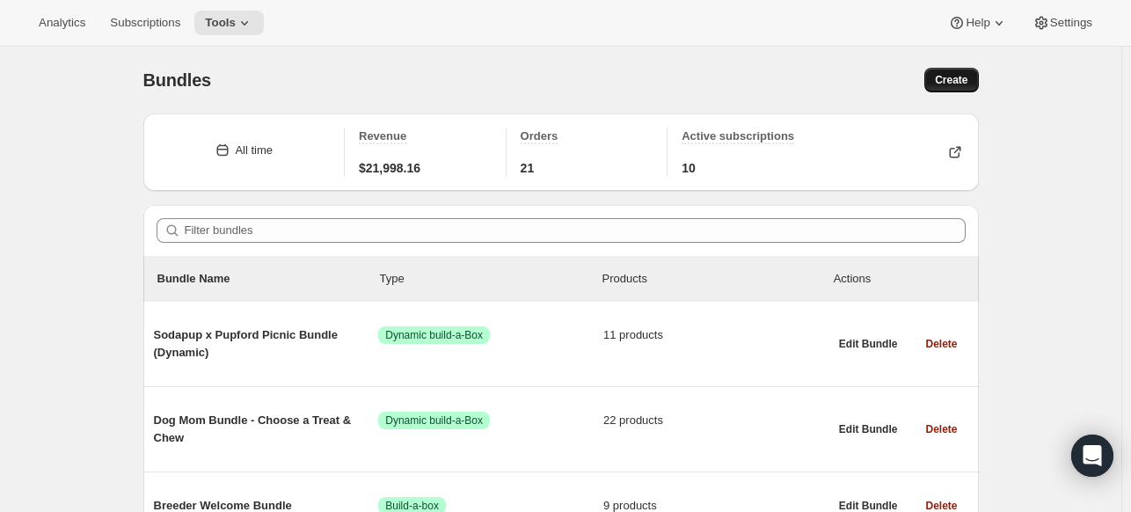
click at [957, 71] on button "Create" at bounding box center [951, 80] width 54 height 25
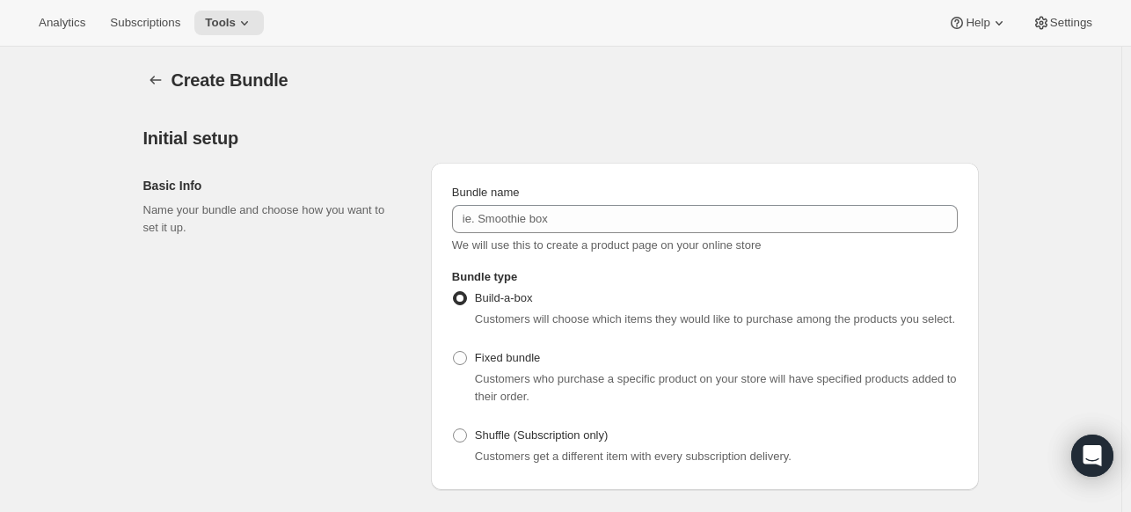
click at [668, 201] on div "Bundle name We will use this to create a product page on your online store" at bounding box center [705, 219] width 506 height 70
click at [667, 203] on div "Bundle name We will use this to create a product page on your online store" at bounding box center [705, 219] width 506 height 70
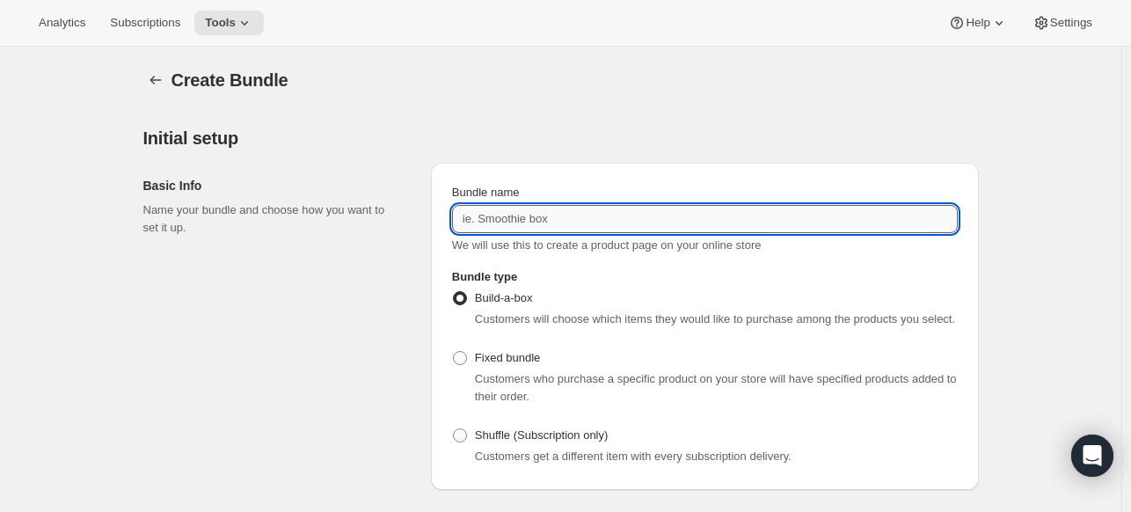
click at [660, 209] on input "Bundle name" at bounding box center [705, 219] width 506 height 28
click at [658, 209] on input "SPJ 20 oz" at bounding box center [705, 219] width 506 height 28
type input "SPJ 20 oz"
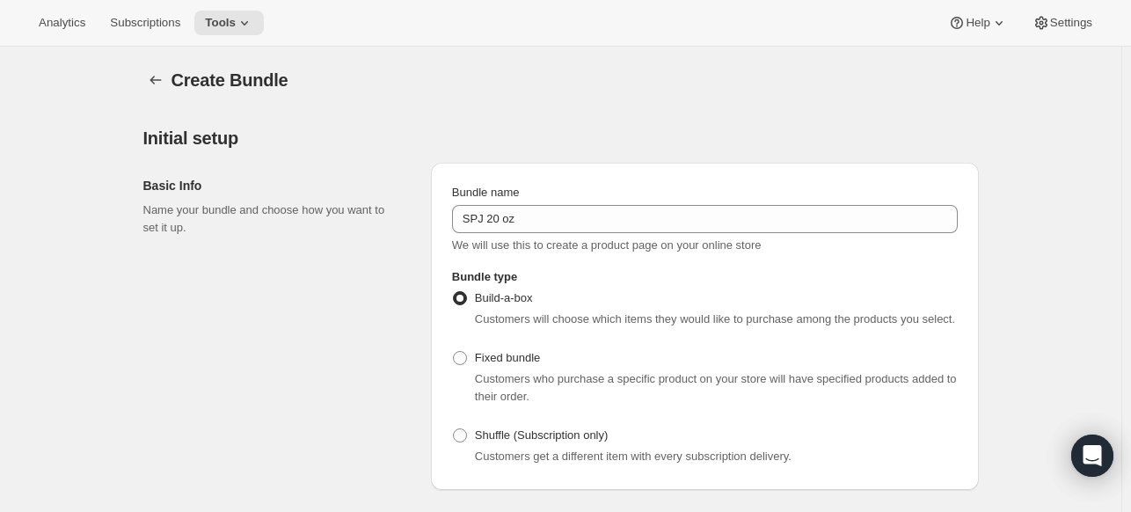
click at [510, 376] on span "Customers who purchase a specific product on your store will have specified pro…" at bounding box center [716, 387] width 482 height 31
click at [488, 358] on span "Fixed bundle" at bounding box center [507, 357] width 65 height 13
click at [454, 352] on input "Fixed bundle" at bounding box center [453, 351] width 1 height 1
radio input "true"
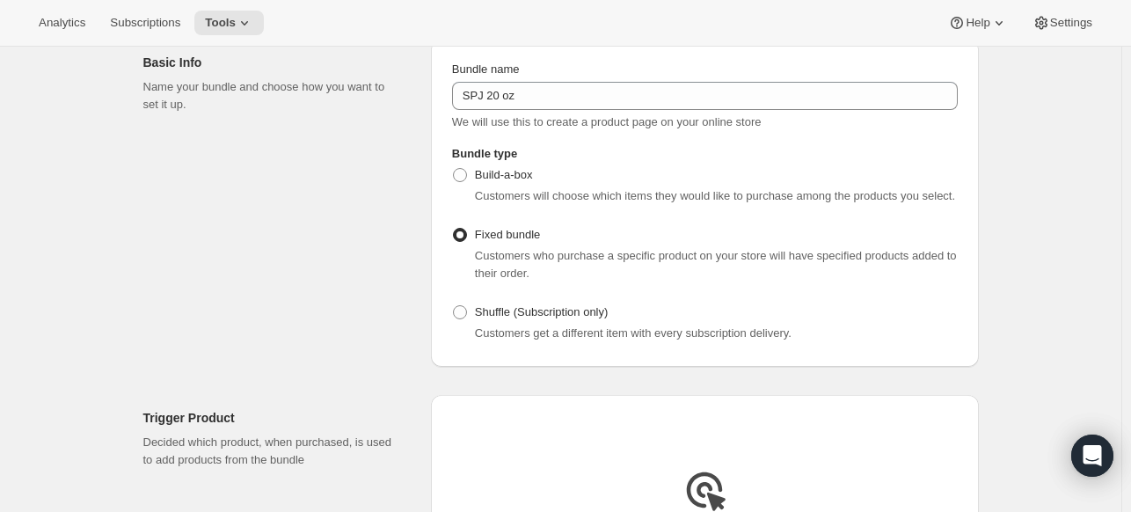
scroll to position [352, 0]
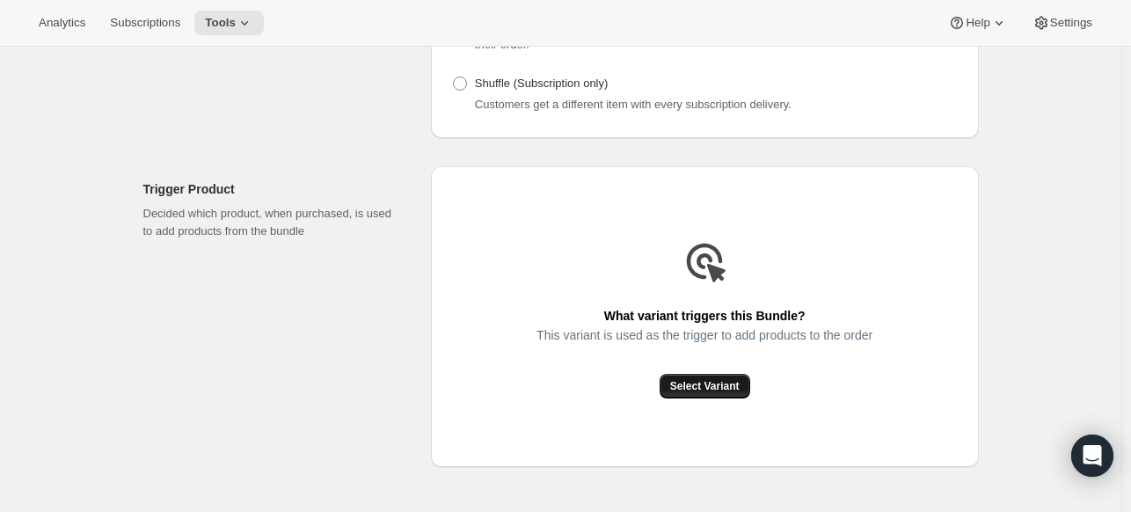
click at [710, 393] on button "Select Variant" at bounding box center [705, 386] width 91 height 25
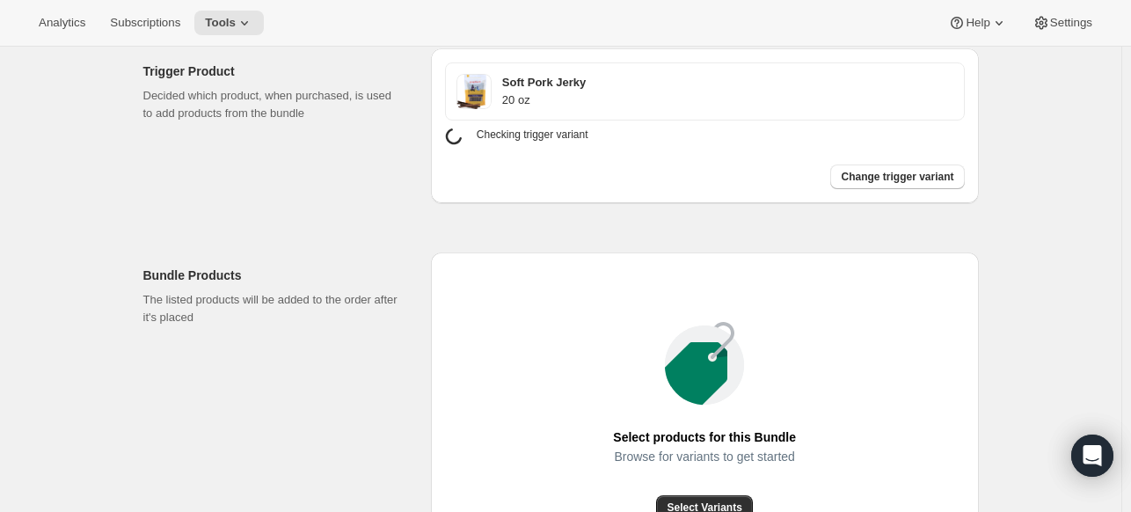
scroll to position [616, 0]
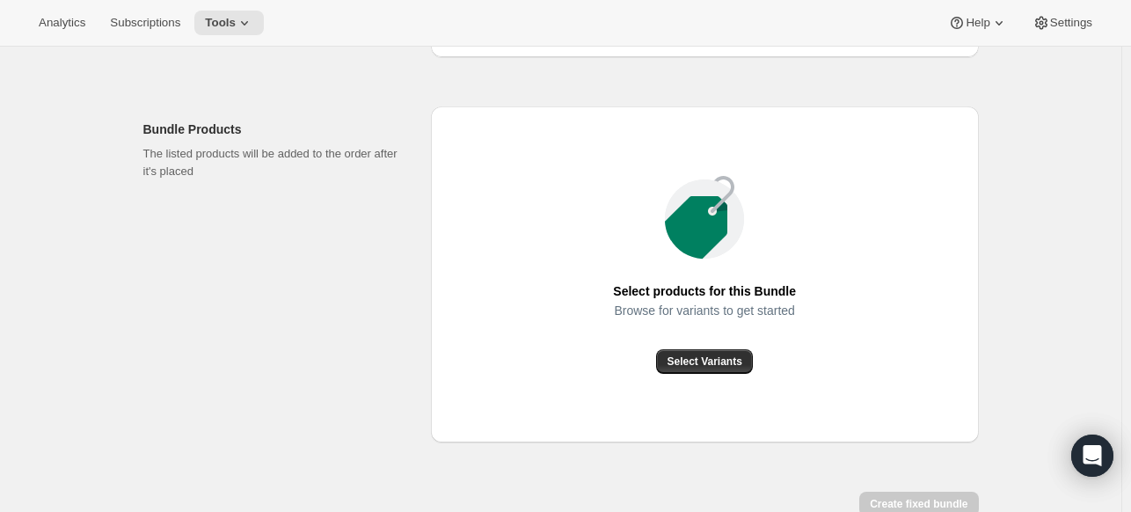
click at [689, 373] on div "Select products for this Bundle Browse for variants to get started Select Varia…" at bounding box center [705, 274] width 548 height 336
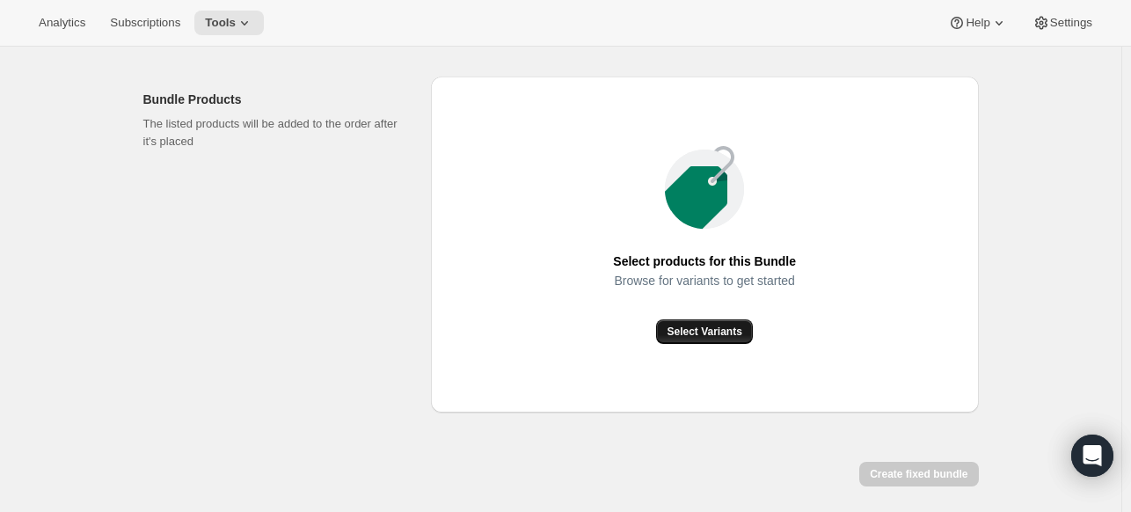
click at [694, 338] on button "Select Variants" at bounding box center [704, 331] width 96 height 25
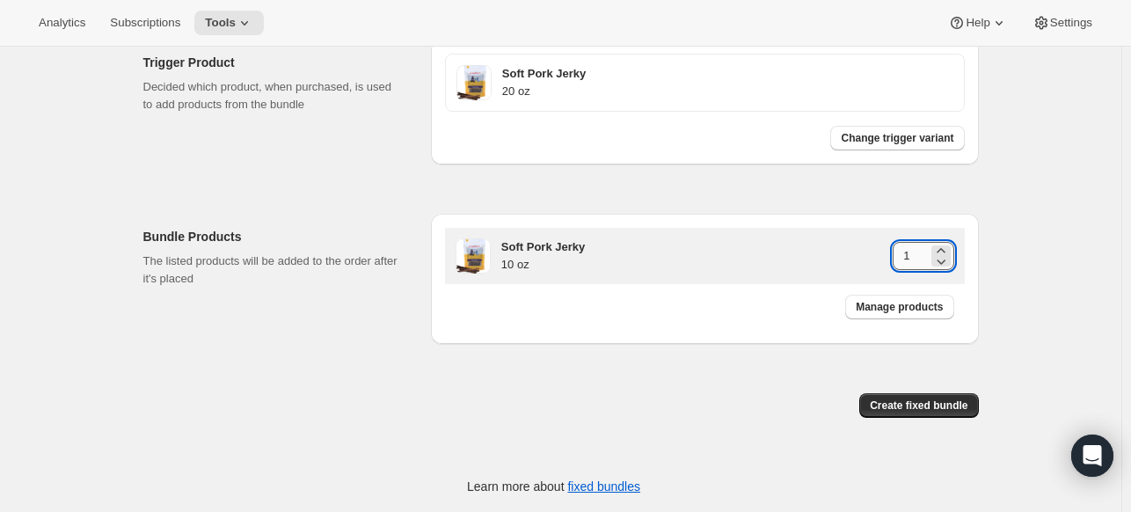
click at [915, 249] on input "1" at bounding box center [910, 256] width 34 height 28
click at [950, 245] on icon at bounding box center [941, 251] width 18 height 18
type input "2"
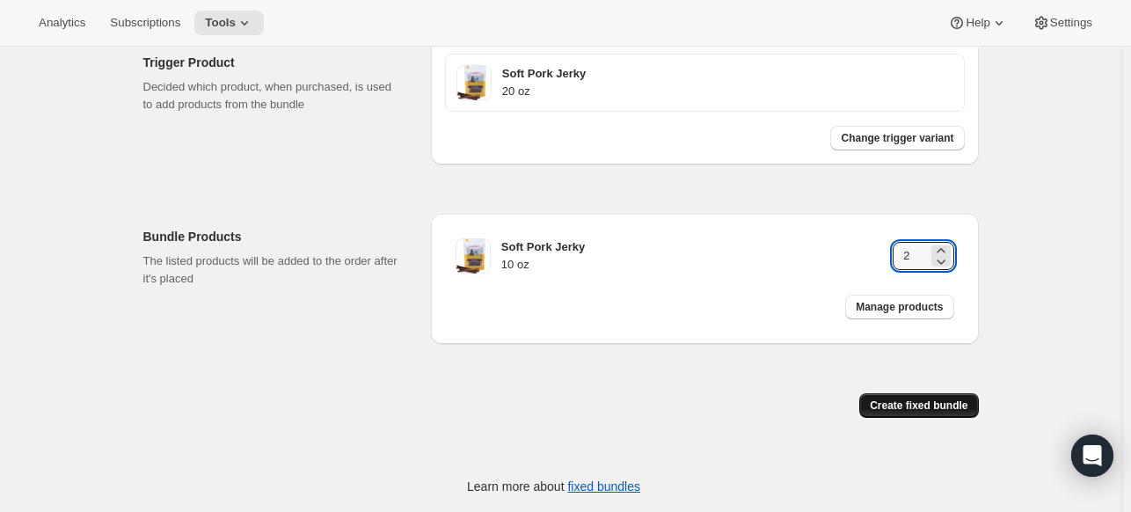
click at [936, 411] on span "Create fixed bundle" at bounding box center [919, 405] width 98 height 14
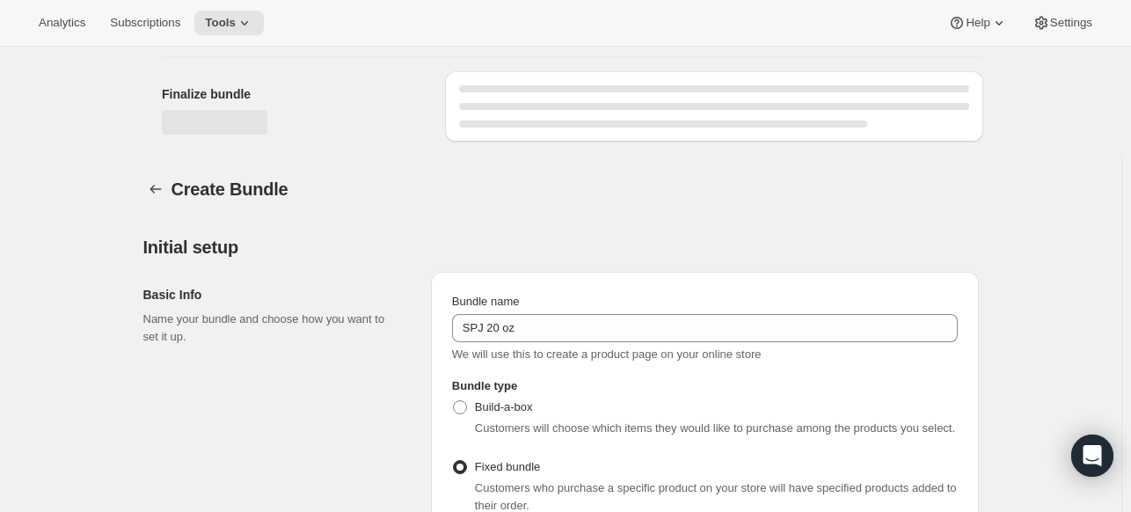
scroll to position [1065, 0]
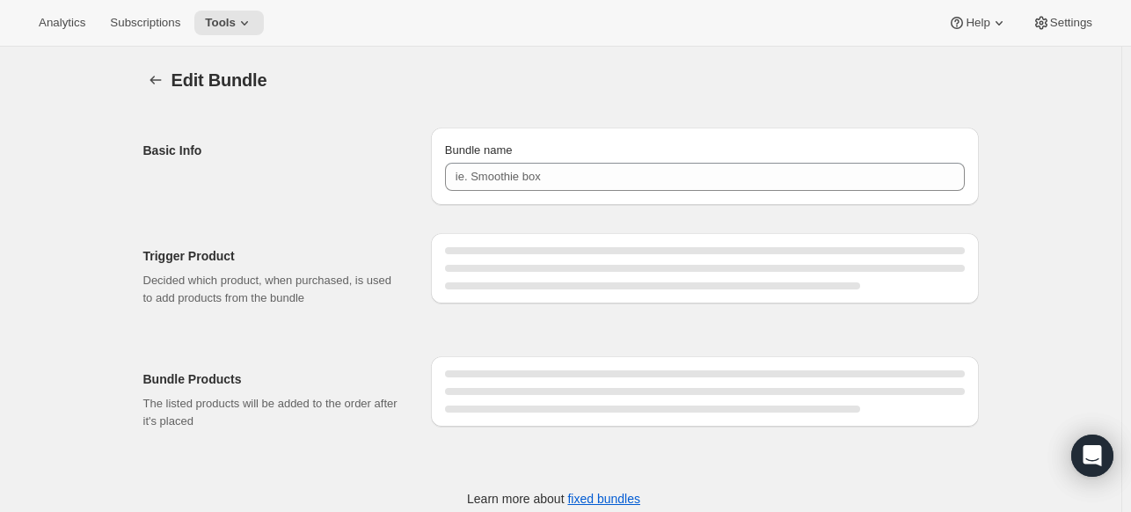
type input "SPJ 20 oz"
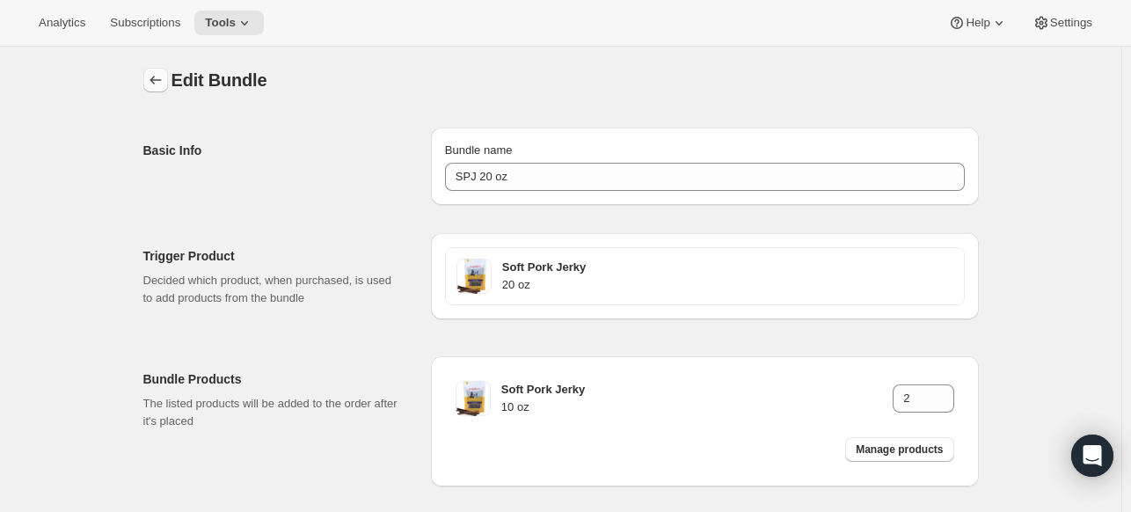
click at [149, 75] on button "Bundles" at bounding box center [155, 80] width 25 height 25
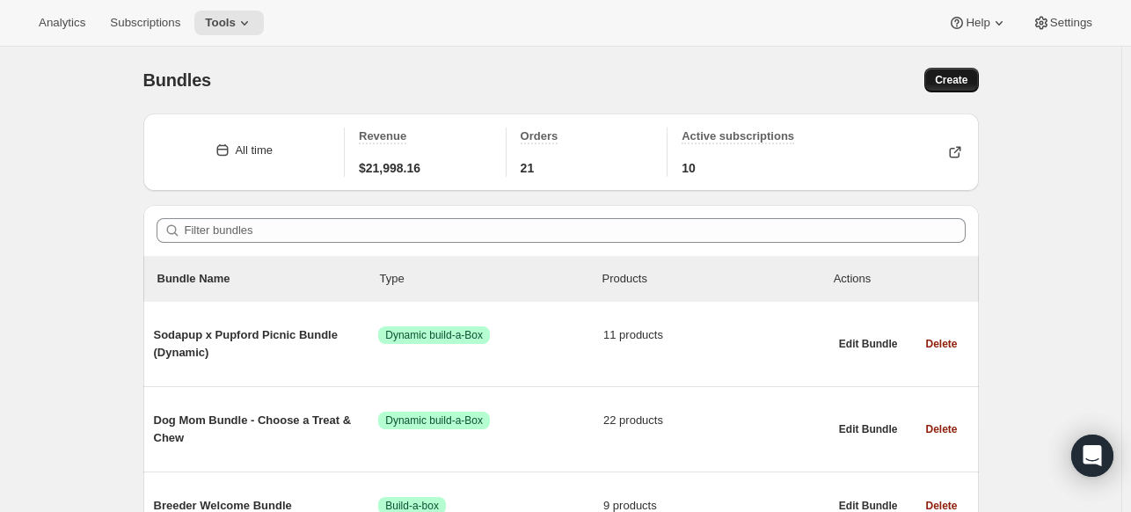
click at [966, 84] on span "Create" at bounding box center [951, 80] width 33 height 14
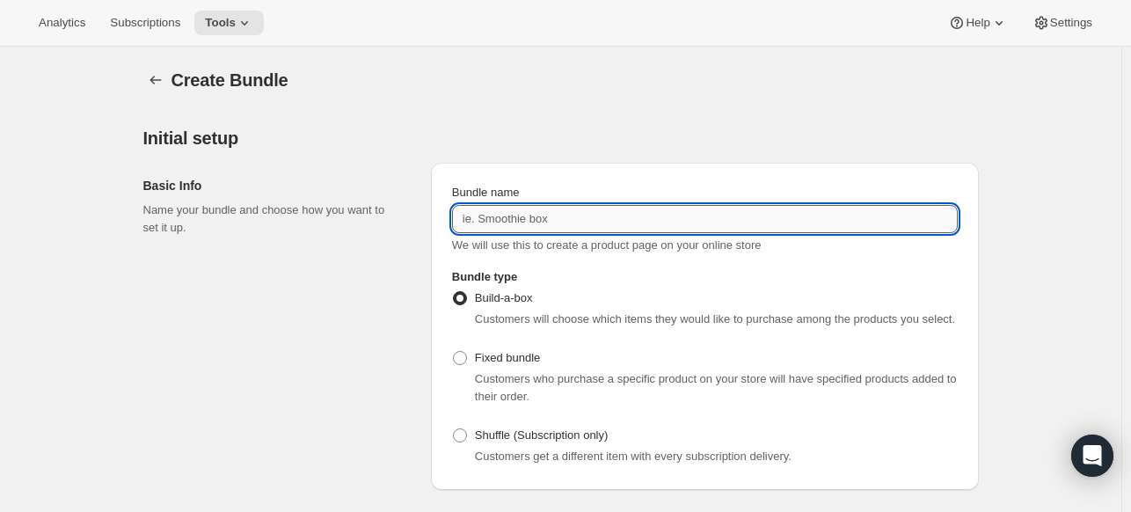
click at [537, 222] on input "Bundle name" at bounding box center [705, 219] width 506 height 28
paste input "SPJ 20 oz"
click at [486, 219] on input "SPJ 20 oz" at bounding box center [705, 219] width 506 height 28
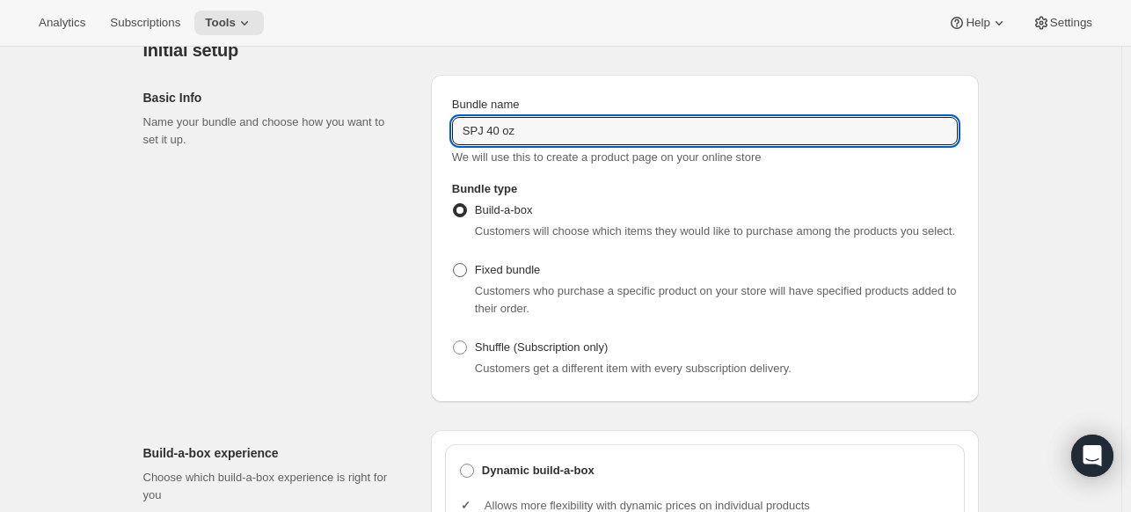
type input "SPJ 40 oz"
click at [470, 278] on label "Fixed bundle" at bounding box center [496, 270] width 88 height 25
click at [454, 264] on input "Fixed bundle" at bounding box center [453, 263] width 1 height 1
radio input "true"
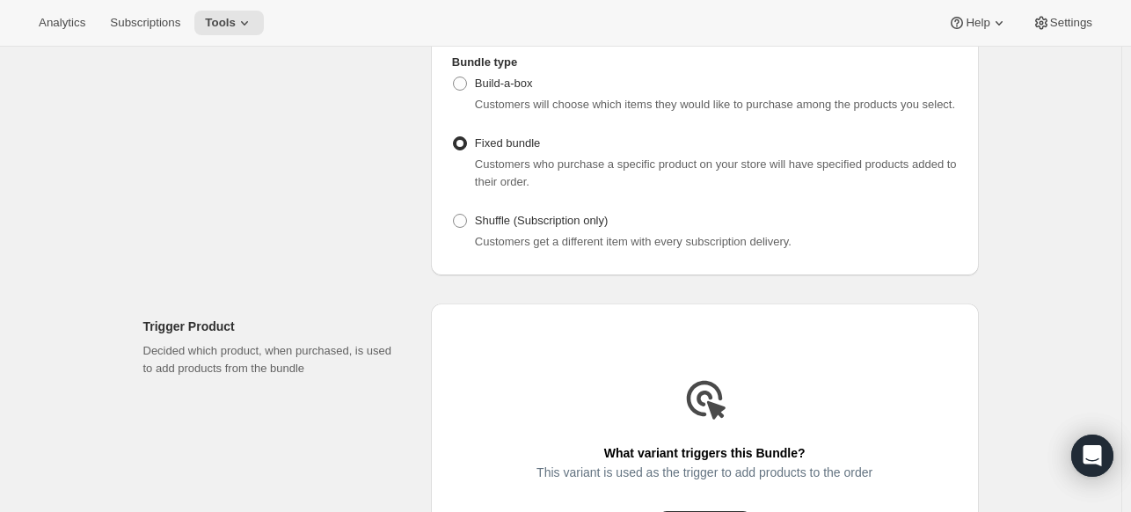
scroll to position [440, 0]
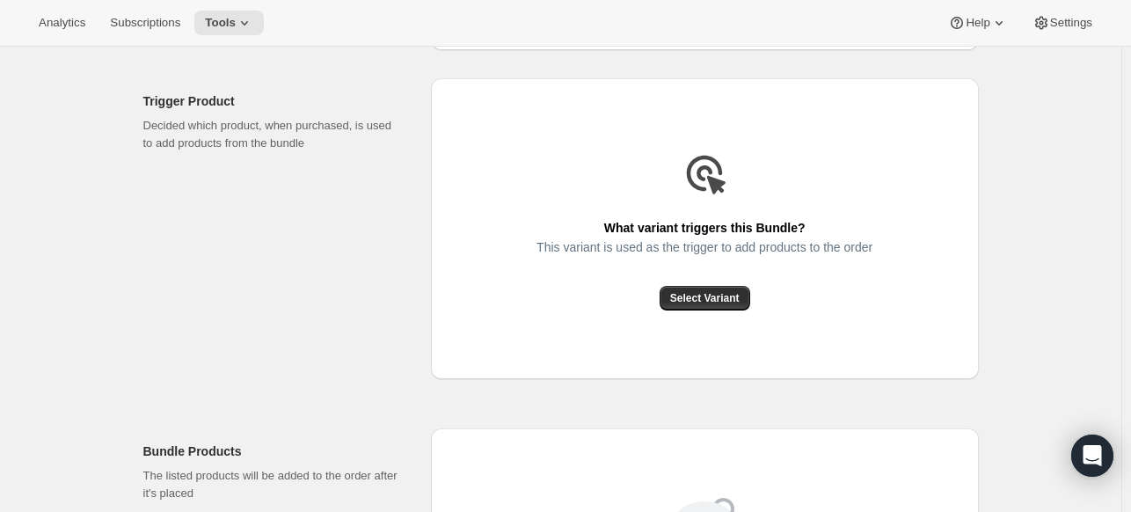
click at [668, 279] on div "This variant is used as the trigger to add products to the order" at bounding box center [704, 263] width 336 height 46
click at [679, 288] on button "Select Variant" at bounding box center [705, 298] width 91 height 25
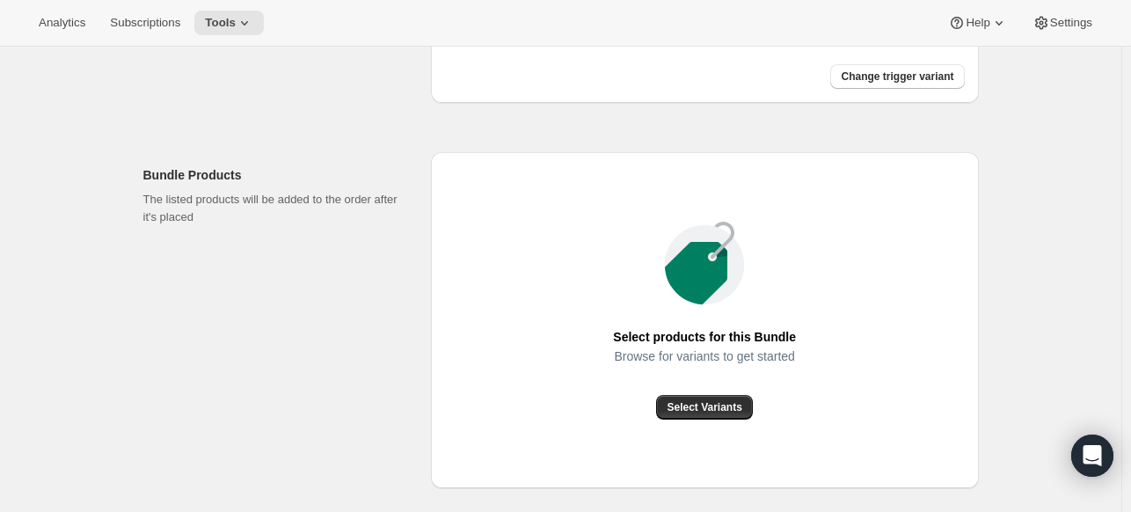
scroll to position [674, 0]
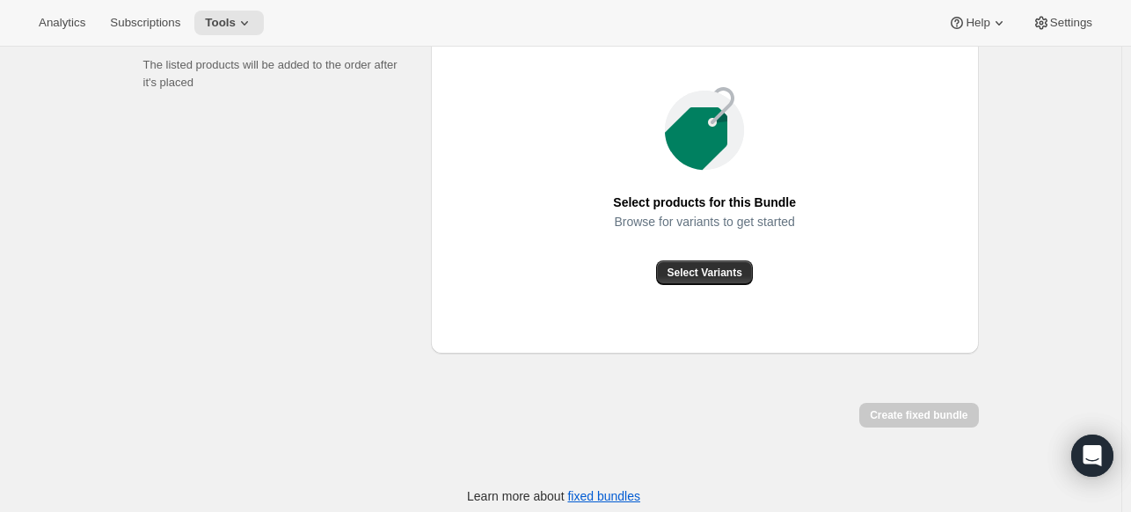
click at [683, 288] on div "Select products for this Bundle Browse for variants to get started Select Varia…" at bounding box center [705, 186] width 548 height 336
click at [686, 275] on span "Select Variants" at bounding box center [704, 273] width 75 height 14
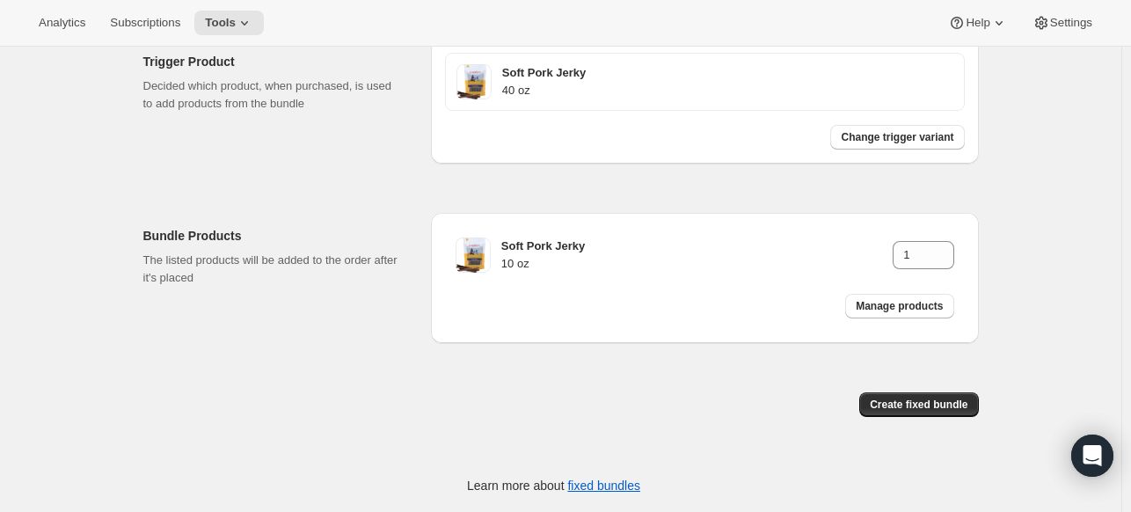
scroll to position [478, 0]
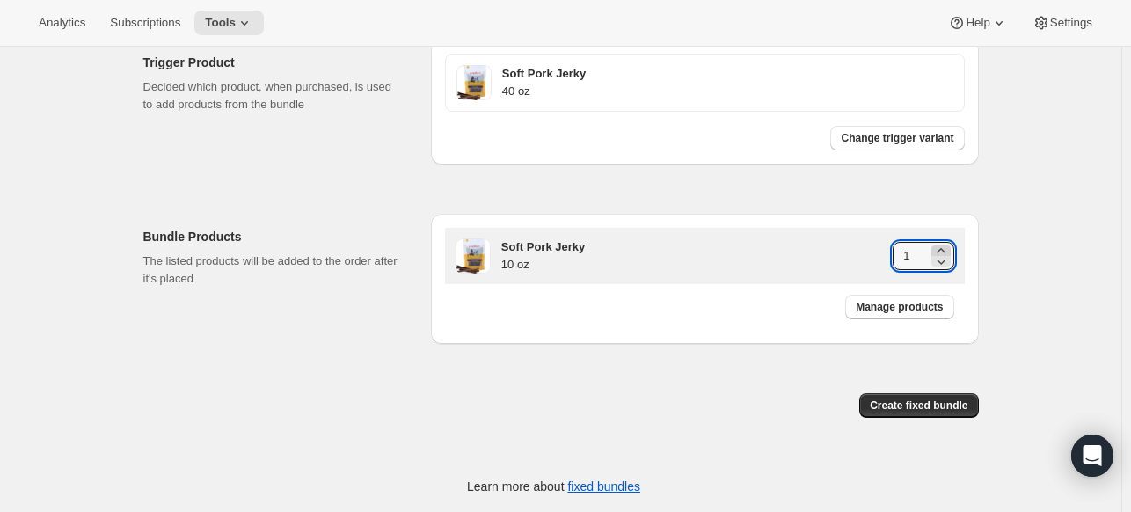
click at [946, 248] on icon at bounding box center [941, 251] width 18 height 18
type input "4"
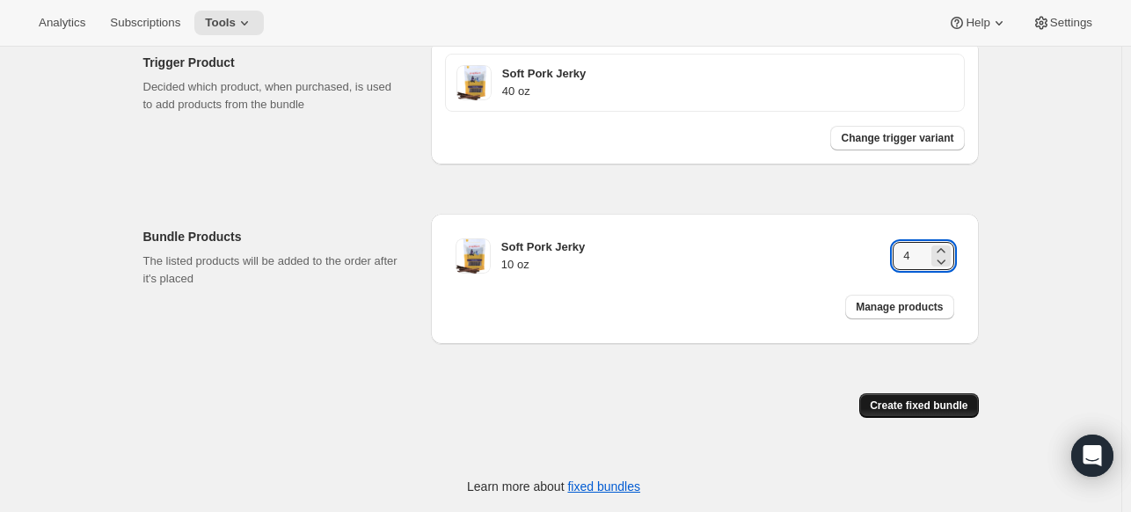
click at [966, 399] on span "Create fixed bundle" at bounding box center [919, 405] width 98 height 14
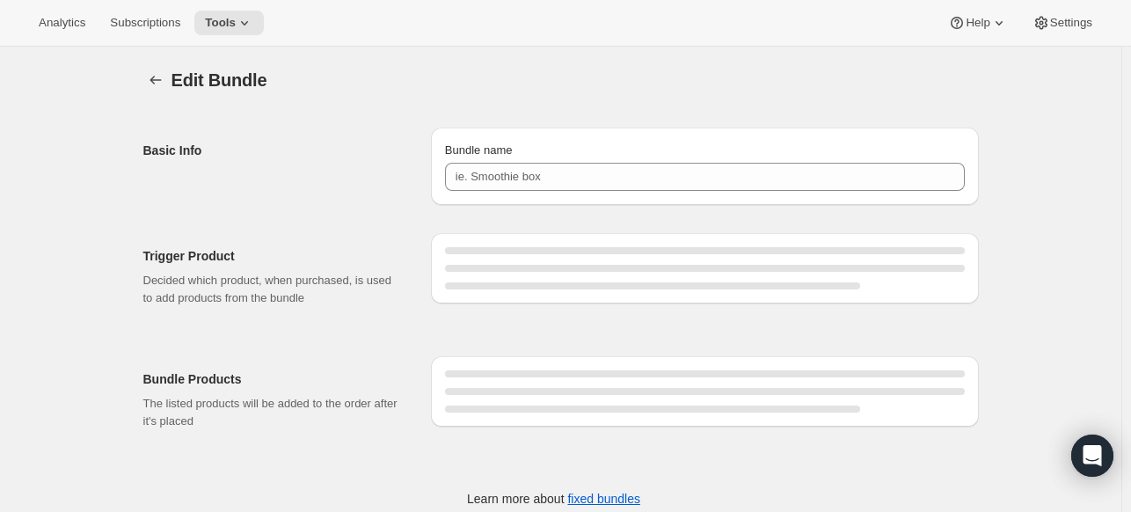
type input "SPJ 40 oz"
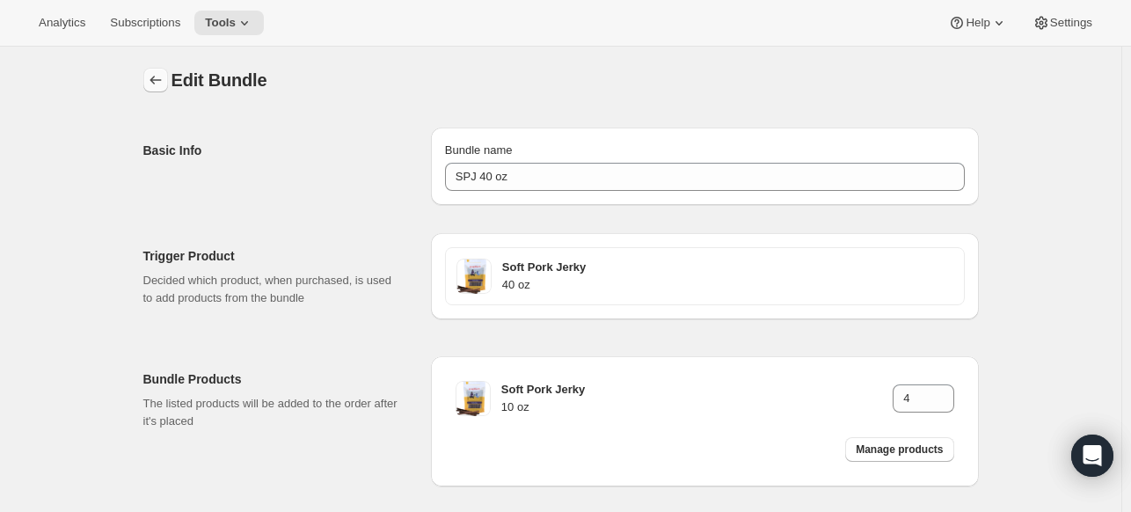
click at [150, 78] on icon "Bundles" at bounding box center [156, 80] width 18 height 18
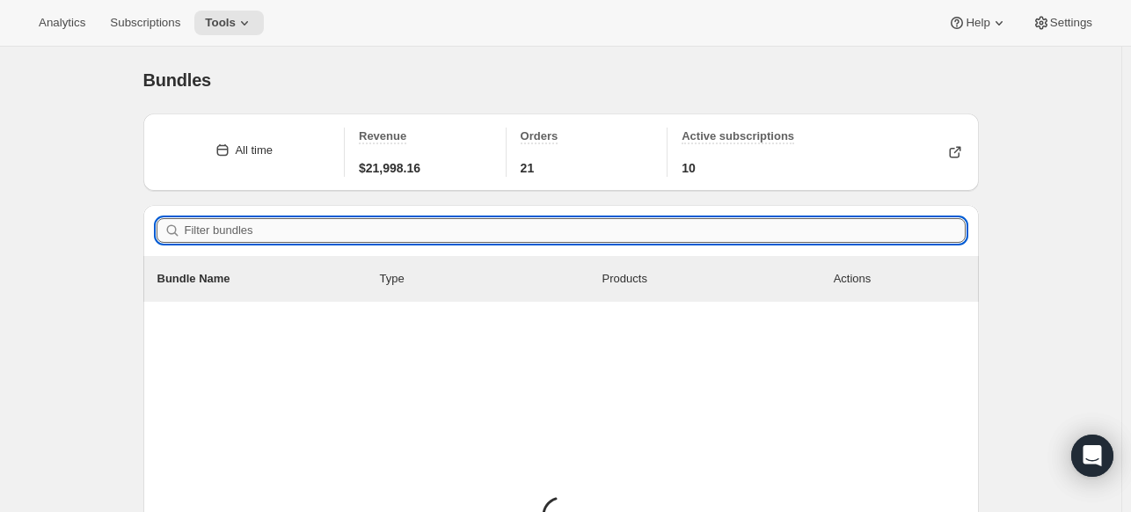
click at [440, 238] on input "Filter bundles" at bounding box center [575, 230] width 781 height 25
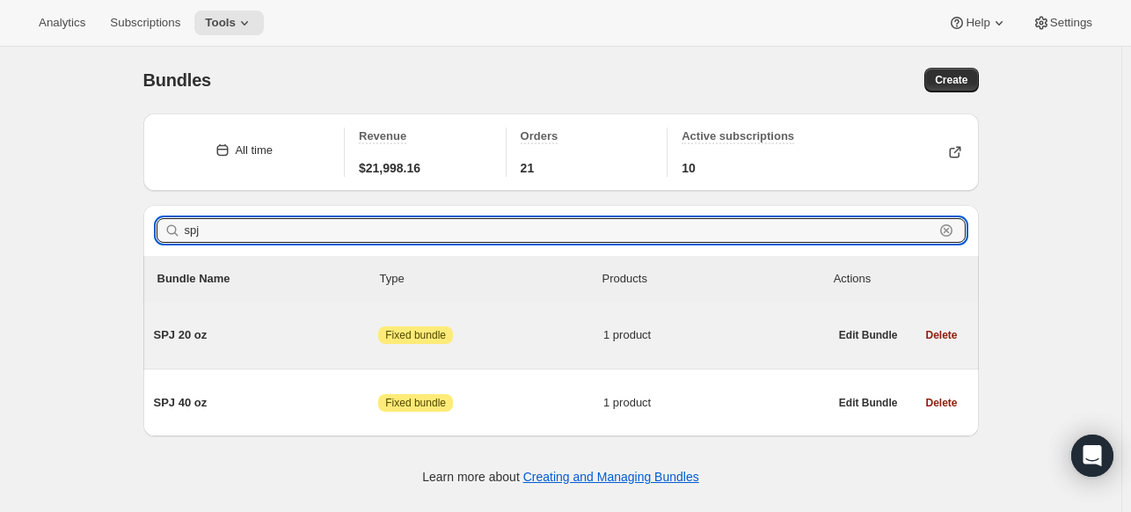
type input "spj"
click at [229, 335] on span "SPJ 20 oz" at bounding box center [266, 335] width 225 height 18
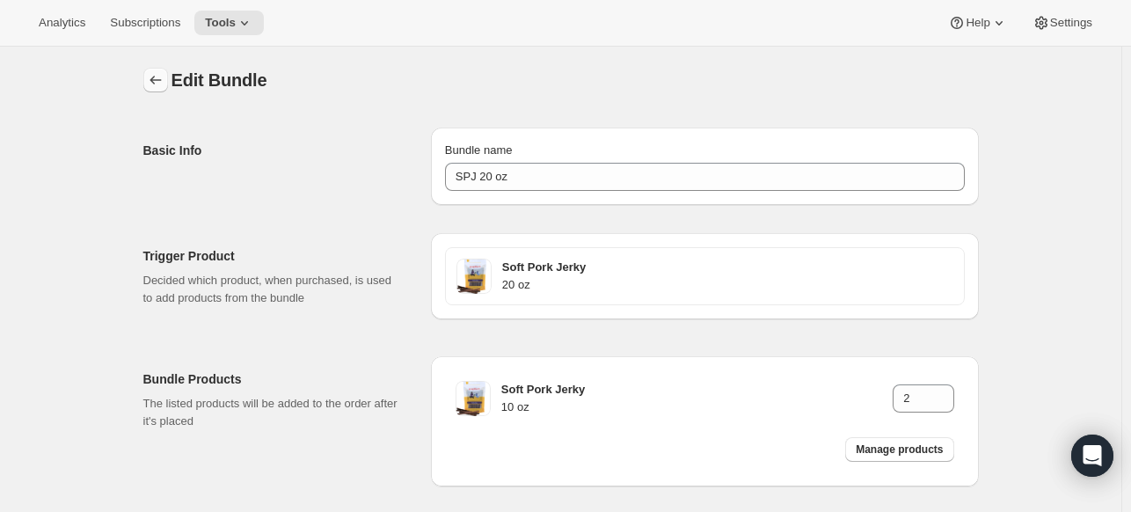
click at [157, 80] on icon "Bundles" at bounding box center [156, 80] width 18 height 18
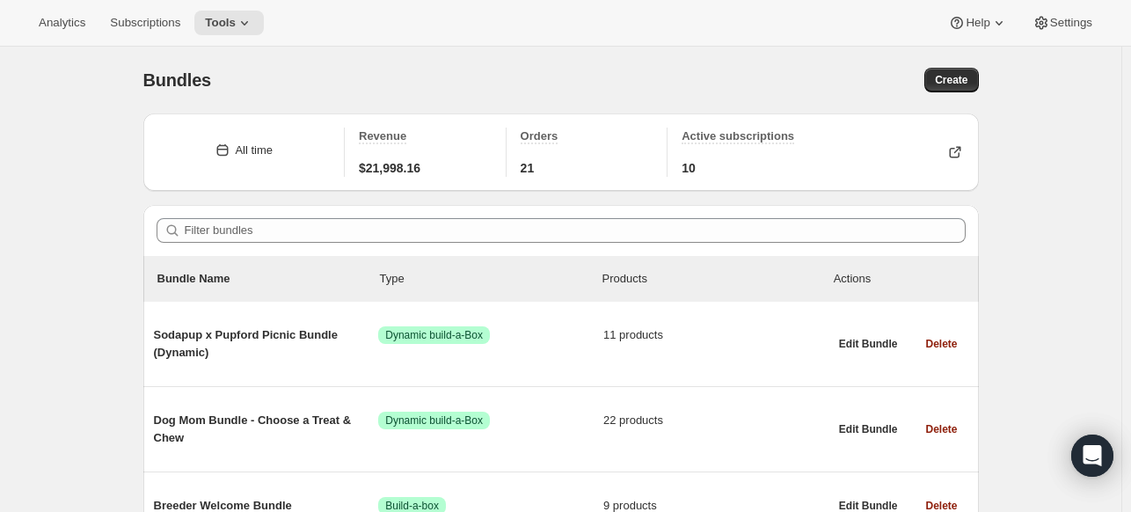
click at [949, 66] on div "Bundles. This page is ready Bundles Create" at bounding box center [560, 80] width 835 height 67
click at [949, 68] on button "Create" at bounding box center [951, 80] width 54 height 25
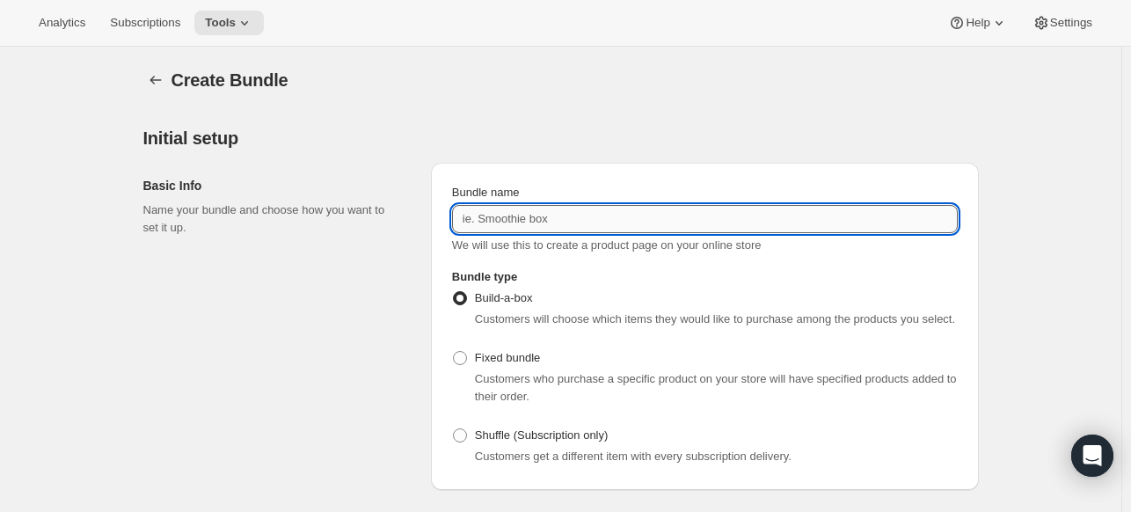
click at [574, 225] on input "Bundle name" at bounding box center [705, 219] width 506 height 28
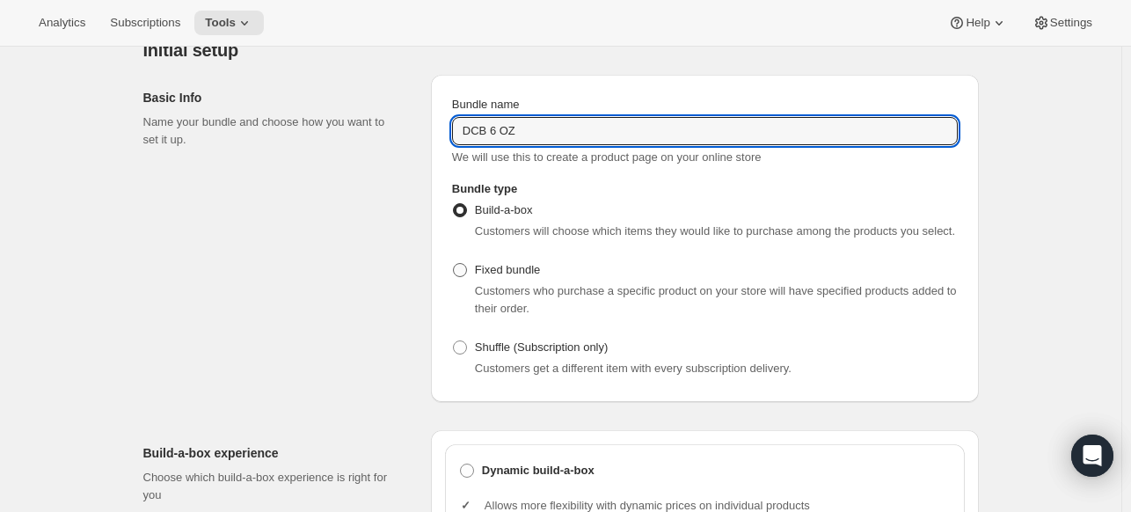
type input "DCB 6 OZ"
click at [531, 264] on span "Fixed bundle" at bounding box center [507, 269] width 65 height 13
click at [454, 264] on input "Fixed bundle" at bounding box center [453, 263] width 1 height 1
radio input "true"
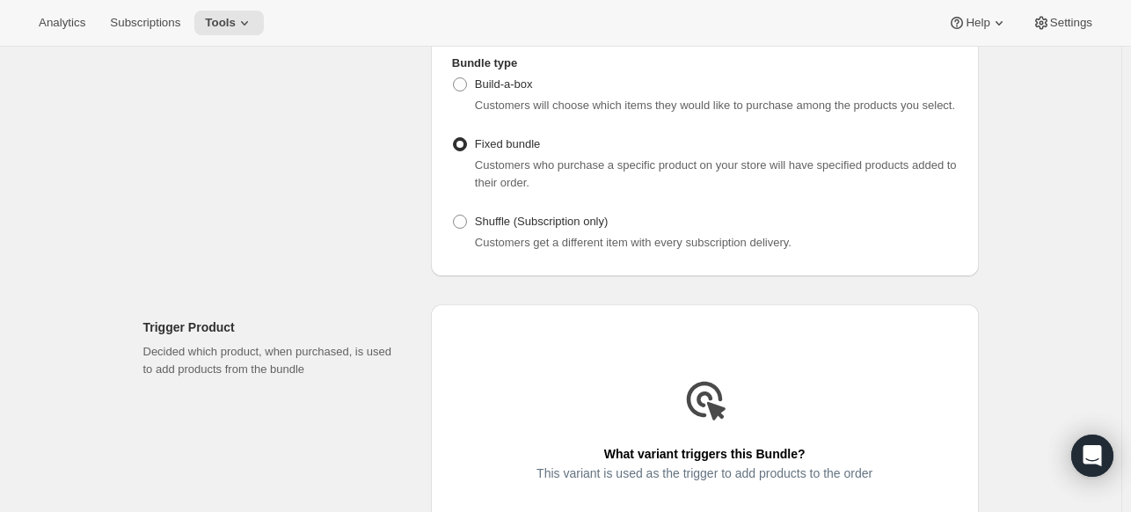
scroll to position [352, 0]
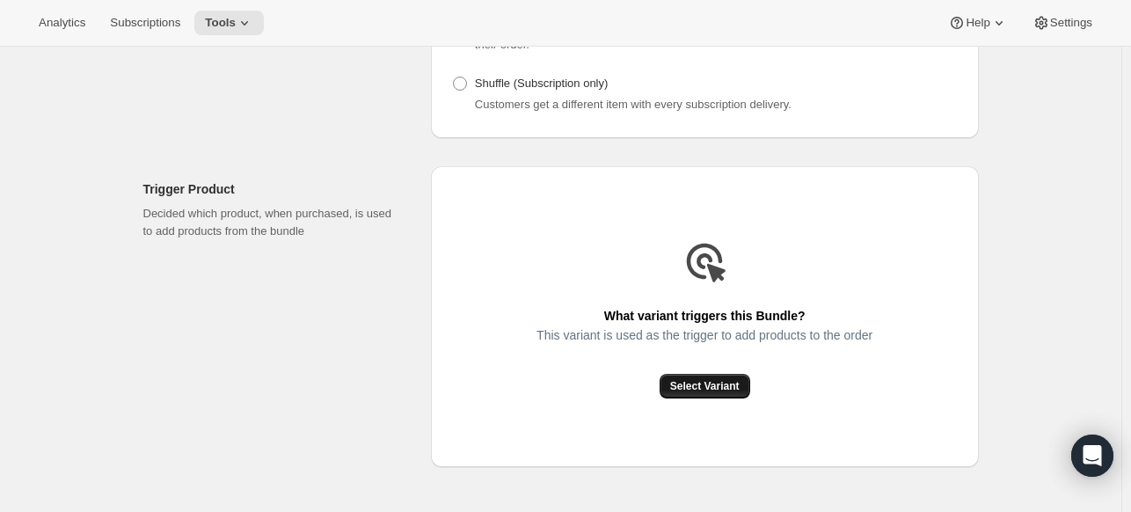
click at [697, 397] on button "Select Variant" at bounding box center [705, 386] width 91 height 25
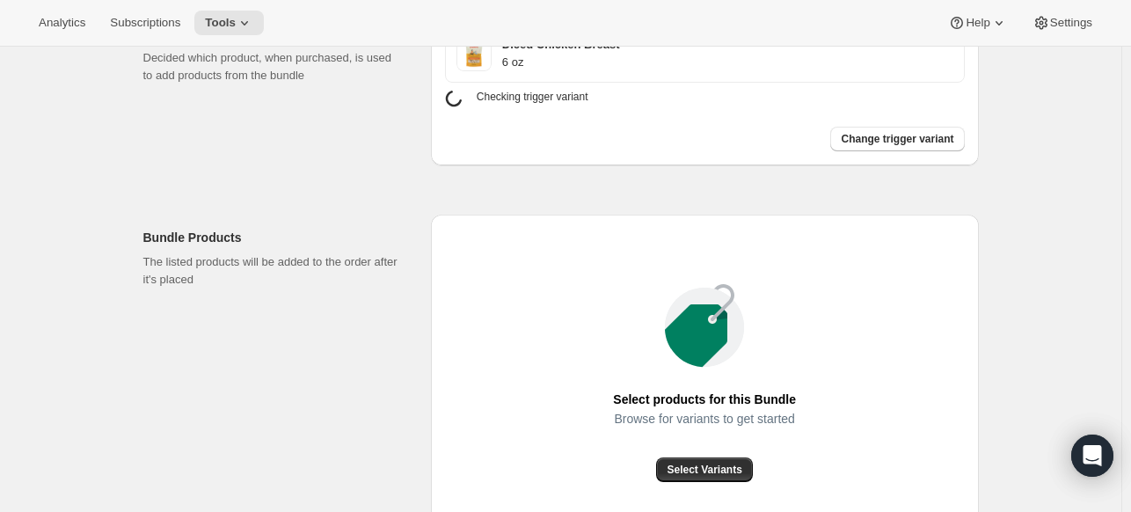
scroll to position [616, 0]
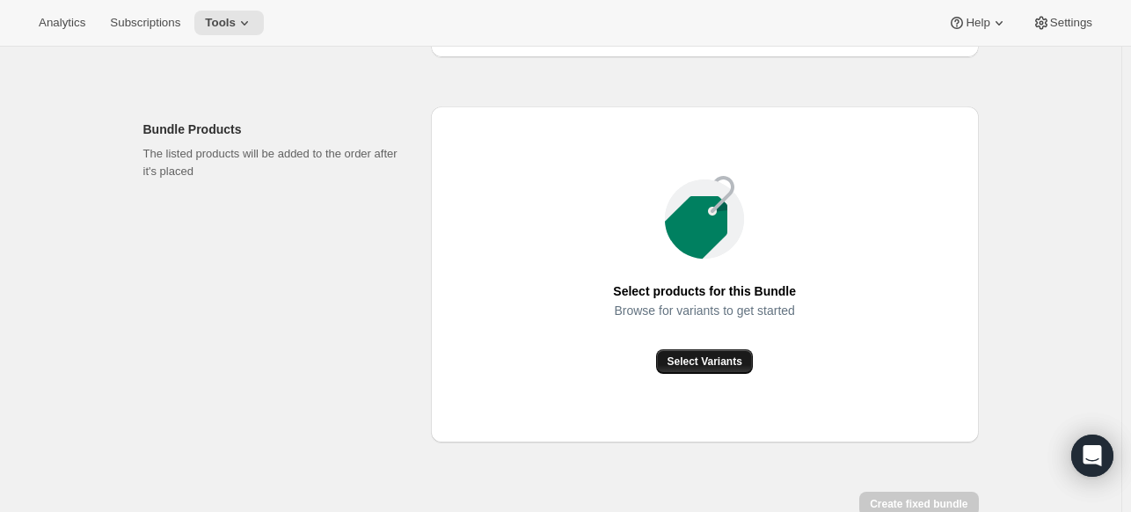
click at [710, 354] on span "Select Variants" at bounding box center [704, 361] width 75 height 14
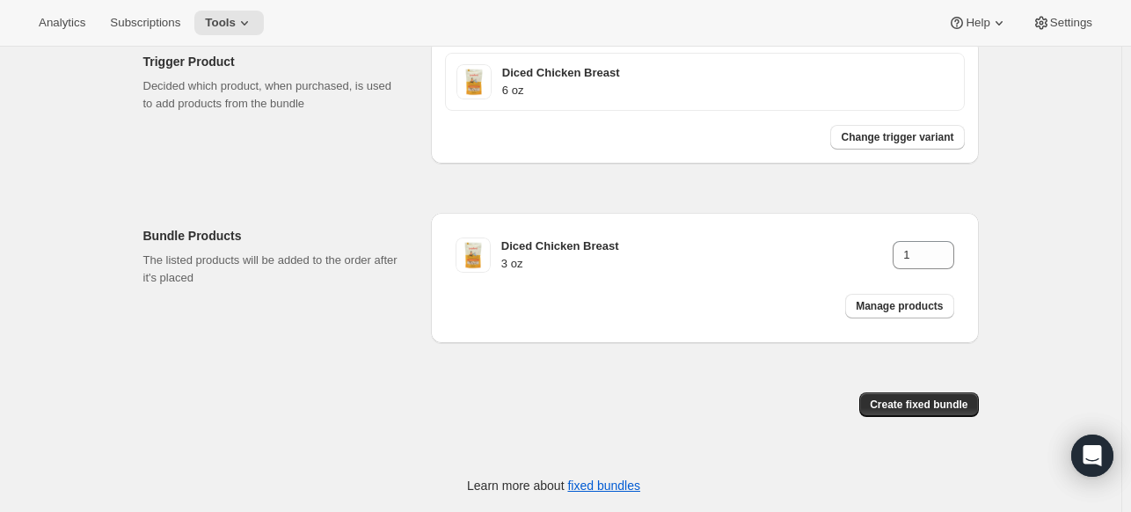
scroll to position [478, 0]
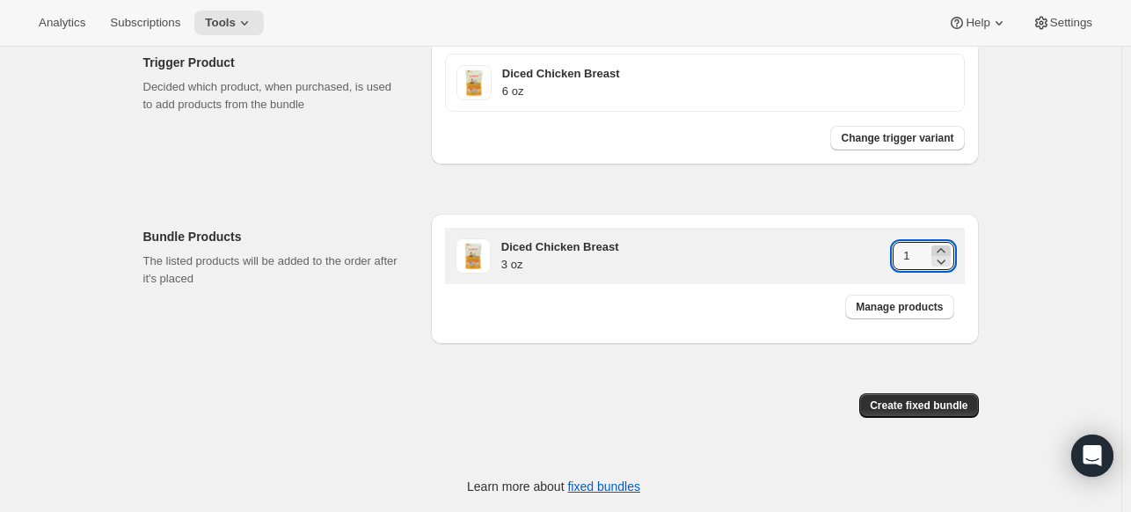
click at [944, 243] on icon at bounding box center [941, 251] width 18 height 18
type input "2"
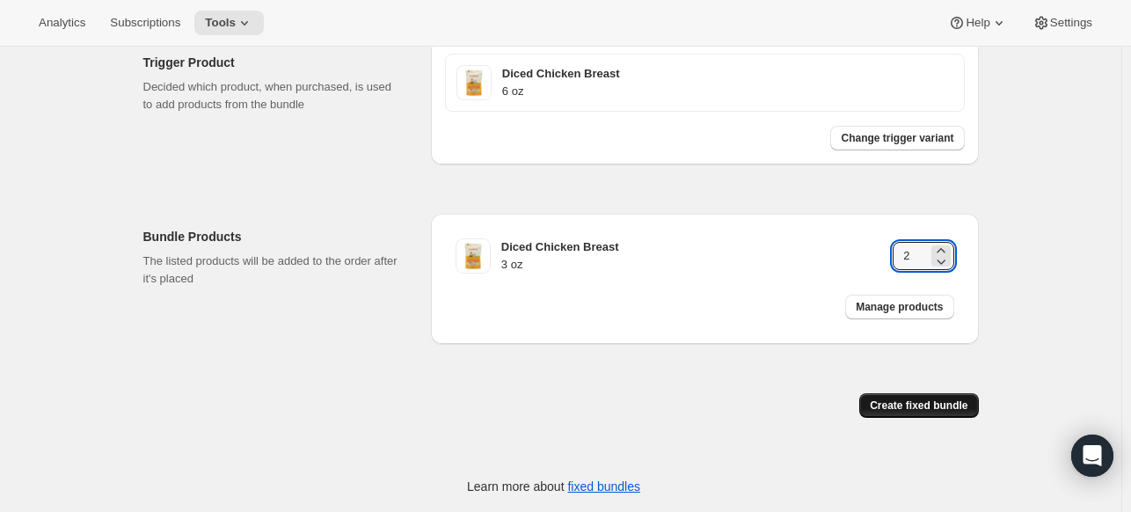
click at [951, 408] on span "Create fixed bundle" at bounding box center [919, 405] width 98 height 14
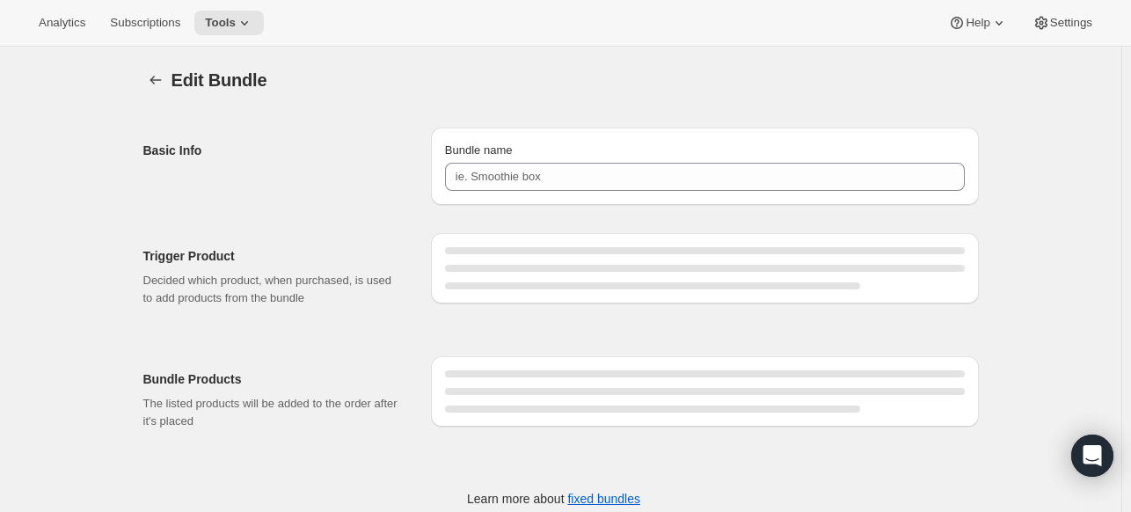
type input "DCB 6 OZ"
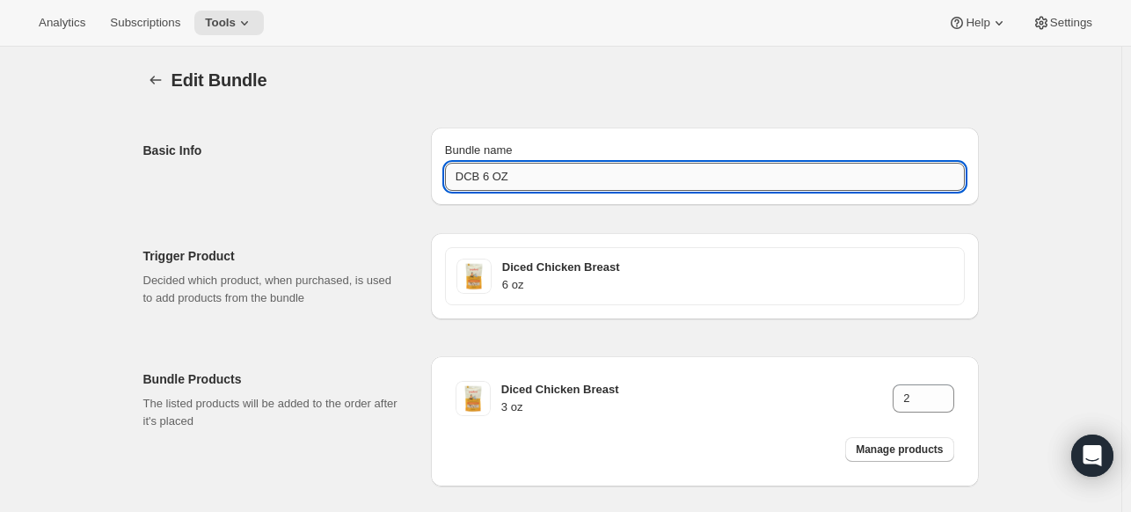
click at [538, 175] on input "DCB 6 OZ" at bounding box center [705, 177] width 520 height 28
click at [150, 71] on icon "Bundles" at bounding box center [156, 80] width 18 height 18
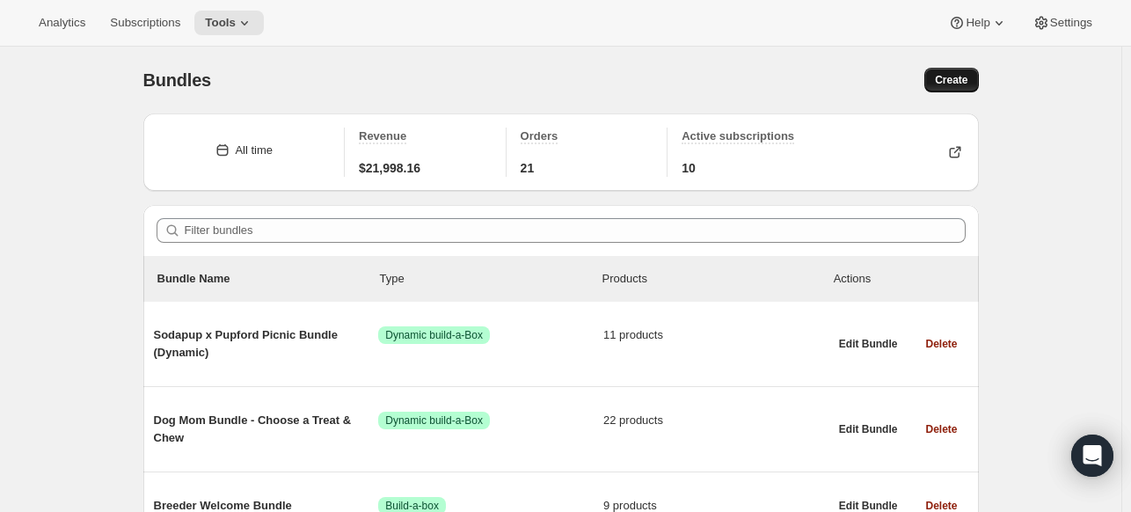
click at [957, 87] on button "Create" at bounding box center [951, 80] width 54 height 25
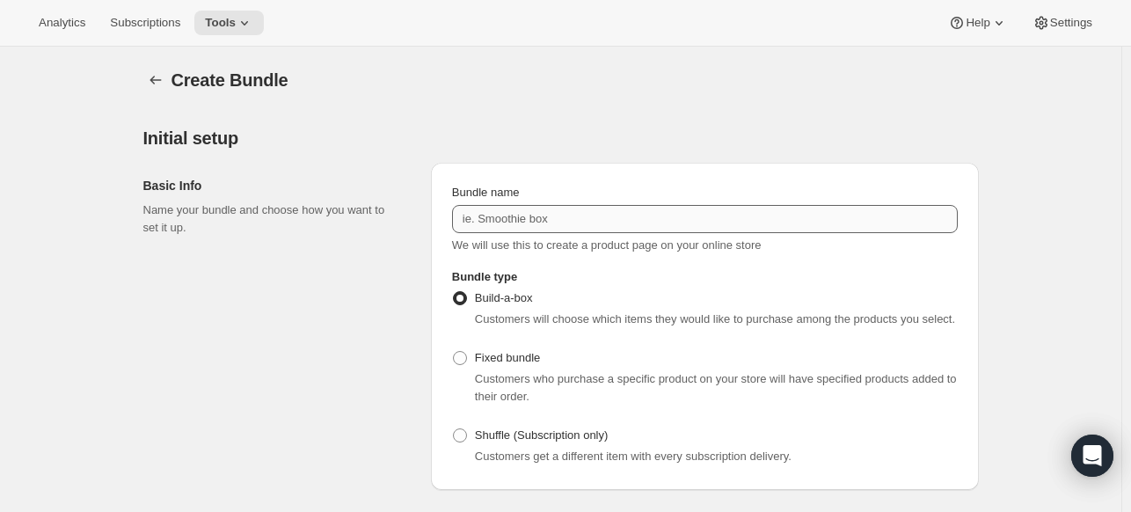
click at [534, 206] on div "Bundle name We will use this to create a product page on your online store" at bounding box center [705, 219] width 506 height 70
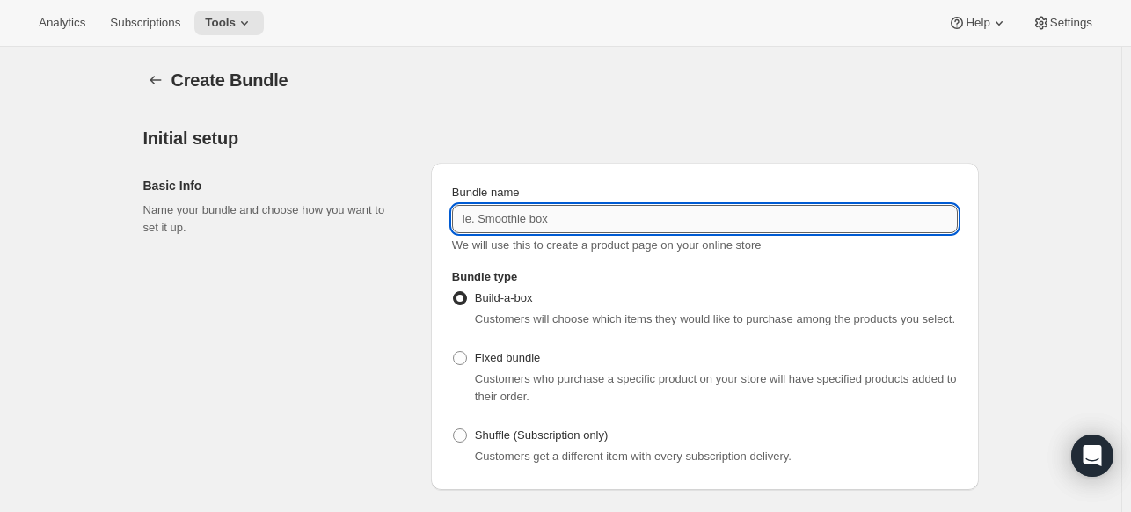
click at [535, 207] on input "Bundle name" at bounding box center [705, 219] width 506 height 28
click at [529, 216] on input "Bundle name" at bounding box center [705, 219] width 506 height 28
paste input "DCB 6 OZ"
click at [502, 220] on input "DCB 6 OZ" at bounding box center [705, 219] width 506 height 28
type input "DCB 12 OZ"
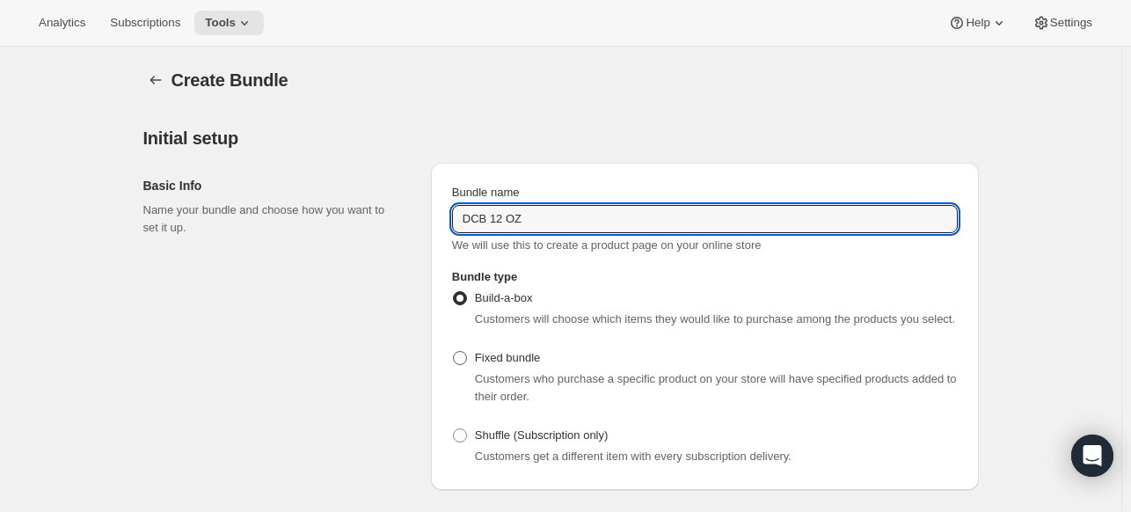
click at [507, 357] on span "Fixed bundle" at bounding box center [507, 357] width 65 height 13
click at [454, 352] on input "Fixed bundle" at bounding box center [453, 351] width 1 height 1
radio input "true"
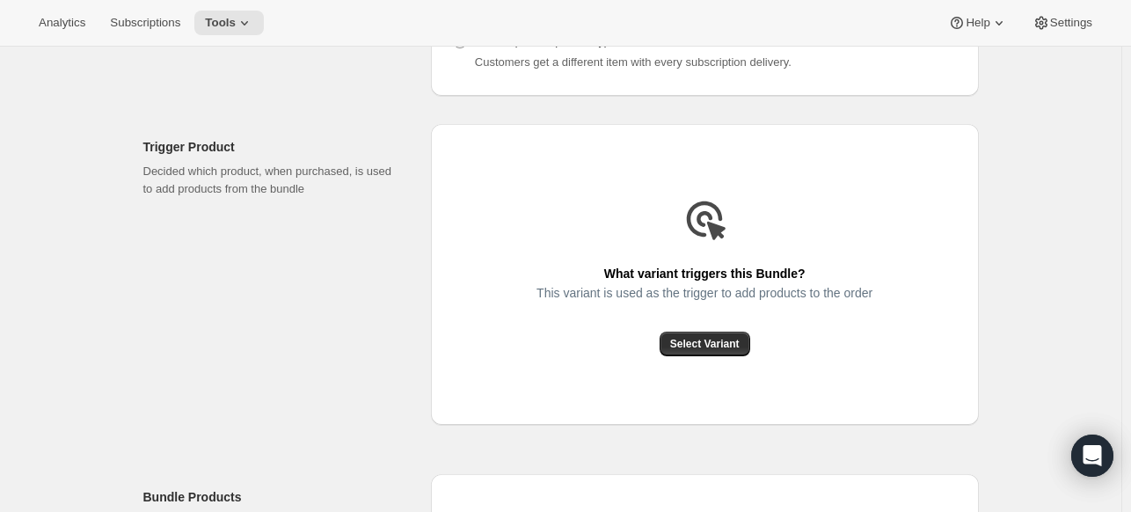
scroll to position [440, 0]
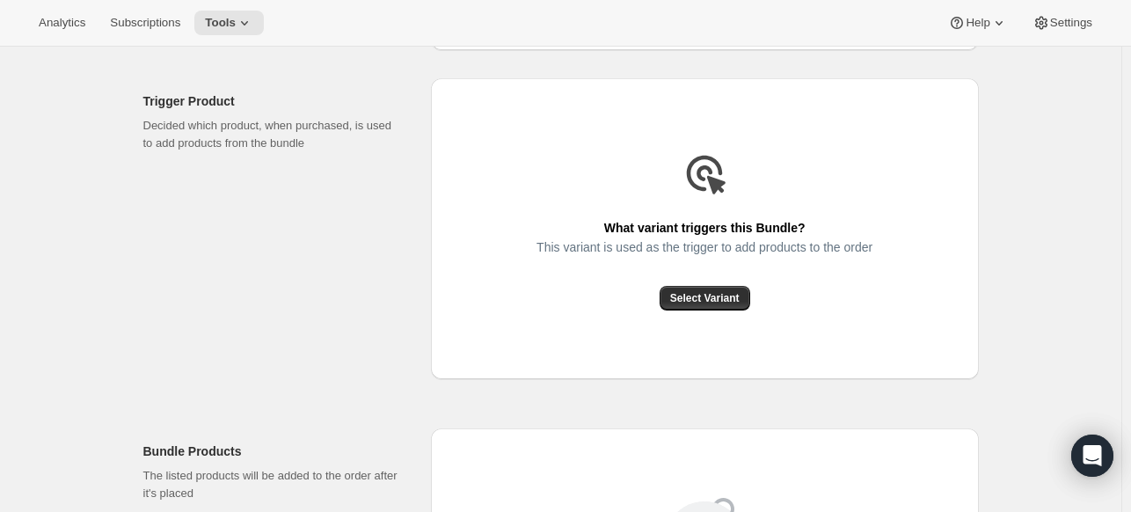
click at [693, 284] on div "This variant is used as the trigger to add products to the order" at bounding box center [704, 263] width 336 height 46
click at [687, 306] on button "Select Variant" at bounding box center [705, 298] width 91 height 25
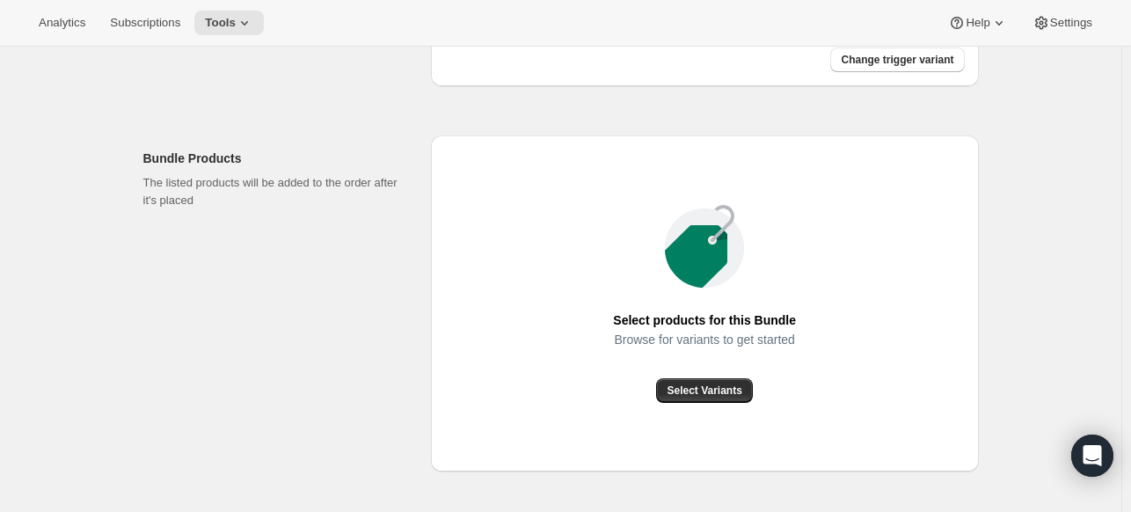
scroll to position [684, 0]
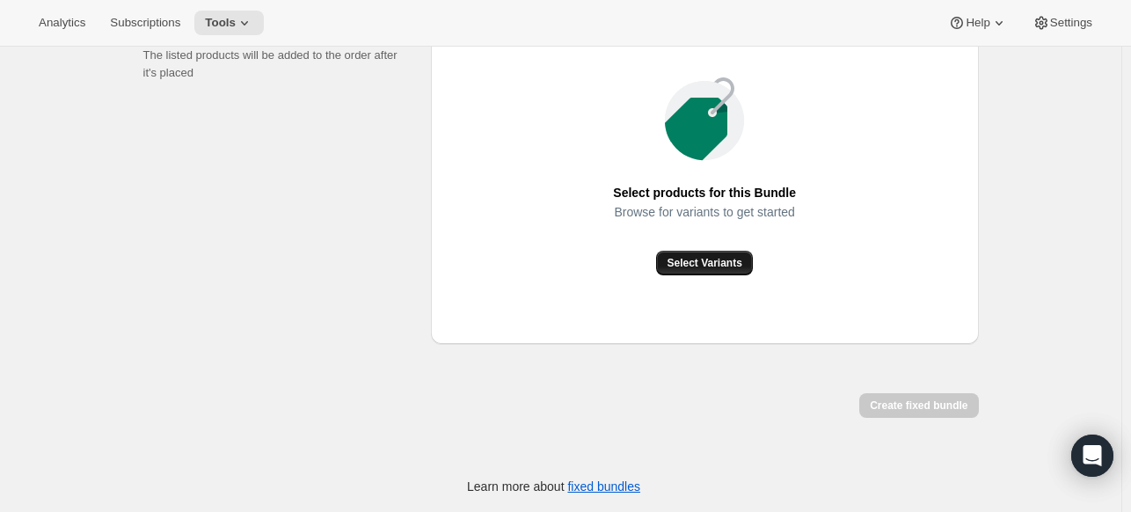
click at [718, 259] on span "Select Variants" at bounding box center [704, 263] width 75 height 14
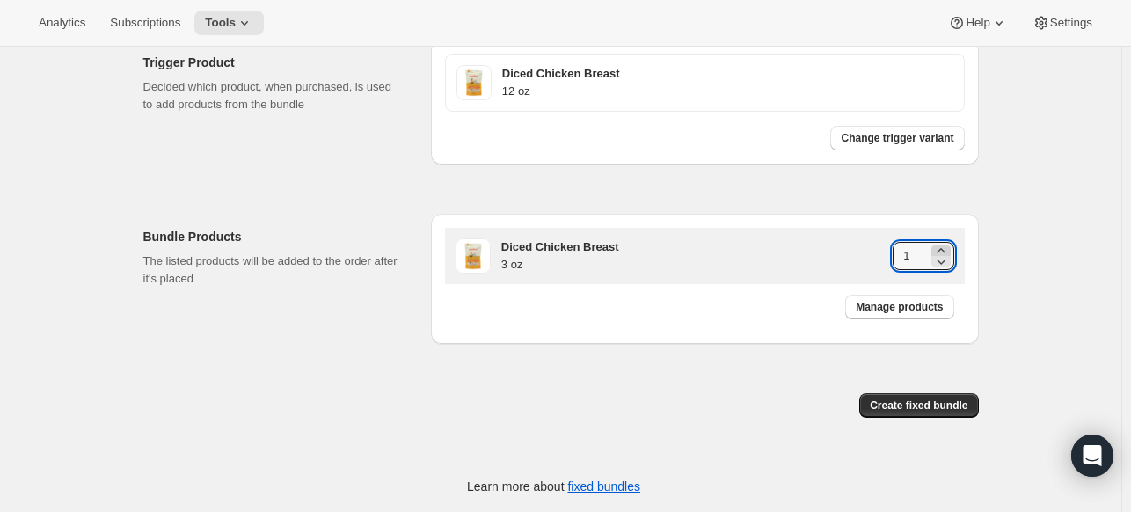
click at [950, 245] on icon at bounding box center [941, 251] width 18 height 18
type input "4"
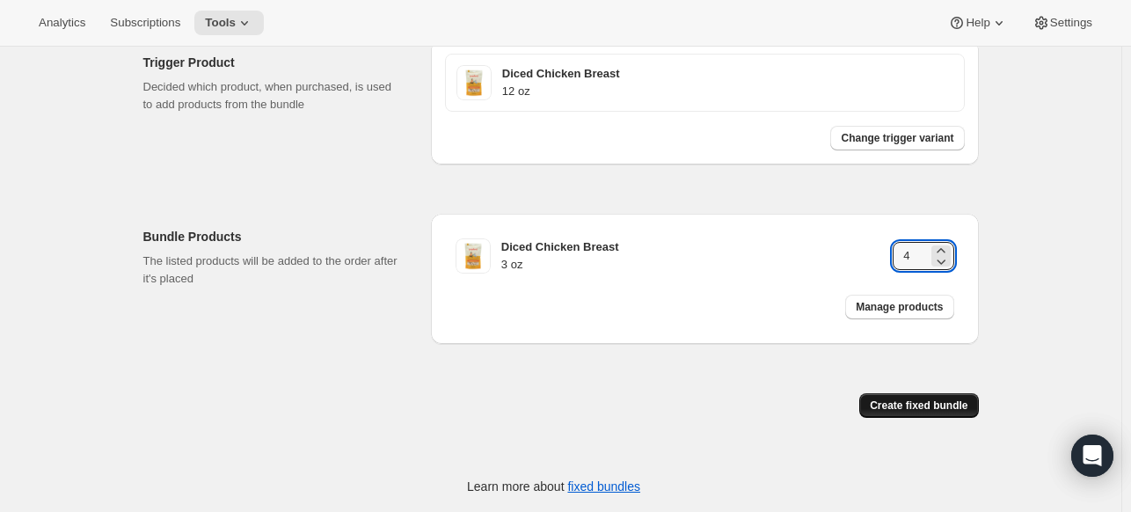
click at [902, 412] on button "Create fixed bundle" at bounding box center [918, 405] width 119 height 25
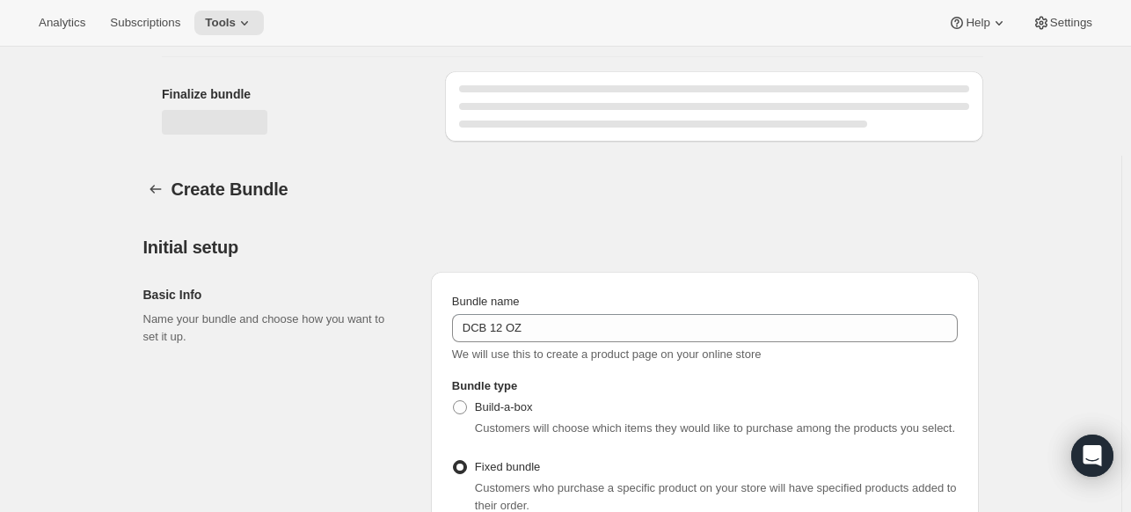
scroll to position [1065, 0]
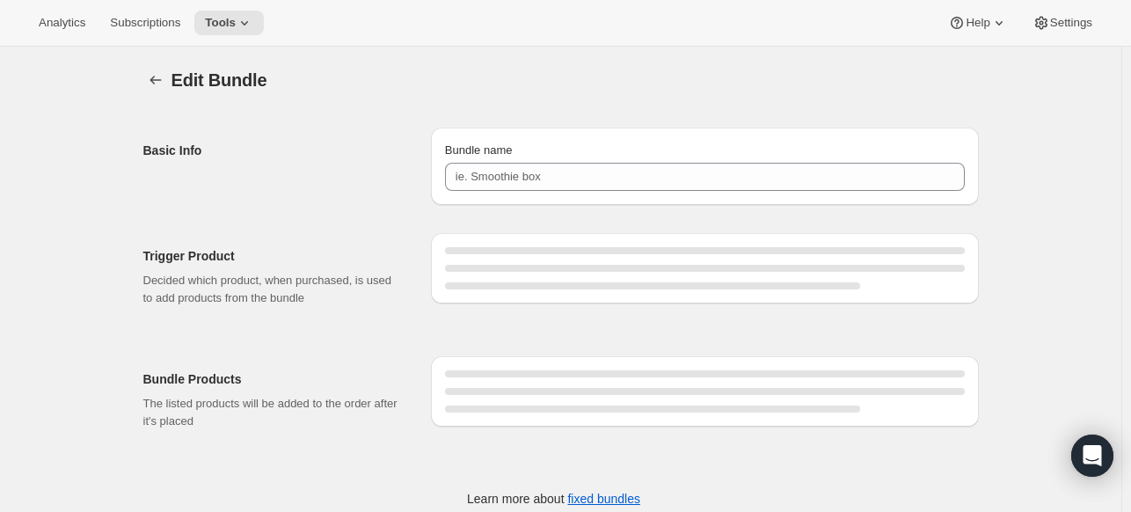
type input "DCB 12 OZ"
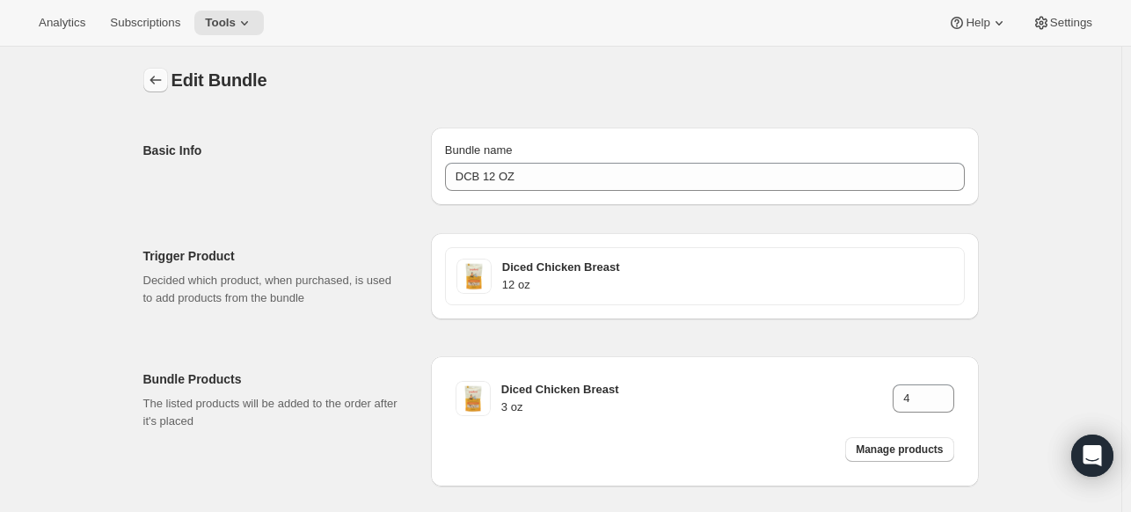
click at [149, 82] on button "Bundles" at bounding box center [155, 80] width 25 height 25
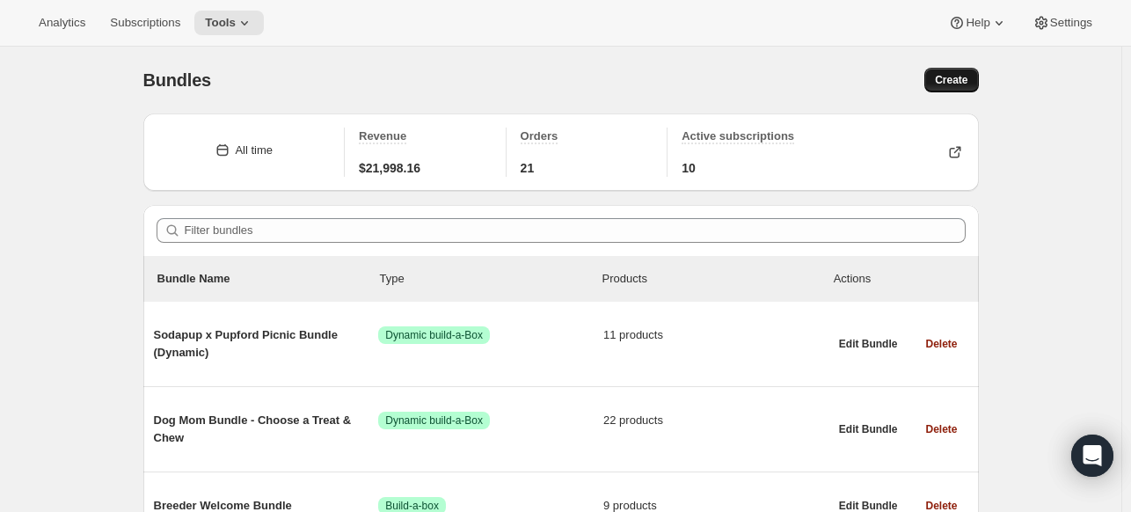
click at [943, 80] on span "Create" at bounding box center [951, 80] width 33 height 14
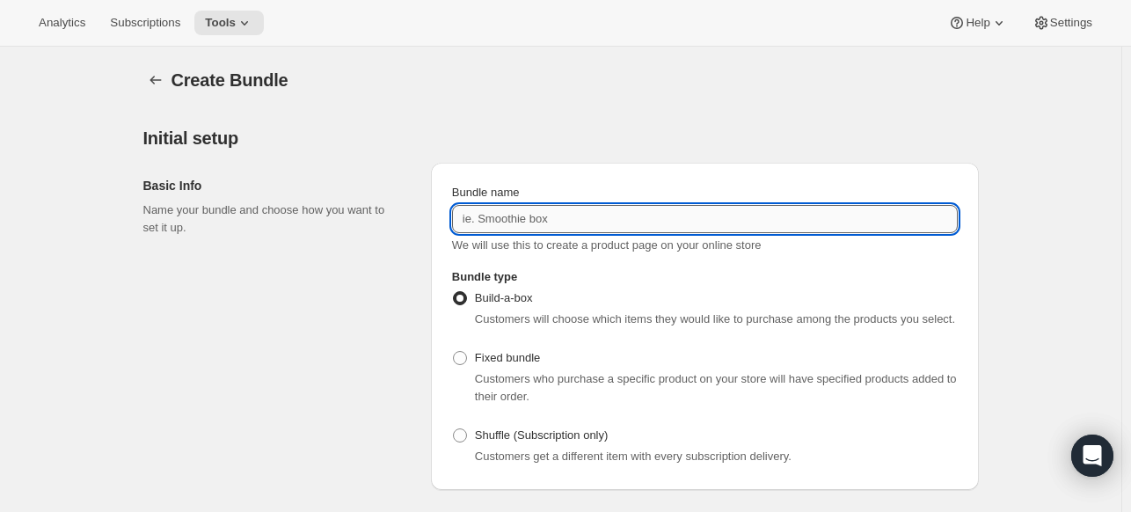
click at [654, 214] on input "Bundle name" at bounding box center [705, 219] width 506 height 28
type input "FDCH 8.5 OZ"
click at [552, 344] on div "Build-a-box Customers will choose which items they would like to purchase among…" at bounding box center [705, 377] width 506 height 183
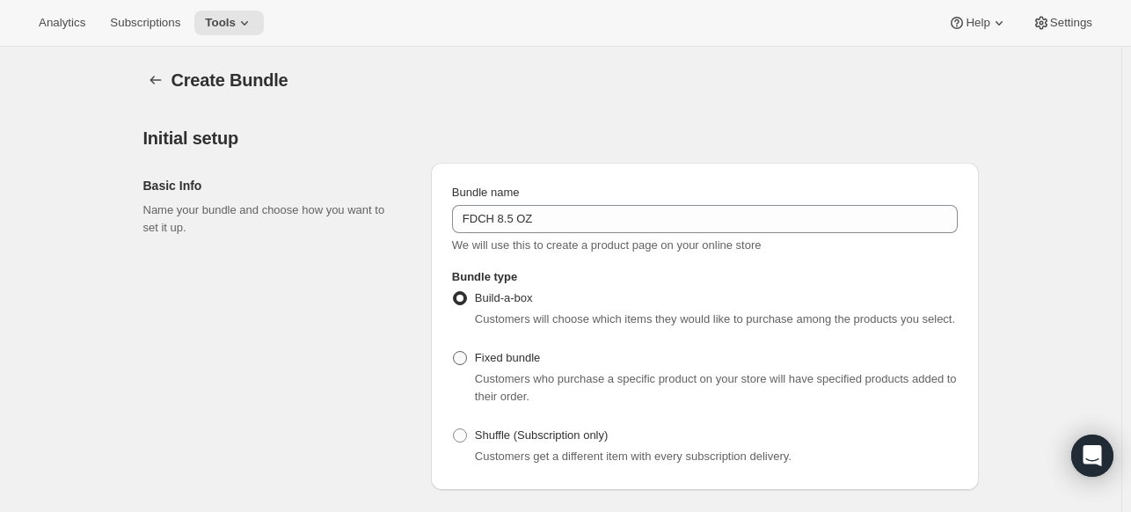
click at [537, 363] on span "Fixed bundle" at bounding box center [507, 357] width 65 height 13
click at [454, 352] on input "Fixed bundle" at bounding box center [453, 351] width 1 height 1
radio input "true"
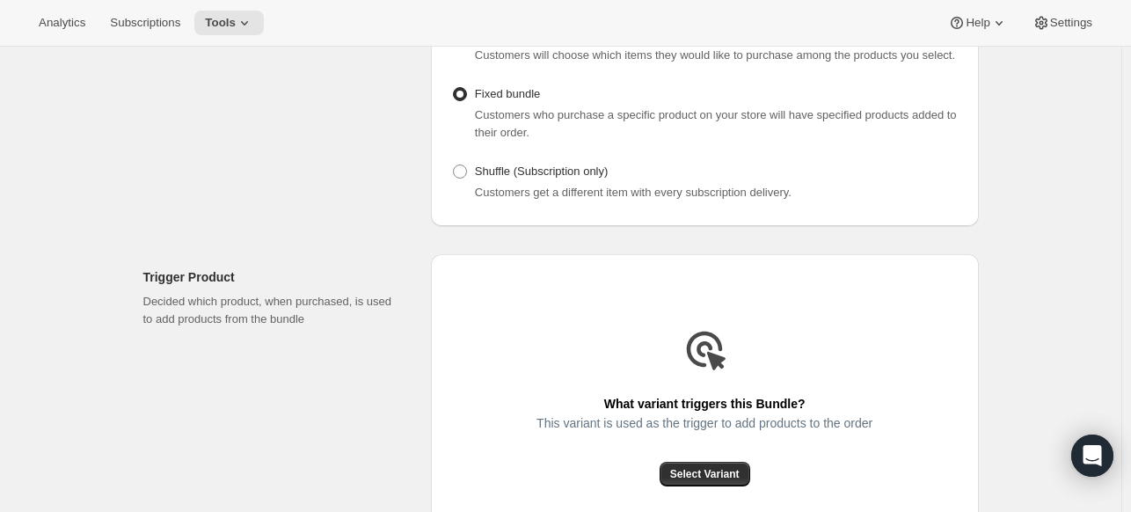
scroll to position [440, 0]
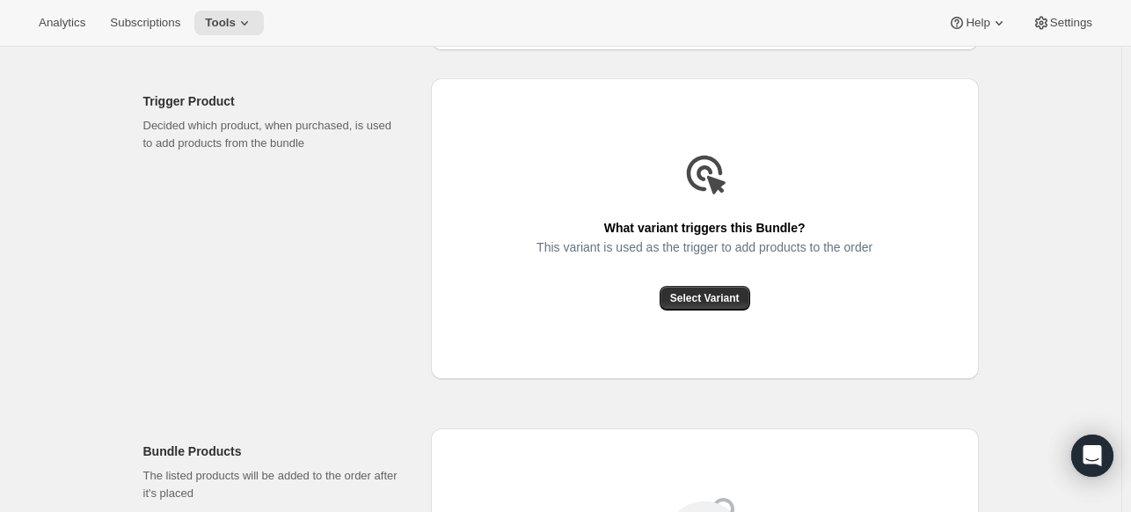
click at [658, 287] on div "Select Variant" at bounding box center [704, 298] width 336 height 25
click at [682, 298] on span "Select Variant" at bounding box center [704, 298] width 69 height 14
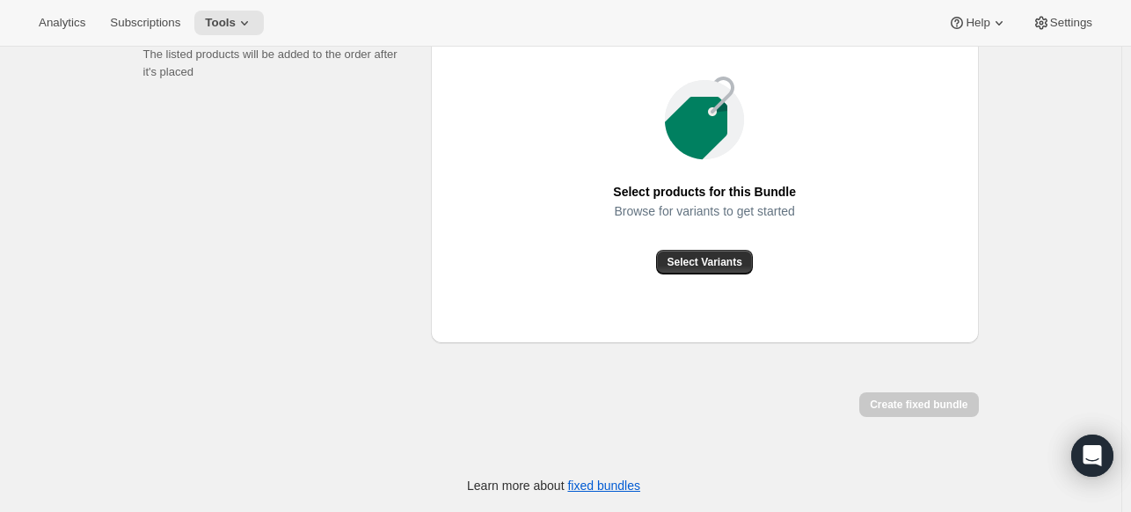
scroll to position [684, 0]
click at [757, 257] on div "Select Variants" at bounding box center [704, 263] width 183 height 25
click at [733, 262] on span "Select Variants" at bounding box center [704, 263] width 75 height 14
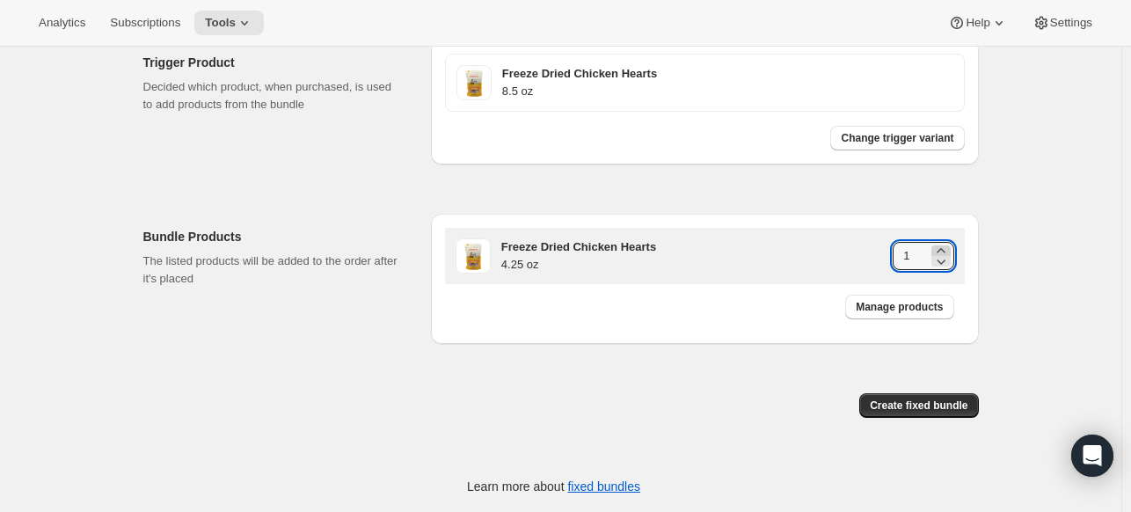
click at [944, 245] on icon at bounding box center [941, 251] width 18 height 18
type input "2"
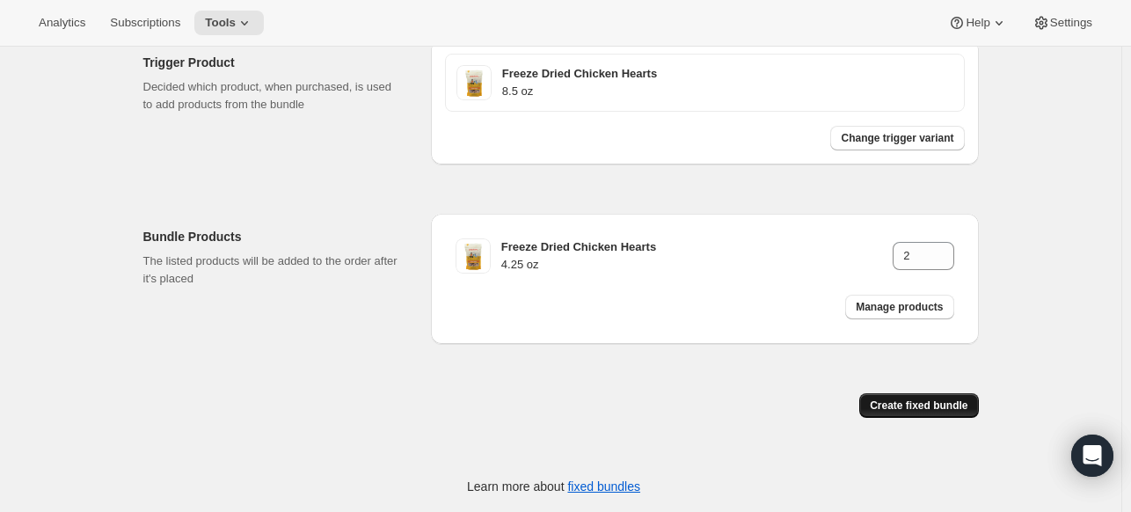
click at [929, 407] on span "Create fixed bundle" at bounding box center [919, 405] width 98 height 14
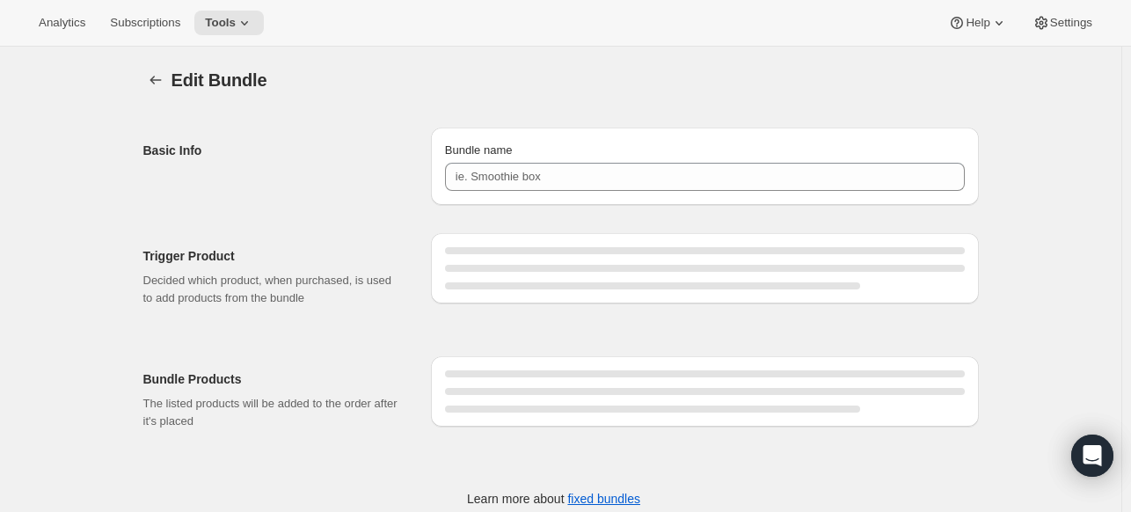
type input "FDCH 8.5 OZ"
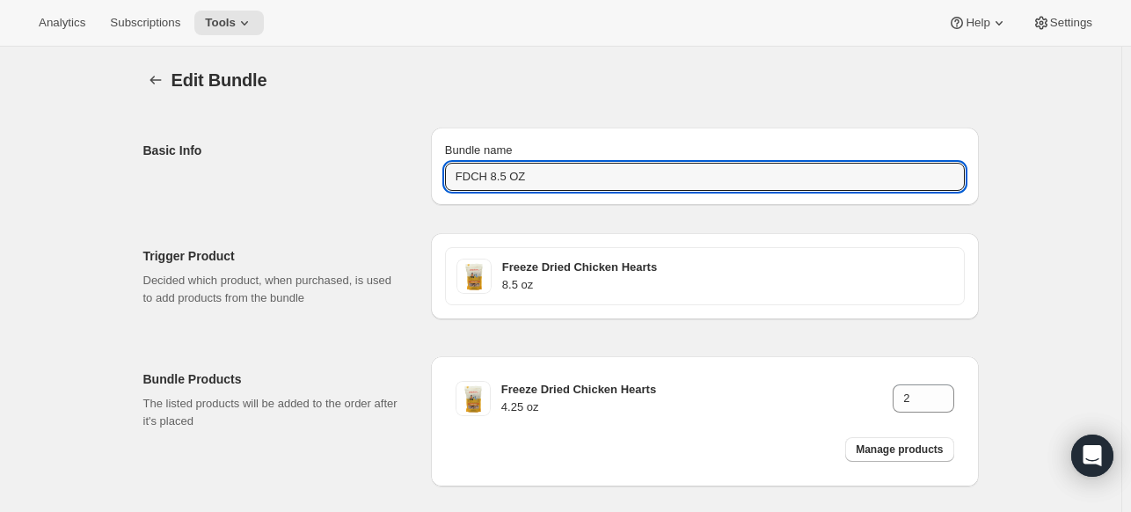
drag, startPoint x: 601, startPoint y: 174, endPoint x: 415, endPoint y: 178, distance: 185.6
click at [415, 178] on div "Basic Info Bundle name FDCH 8.5 OZ" at bounding box center [560, 158] width 835 height 91
click at [164, 79] on icon "Bundles" at bounding box center [156, 80] width 18 height 18
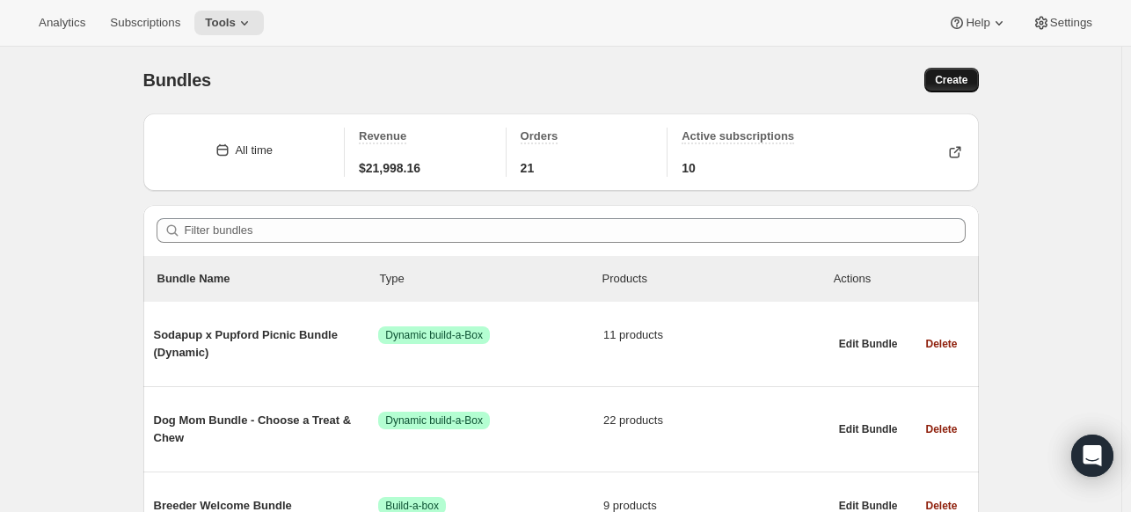
click at [951, 84] on span "Create" at bounding box center [951, 80] width 33 height 14
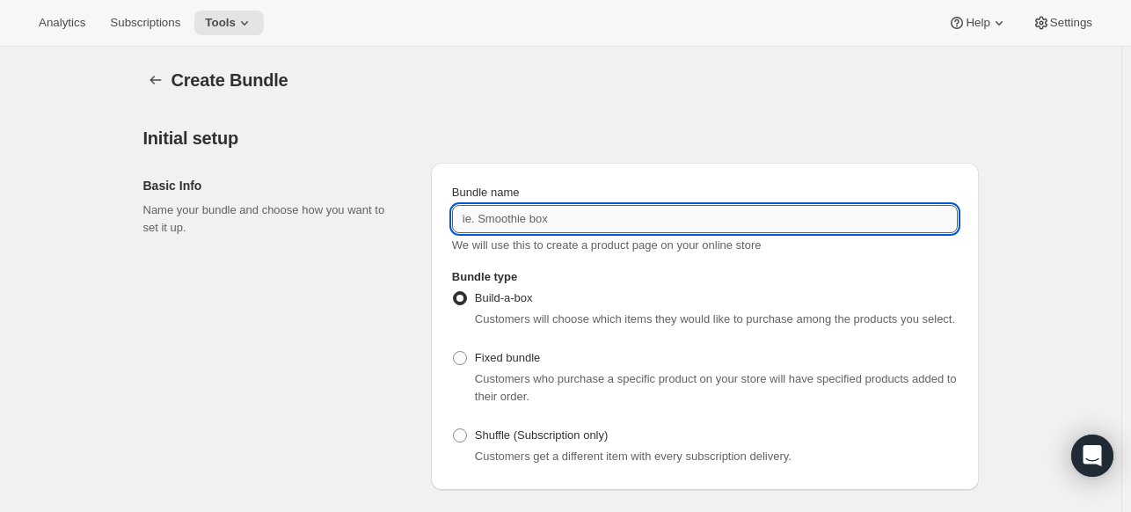
click at [503, 213] on input "Bundle name" at bounding box center [705, 219] width 506 height 28
paste input "FDCH 8.5 OZ"
type input "FDCH 8.5 OZ"
click at [463, 361] on span at bounding box center [460, 358] width 14 height 14
click at [454, 352] on input "Fixed bundle" at bounding box center [453, 351] width 1 height 1
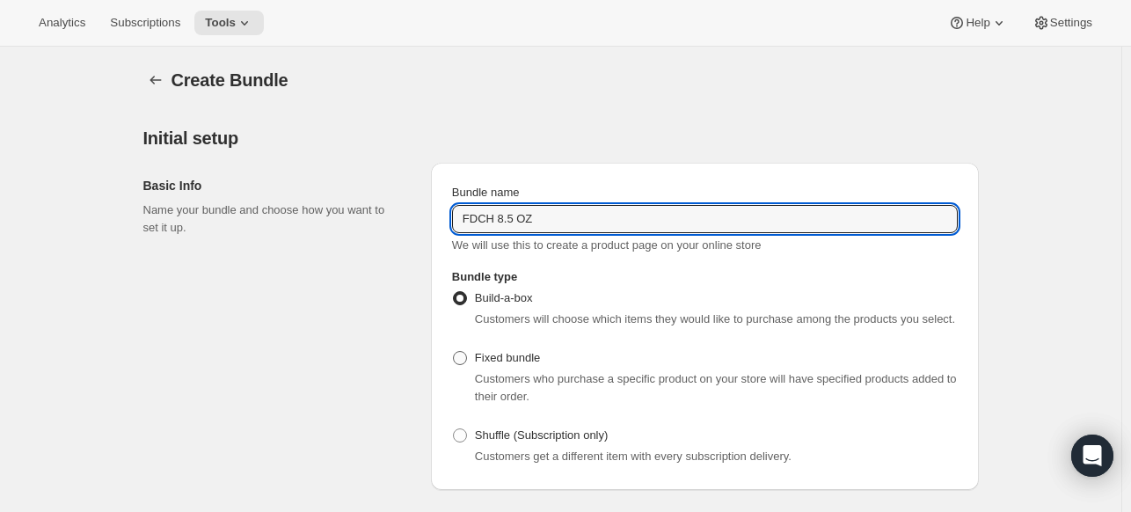
radio input "true"
click at [506, 222] on input "FDCH 8.5 OZ" at bounding box center [705, 219] width 506 height 28
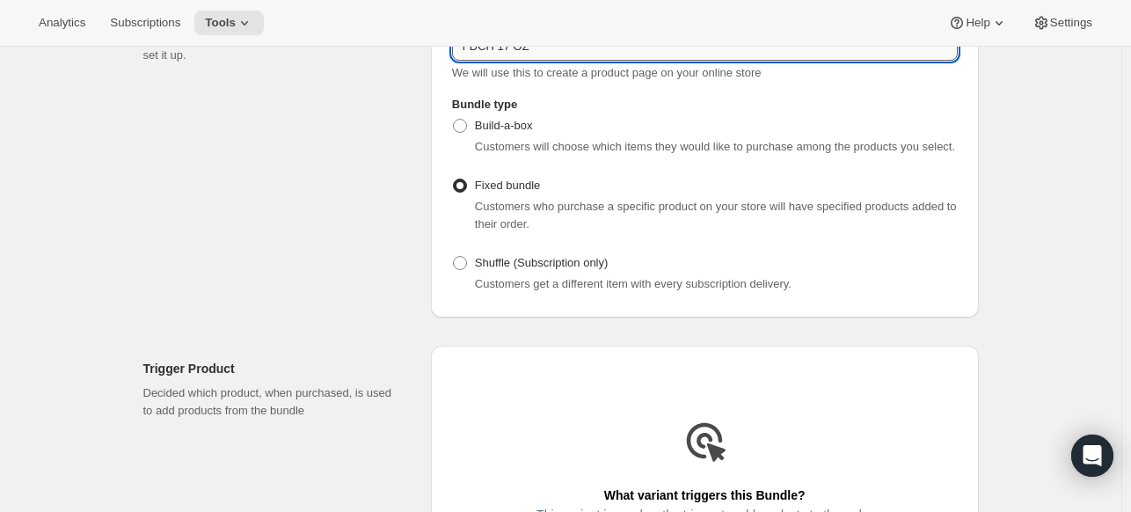
scroll to position [264, 0]
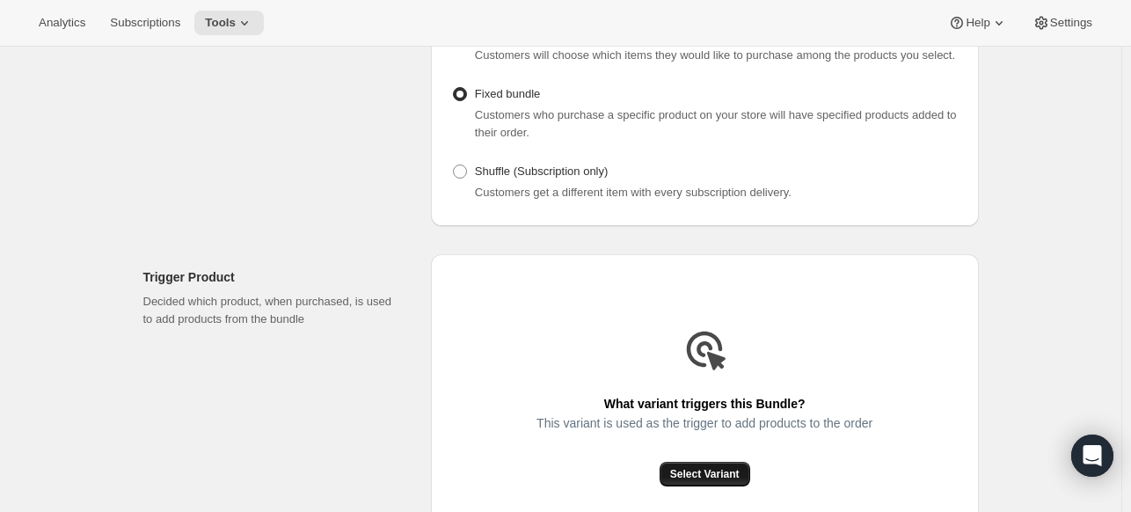
type input "FDCH 17 OZ"
click at [707, 469] on span "Select Variant" at bounding box center [704, 474] width 69 height 14
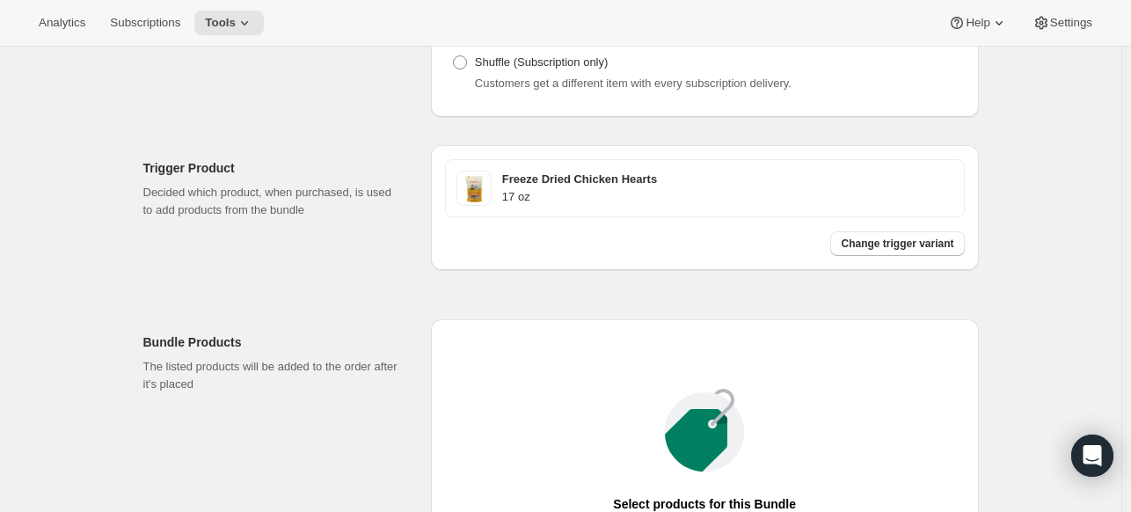
scroll to position [440, 0]
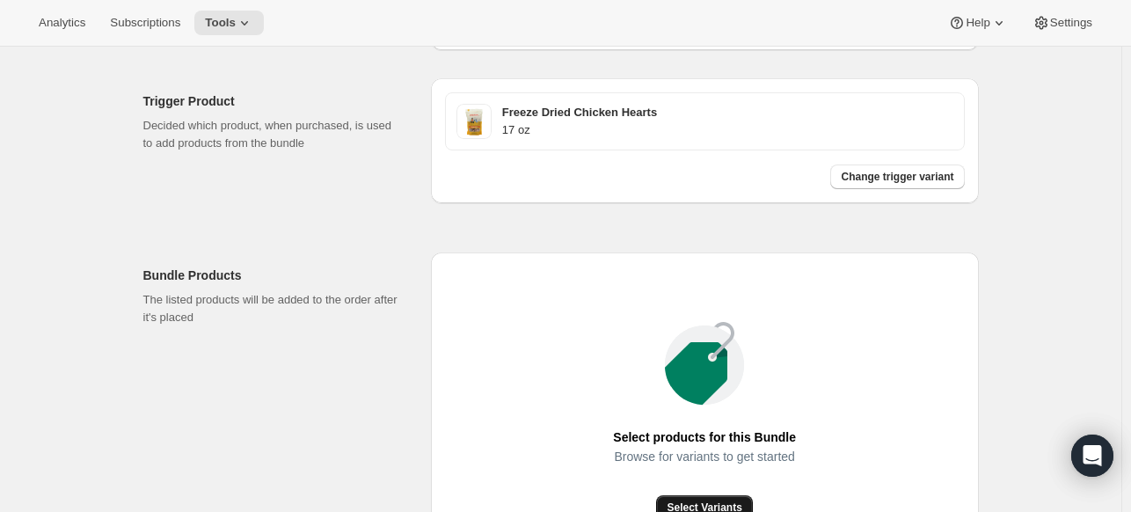
click at [726, 500] on span "Select Variants" at bounding box center [704, 507] width 75 height 14
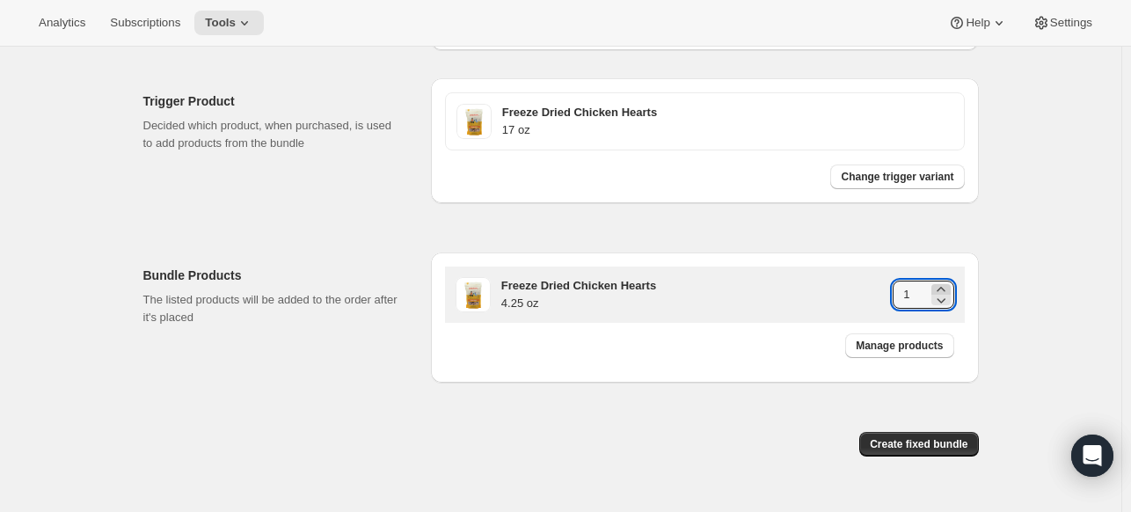
click at [948, 286] on icon at bounding box center [941, 290] width 18 height 18
type input "4"
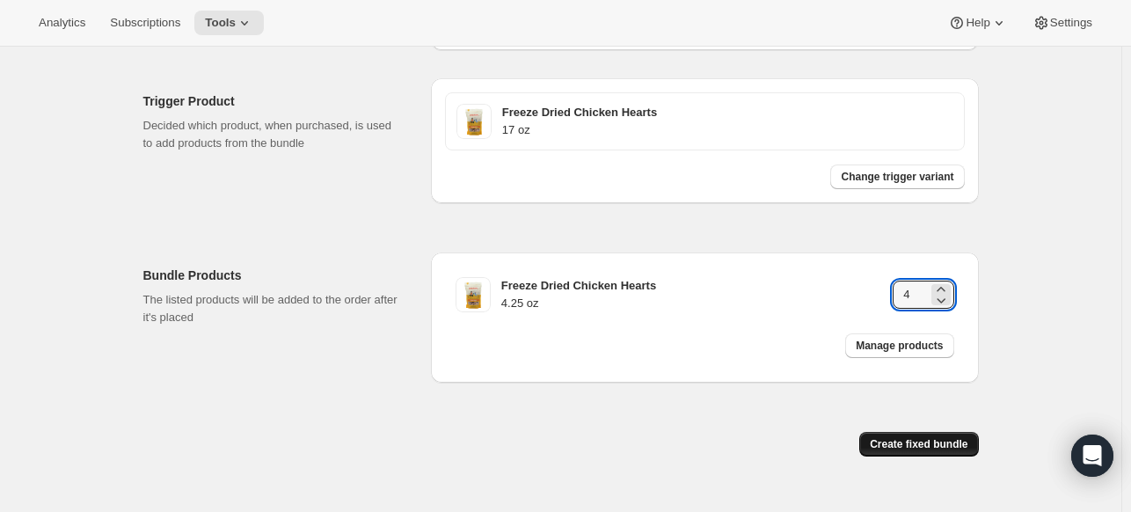
click at [926, 445] on span "Create fixed bundle" at bounding box center [919, 444] width 98 height 14
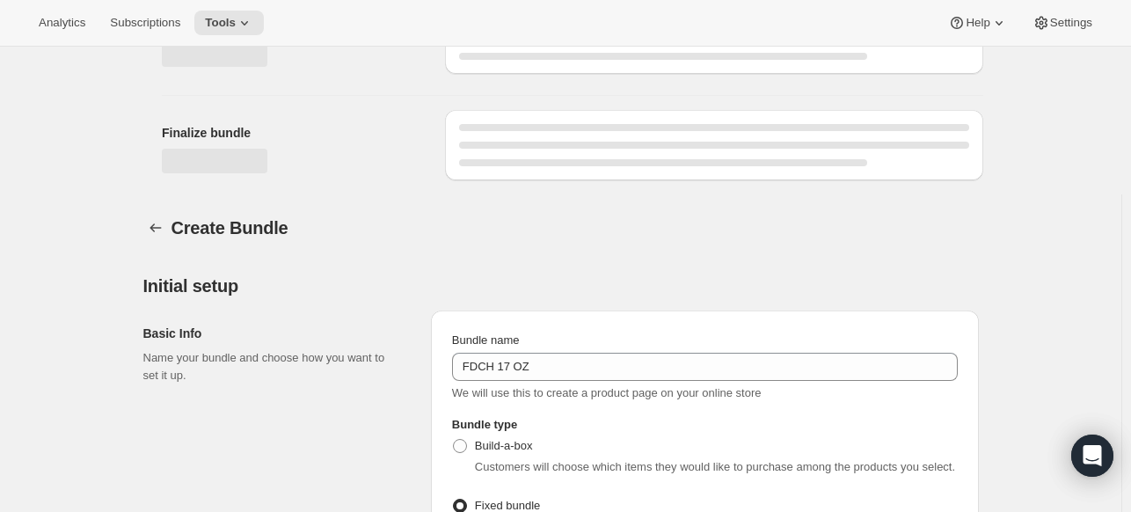
scroll to position [1026, 0]
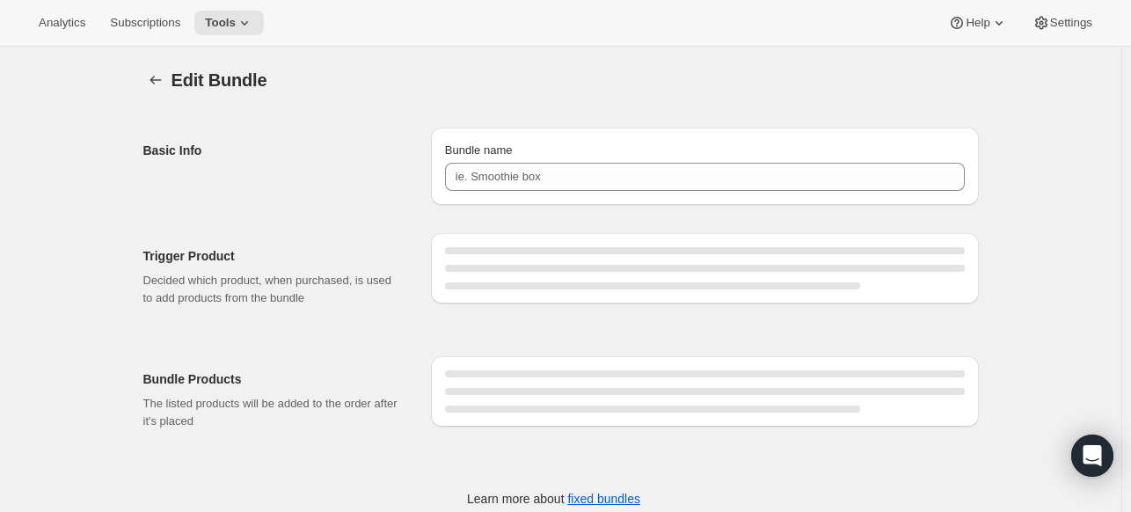
type input "FDCH 17 OZ"
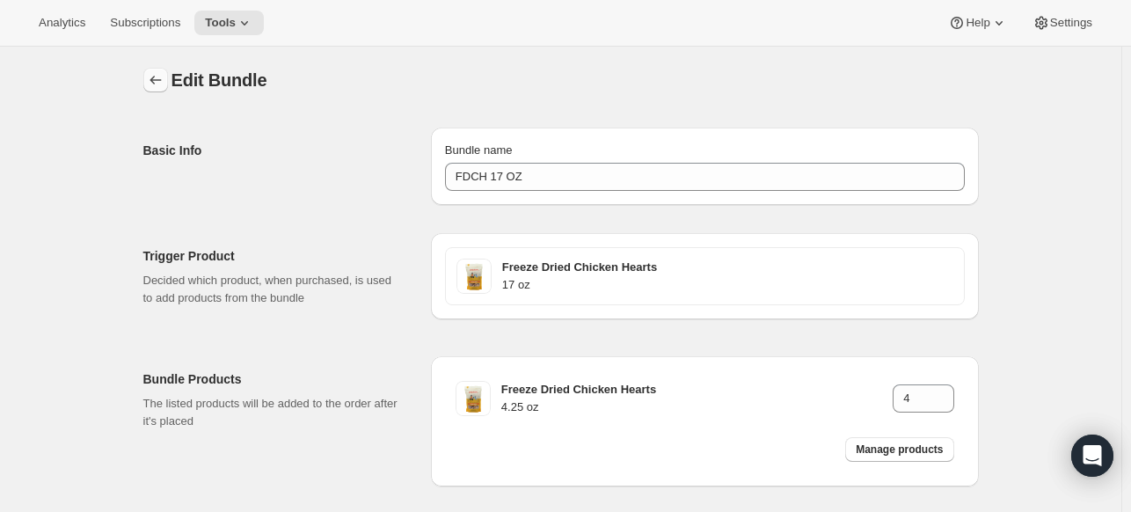
click at [148, 83] on button "Bundles" at bounding box center [155, 80] width 25 height 25
